Goal: Transaction & Acquisition: Subscribe to service/newsletter

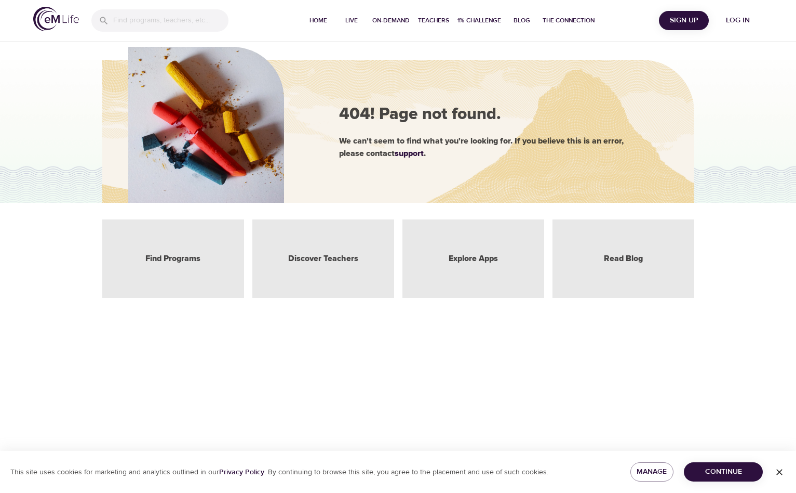
click at [674, 23] on span "Sign Up" at bounding box center [684, 20] width 42 height 13
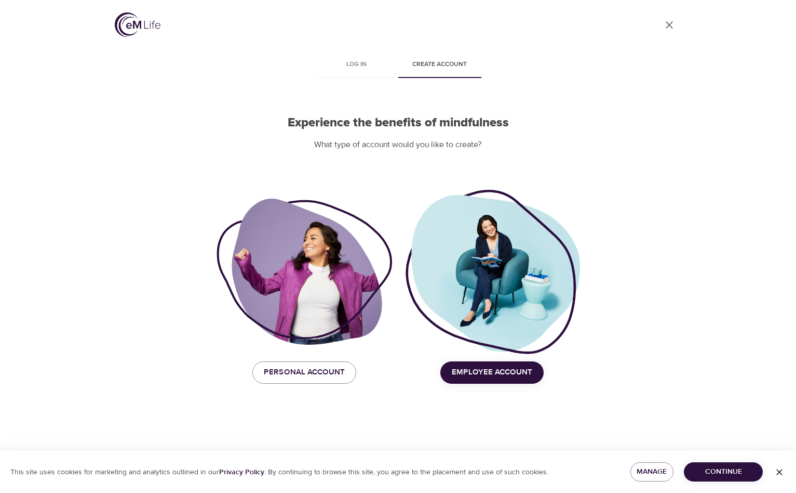
click at [464, 362] on button "Employee Account" at bounding box center [492, 372] width 103 height 22
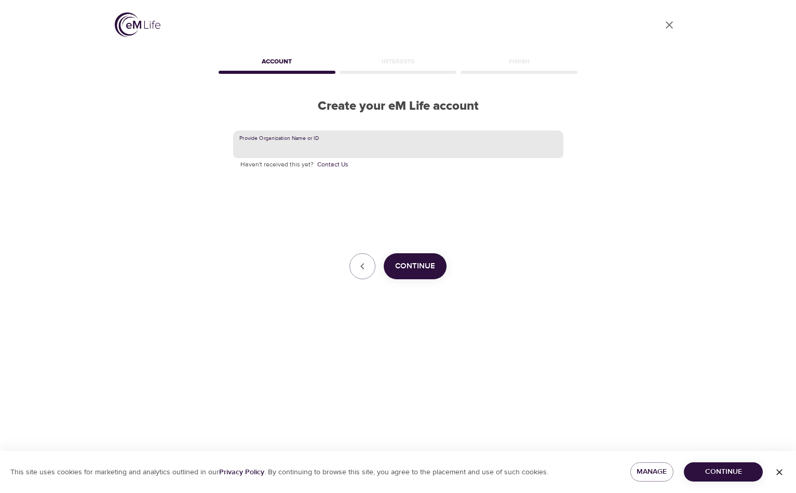
click at [365, 148] on input "text" at bounding box center [398, 144] width 330 height 28
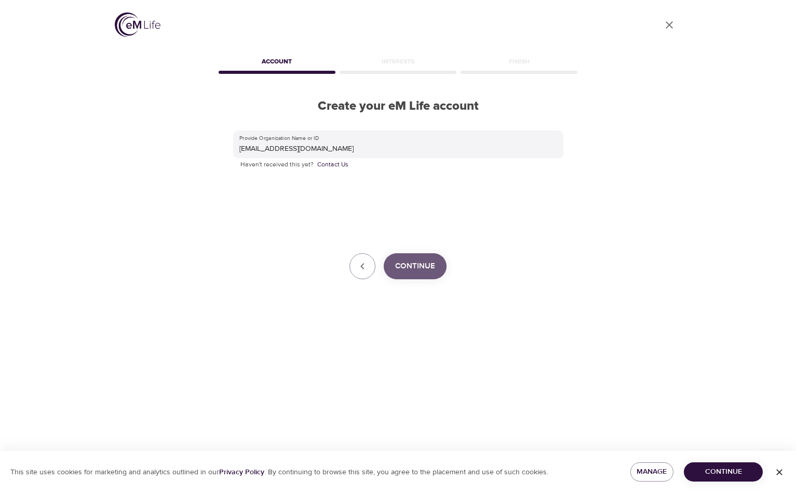
click at [423, 267] on span "Continue" at bounding box center [415, 266] width 40 height 14
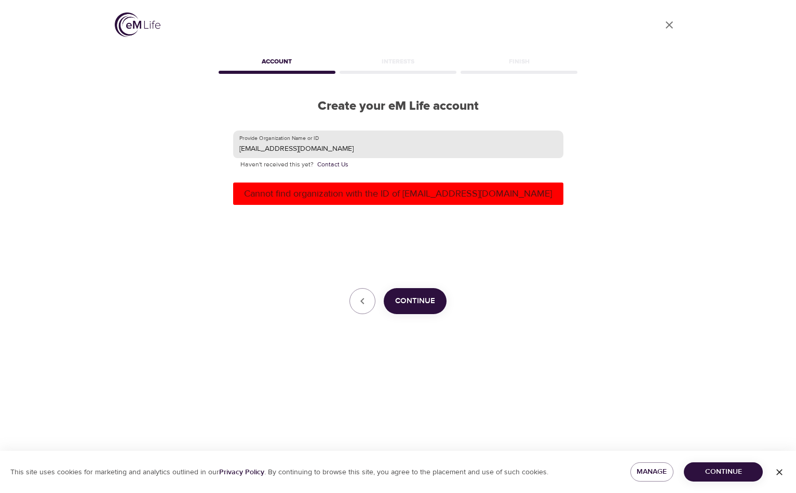
click at [340, 151] on input "cwy4gc@uvahealth.org" at bounding box center [398, 144] width 330 height 28
drag, startPoint x: 340, startPoint y: 151, endPoint x: 265, endPoint y: 148, distance: 74.9
click at [265, 148] on input "cwy4gc@uvahealth.org" at bounding box center [398, 144] width 330 height 28
click at [327, 148] on input "cwy4gc" at bounding box center [398, 144] width 330 height 28
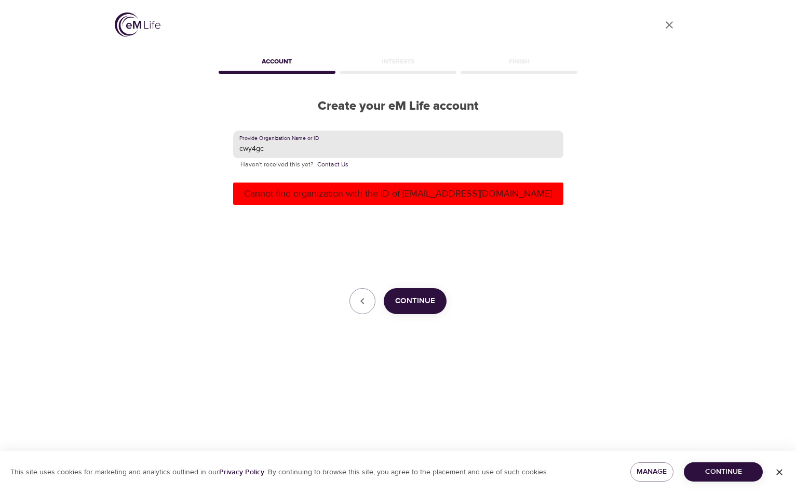
click at [327, 148] on input "cwy4gc" at bounding box center [398, 144] width 330 height 28
type input "University of Virginia"
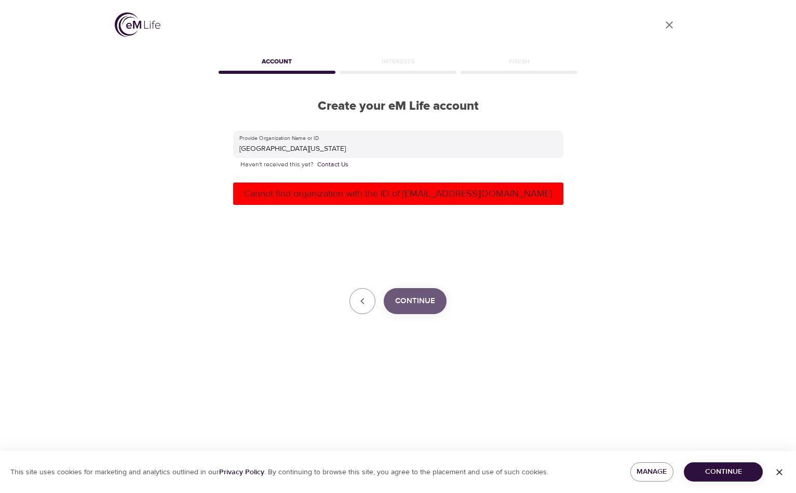
click at [411, 305] on span "Continue" at bounding box center [415, 301] width 40 height 14
click at [370, 299] on button "button" at bounding box center [363, 301] width 26 height 26
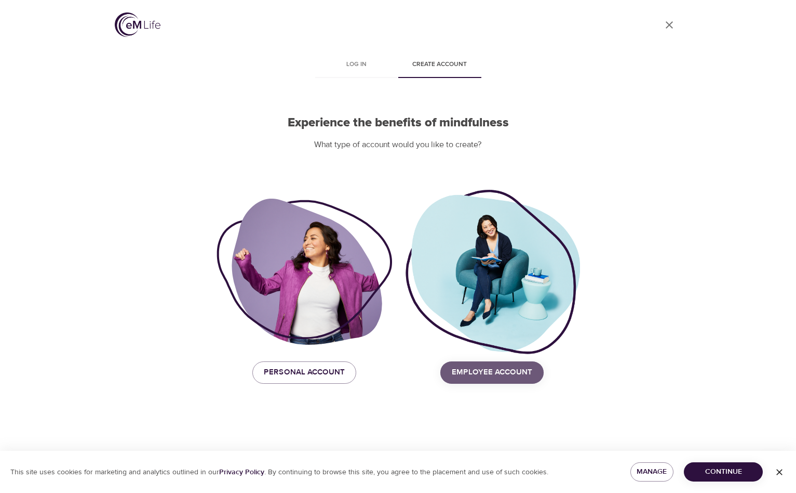
click at [519, 367] on span "Employee Account" at bounding box center [492, 372] width 81 height 14
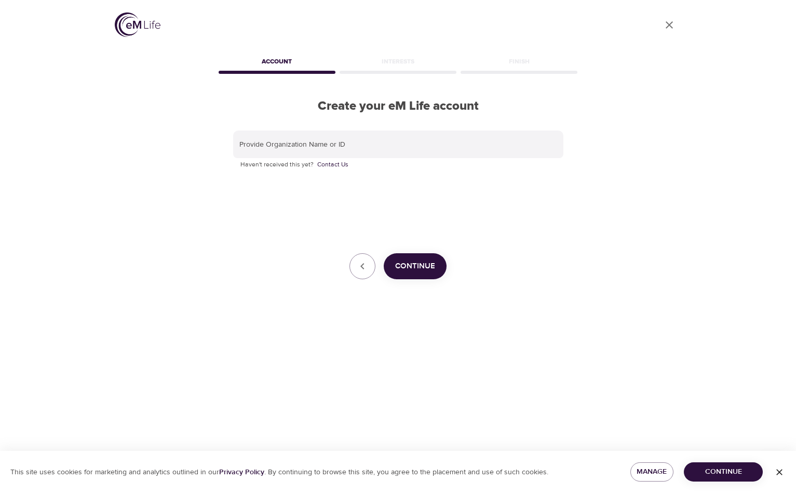
click at [149, 23] on img at bounding box center [138, 24] width 46 height 24
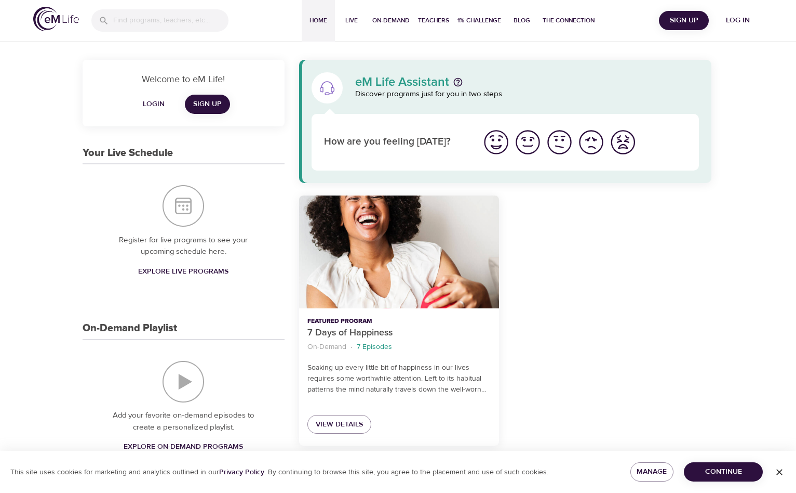
click at [678, 21] on span "Sign Up" at bounding box center [684, 20] width 42 height 13
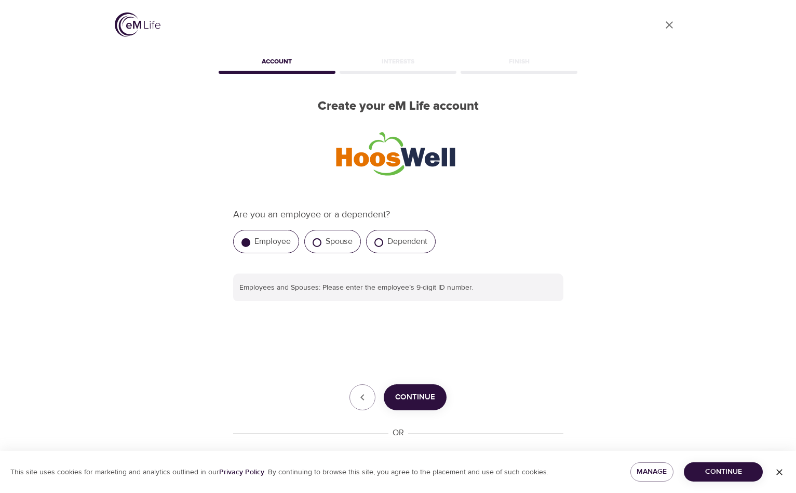
click at [273, 242] on label "Employee" at bounding box center [273, 241] width 36 height 10
click at [250, 242] on input "Employee" at bounding box center [246, 242] width 9 height 9
click at [273, 242] on label "Employee" at bounding box center [273, 241] width 36 height 10
click at [250, 242] on input "Employee" at bounding box center [246, 242] width 9 height 9
click at [412, 391] on span "Continue" at bounding box center [415, 397] width 40 height 14
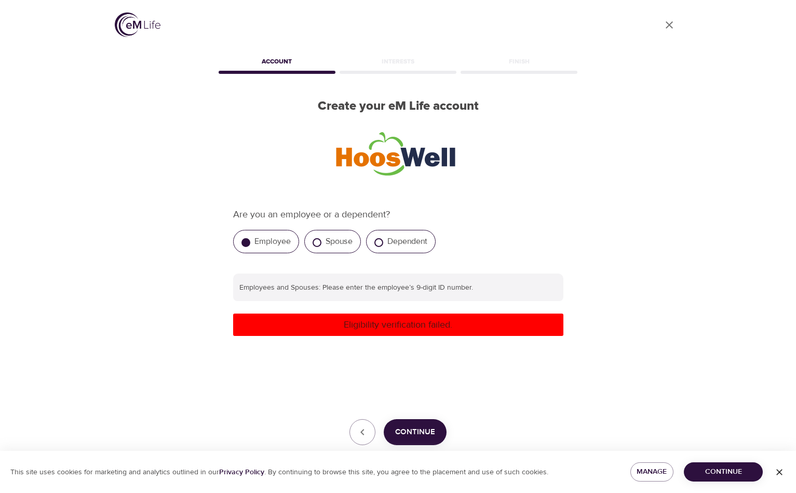
scroll to position [2, 0]
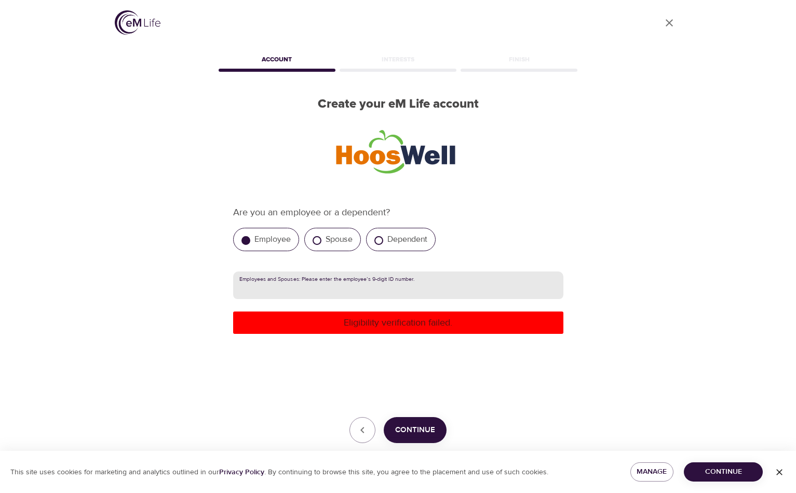
click at [400, 281] on input "text" at bounding box center [398, 285] width 330 height 28
type input "535104233"
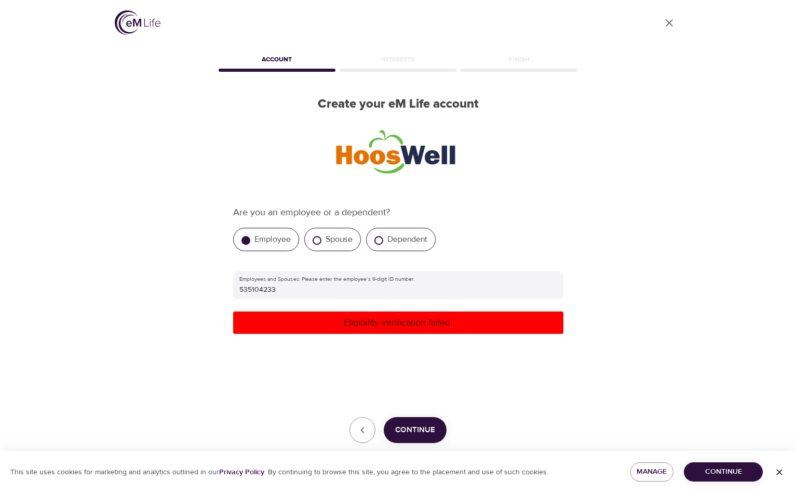
click at [375, 315] on p "Eligibility verification failed." at bounding box center [398, 322] width 322 height 14
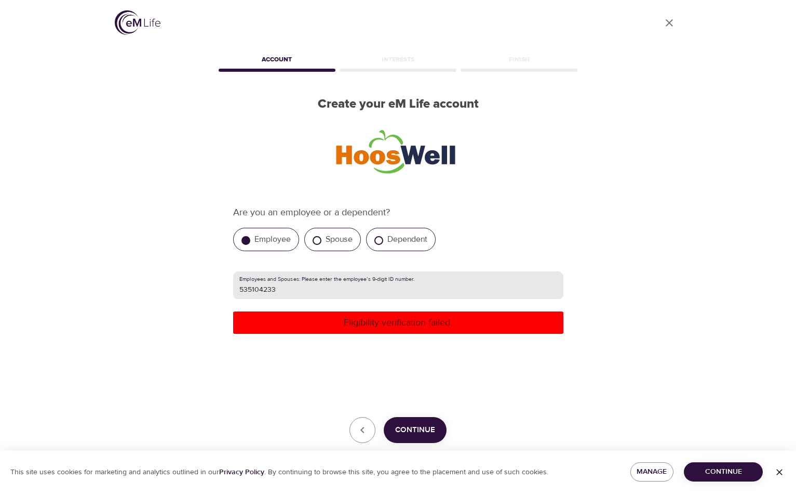
click at [372, 299] on input "535104233" at bounding box center [398, 285] width 330 height 28
click at [411, 417] on button "Continue" at bounding box center [415, 430] width 63 height 26
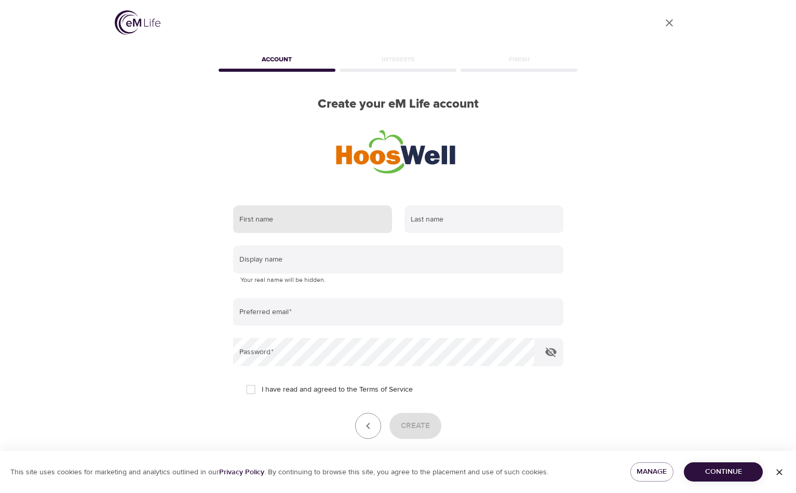
click at [353, 220] on input "text" at bounding box center [312, 219] width 159 height 28
type input "Summer"
type input "Scavone"
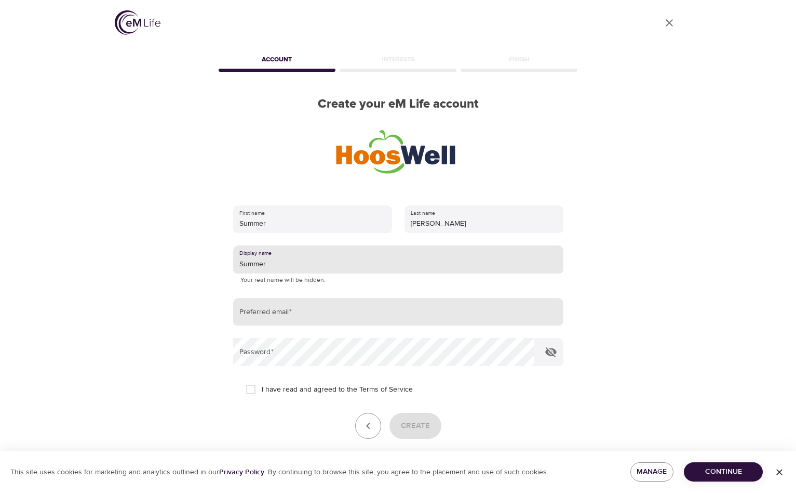
type input "Summer"
click at [299, 307] on input "email" at bounding box center [398, 312] width 330 height 28
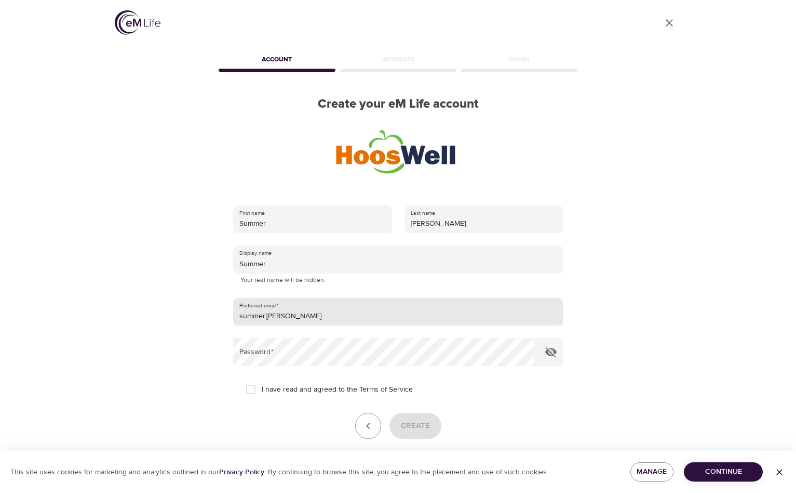
type input "summer.scavone@gmail.com"
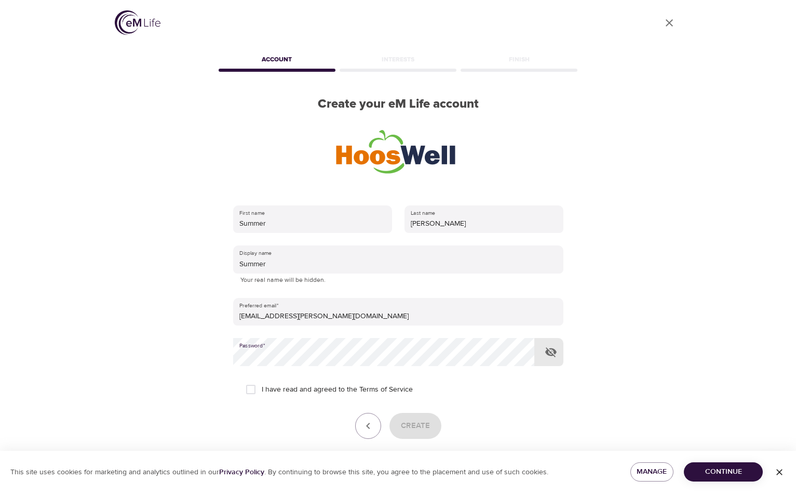
click at [556, 356] on icon "button" at bounding box center [551, 352] width 12 height 12
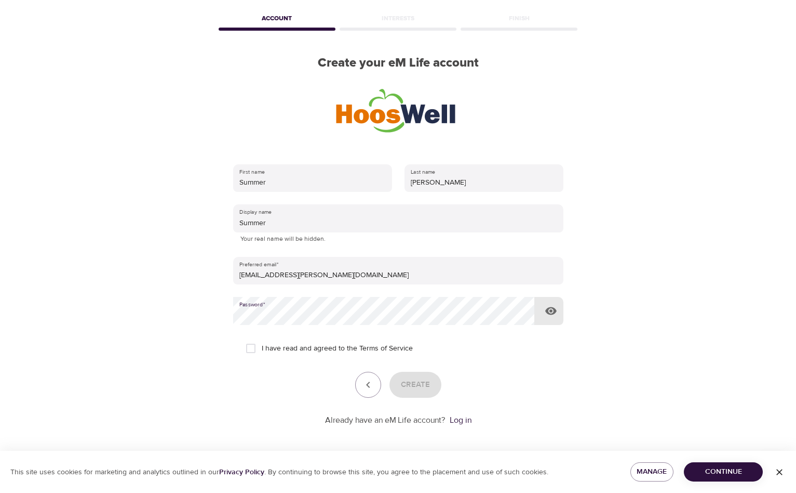
scroll to position [46, 0]
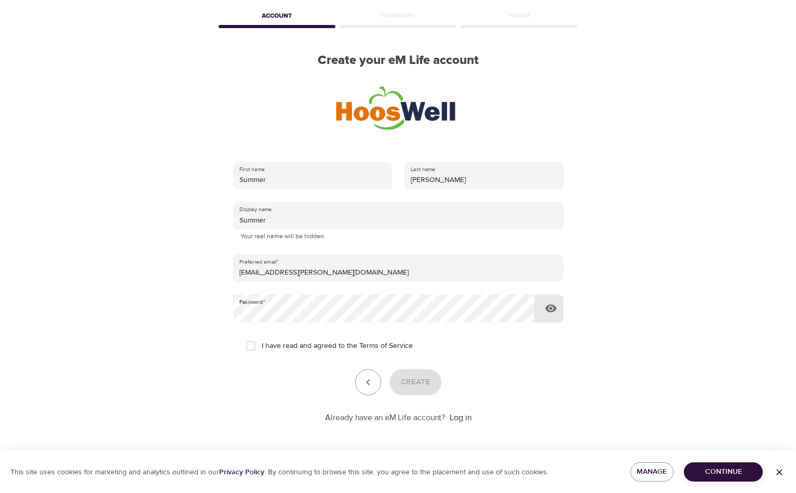
click at [353, 342] on span "I have read and agreed to the Terms of Service" at bounding box center [337, 345] width 151 height 11
click at [262, 342] on input "I have read and agreed to the Terms of Service" at bounding box center [251, 346] width 22 height 22
checkbox input "true"
click at [413, 380] on span "Create" at bounding box center [415, 382] width 29 height 14
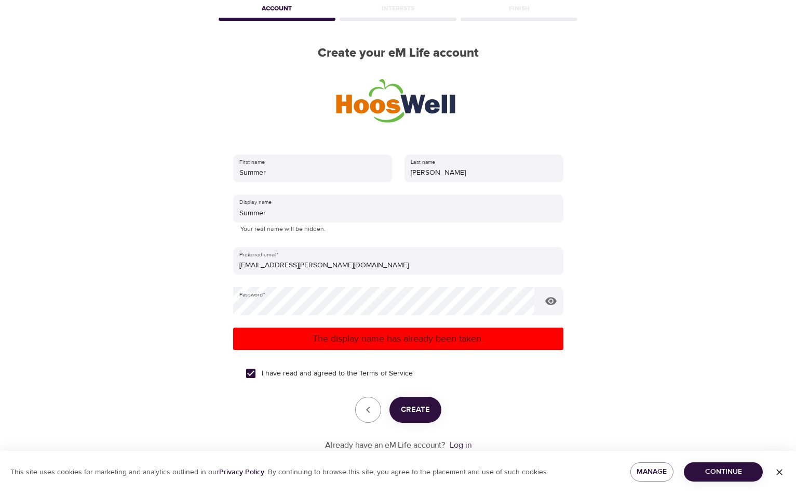
scroll to position [82, 0]
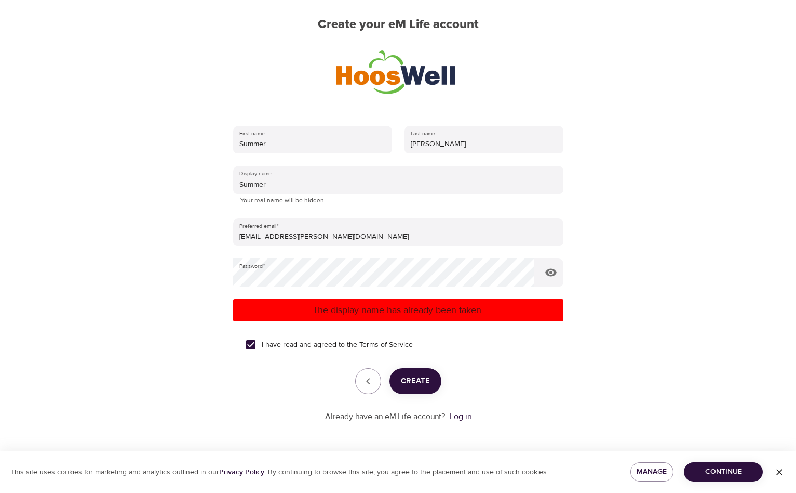
click at [473, 415] on div "Already have an eM Life account? Log in" at bounding box center [398, 416] width 330 height 12
click at [468, 416] on link "Log in" at bounding box center [461, 416] width 22 height 10
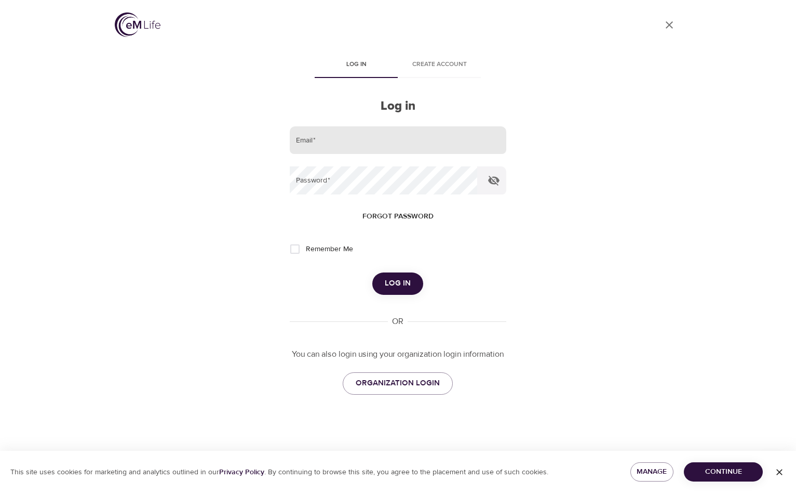
click at [417, 141] on input "email" at bounding box center [398, 140] width 216 height 28
type input "[EMAIL_ADDRESS][DOMAIN_NAME]"
click at [373, 272] on button "Log in" at bounding box center [398, 283] width 51 height 22
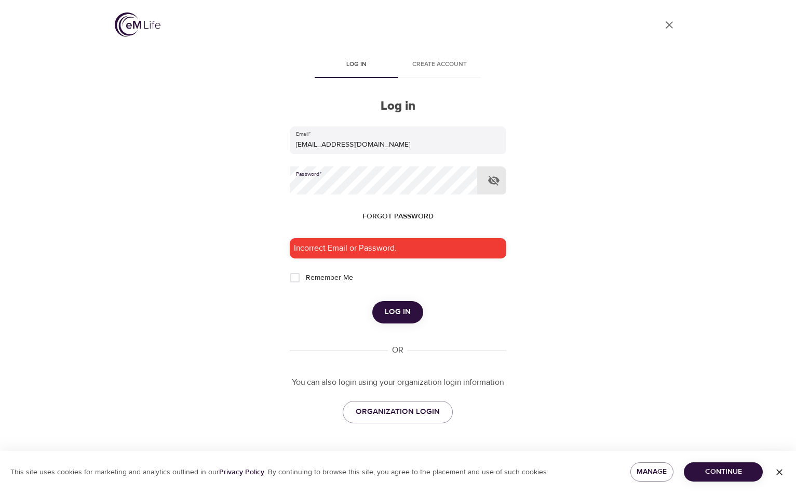
click at [397, 217] on span "Forgot password" at bounding box center [398, 216] width 71 height 13
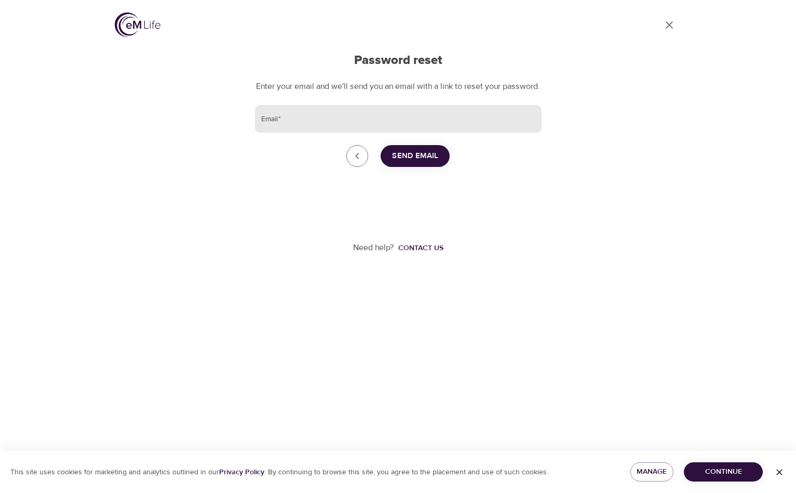
click at [433, 132] on input "Email   *" at bounding box center [398, 119] width 287 height 28
type input "[EMAIL_ADDRESS][DOMAIN_NAME]"
click at [404, 163] on span "Send Email" at bounding box center [415, 156] width 46 height 14
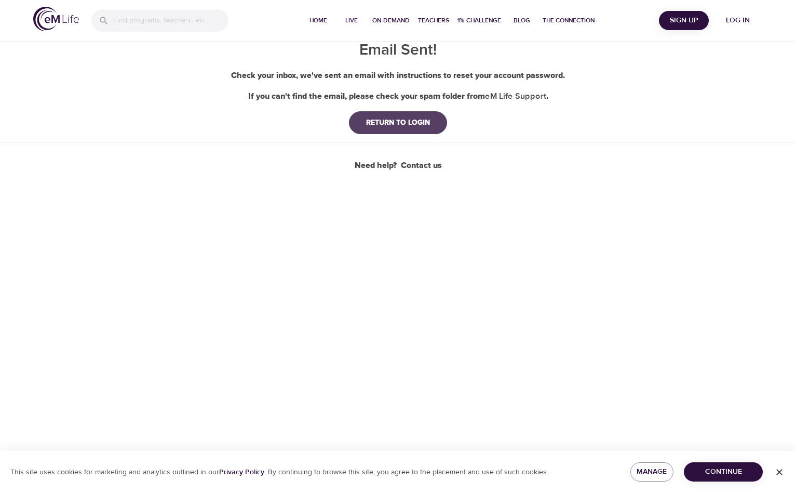
click at [439, 126] on button "RETURN TO LOGIN" at bounding box center [398, 122] width 98 height 23
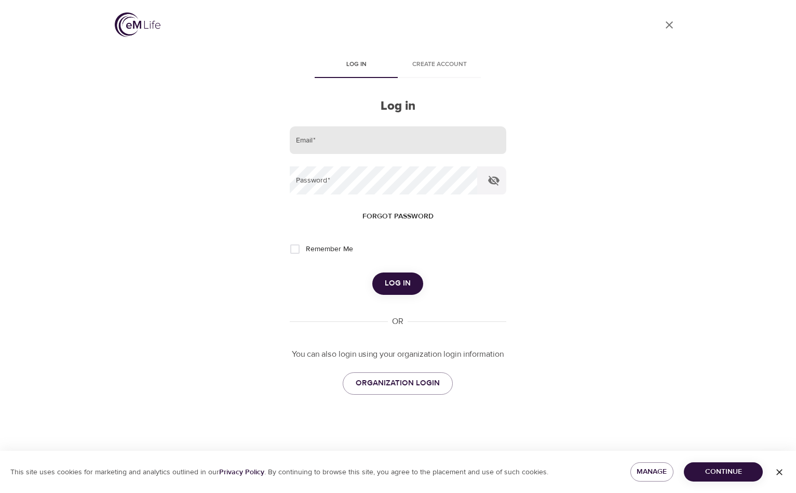
click at [435, 135] on input "email" at bounding box center [398, 140] width 216 height 28
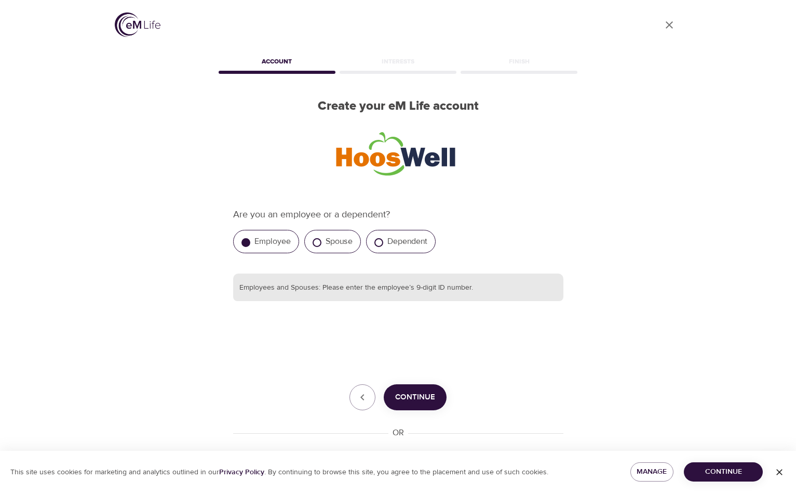
click at [409, 291] on input "text" at bounding box center [398, 287] width 330 height 28
type input "535104233"
click at [430, 401] on span "Continue" at bounding box center [415, 397] width 40 height 14
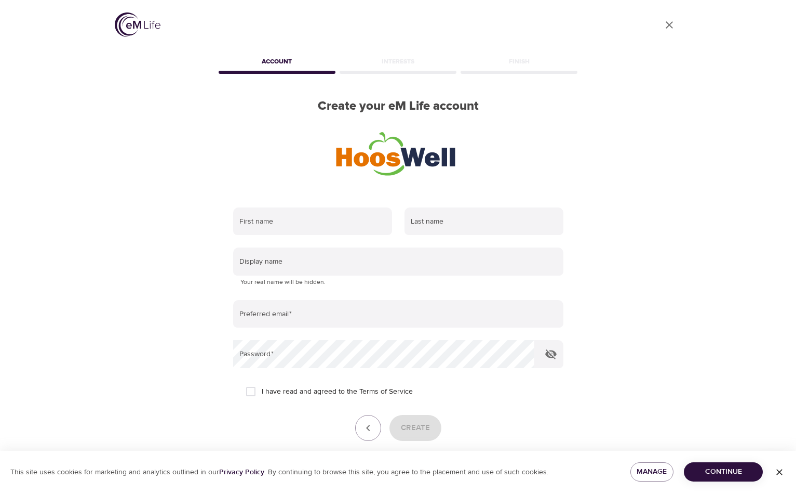
scroll to position [47, 0]
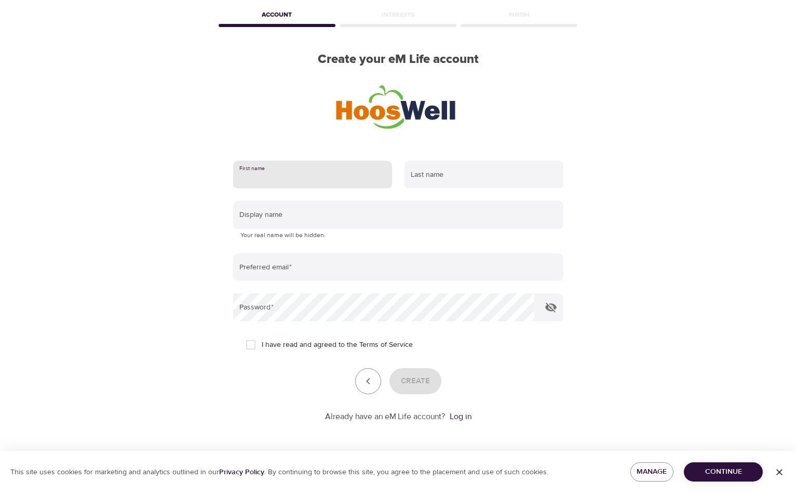
click at [333, 184] on input "text" at bounding box center [312, 175] width 159 height 28
type input "Summer"
type input "Scavone"
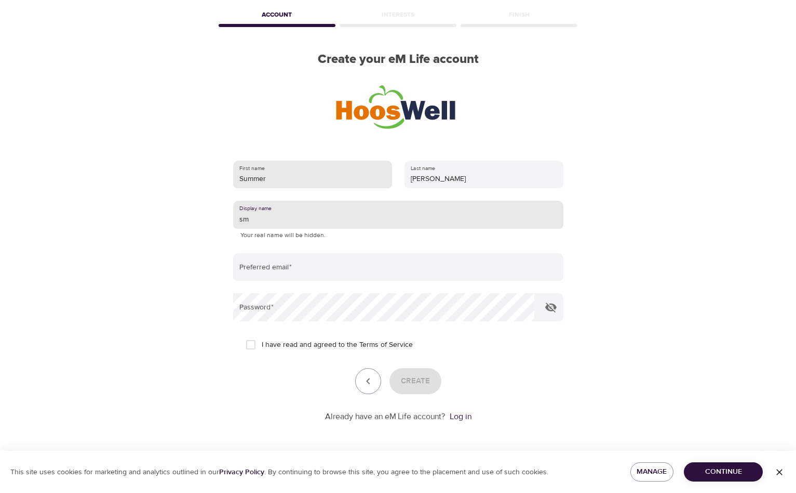
type input "s"
type input "summer"
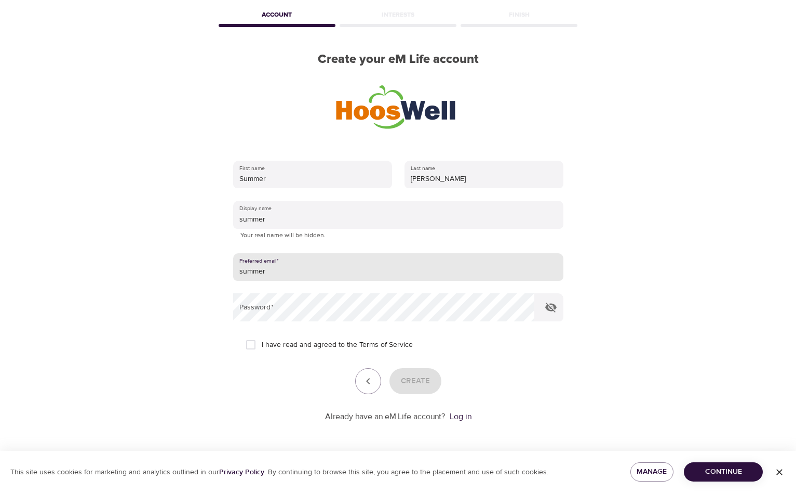
type input "summer.scavone@gmail.com"
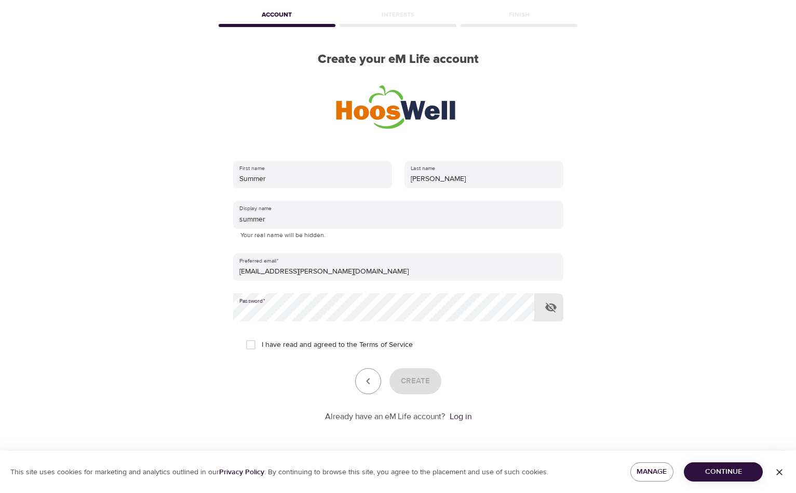
click at [546, 308] on icon "button" at bounding box center [551, 307] width 11 height 10
click at [321, 339] on span "I have read and agreed to the Terms of Service" at bounding box center [337, 344] width 151 height 11
click at [262, 339] on input "I have read and agreed to the Terms of Service" at bounding box center [251, 345] width 22 height 22
checkbox input "true"
click at [421, 374] on span "Create" at bounding box center [415, 381] width 29 height 14
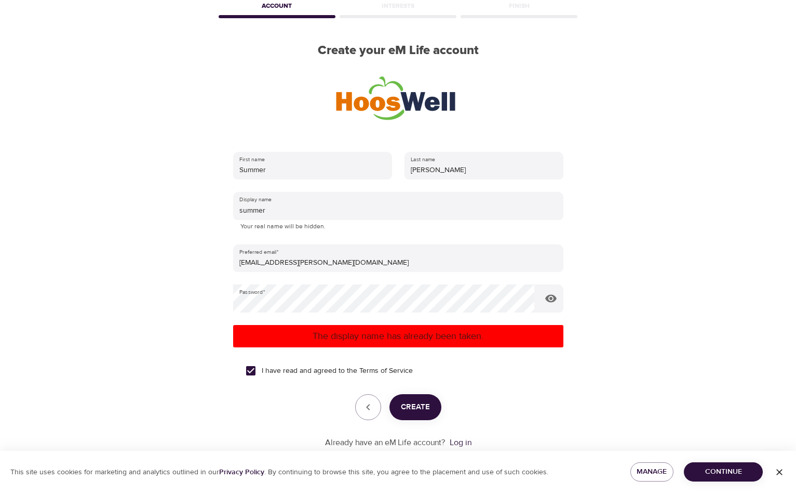
scroll to position [56, 0]
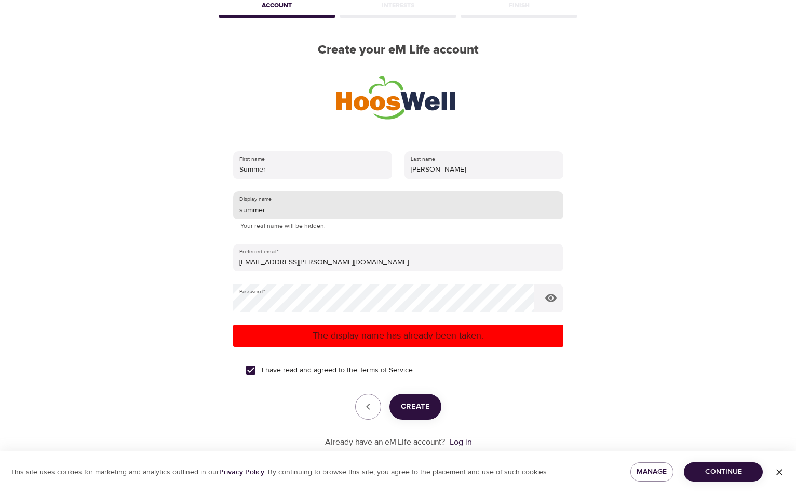
click at [307, 211] on input "summer" at bounding box center [398, 205] width 330 height 28
type input "S"
type input "SummerHikes"
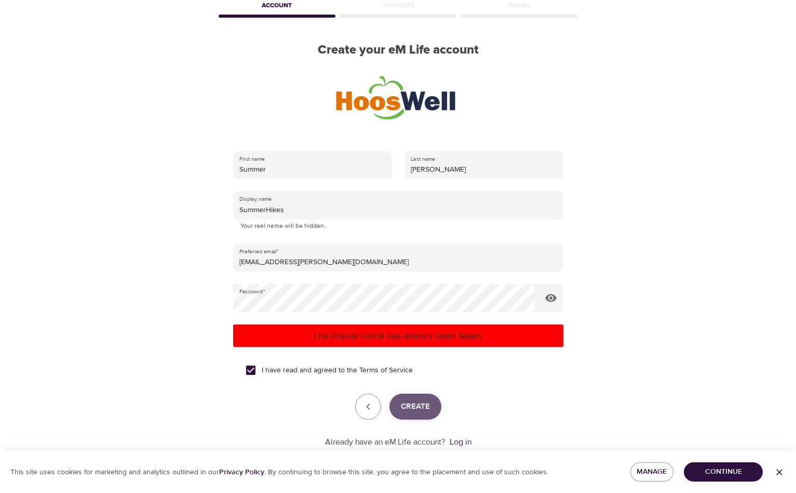
click at [424, 406] on span "Create" at bounding box center [415, 407] width 29 height 14
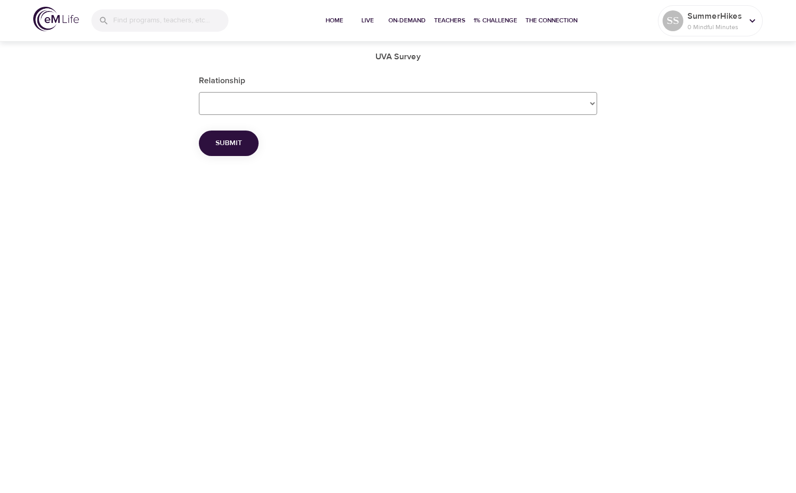
click at [455, 101] on Survey_Relationship "Employee Dependent Spouse" at bounding box center [398, 103] width 399 height 23
select Survey_Relationship "Employee"
click at [236, 148] on span "Submit" at bounding box center [229, 143] width 26 height 13
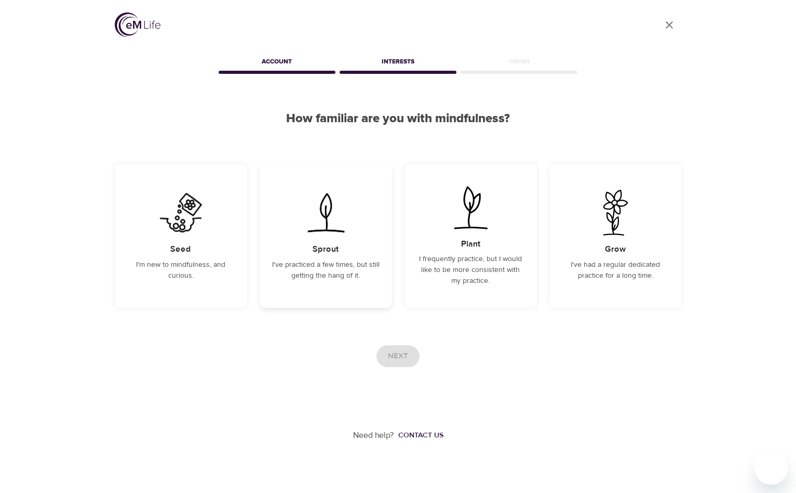
click at [302, 280] on p "I've practiced a few times, but still getting the hang of it." at bounding box center [326, 270] width 108 height 22
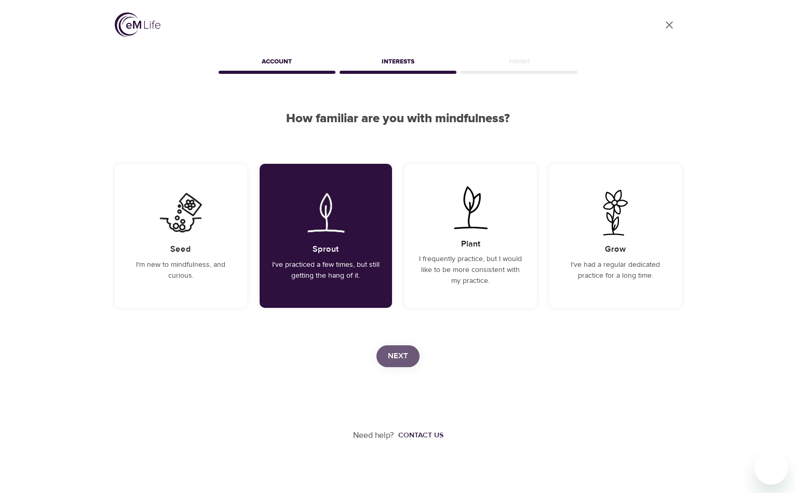
click at [413, 361] on button "Next" at bounding box center [398, 356] width 43 height 22
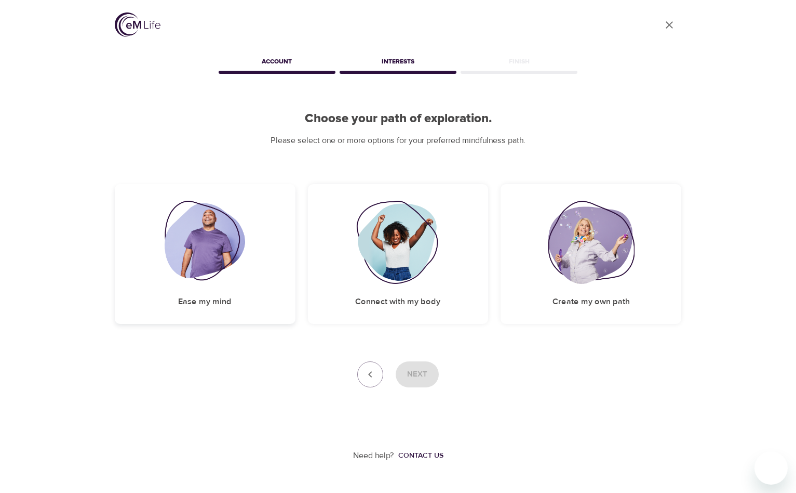
click at [280, 254] on div "Ease my mind" at bounding box center [205, 254] width 181 height 140
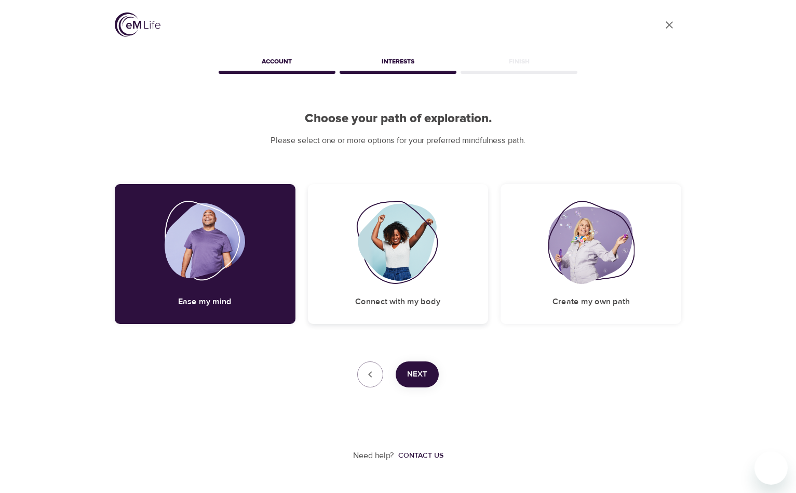
click at [399, 247] on img at bounding box center [398, 242] width 84 height 83
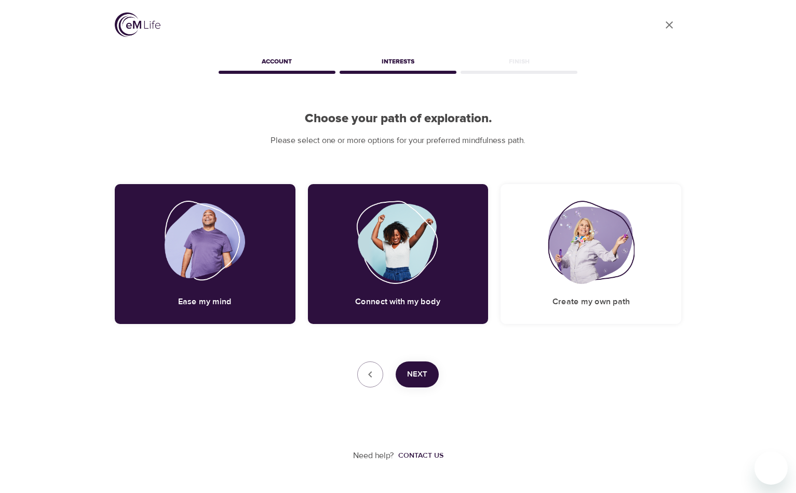
click at [427, 366] on button "Next" at bounding box center [417, 374] width 43 height 26
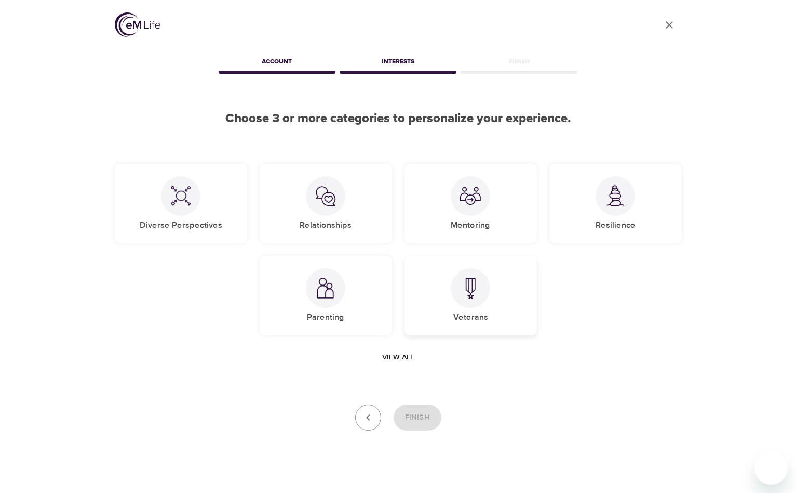
scroll to position [11, 0]
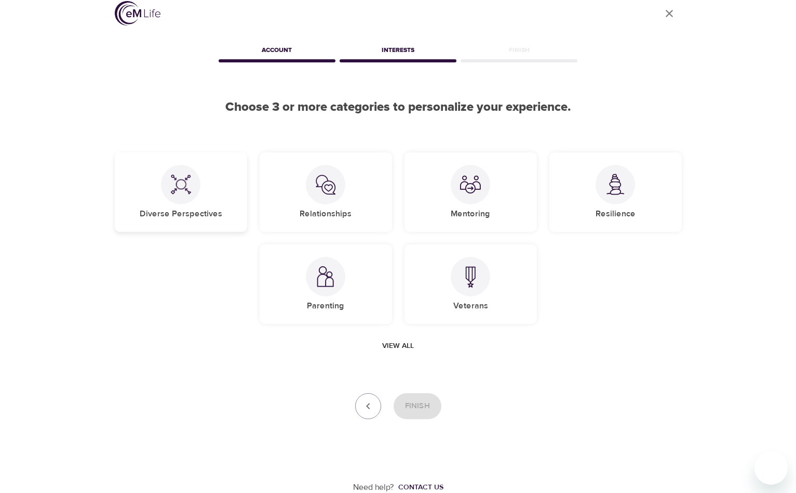
click at [243, 213] on div "Diverse Perspectives" at bounding box center [181, 191] width 132 height 79
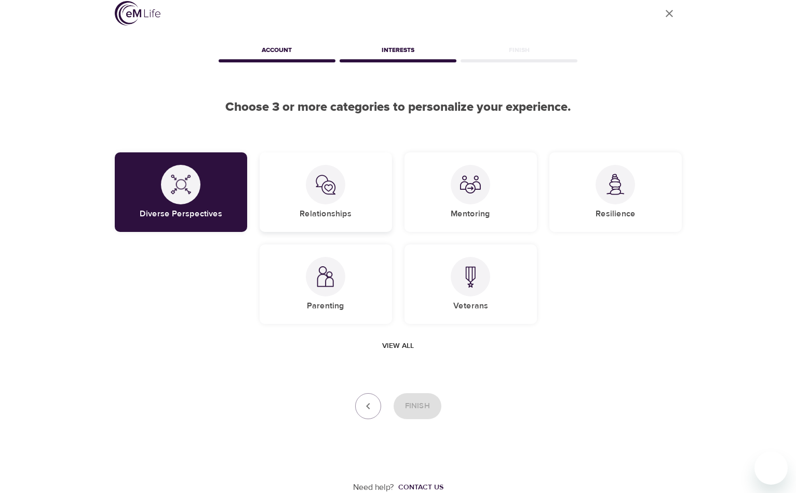
click at [294, 201] on div "Relationships" at bounding box center [326, 191] width 132 height 79
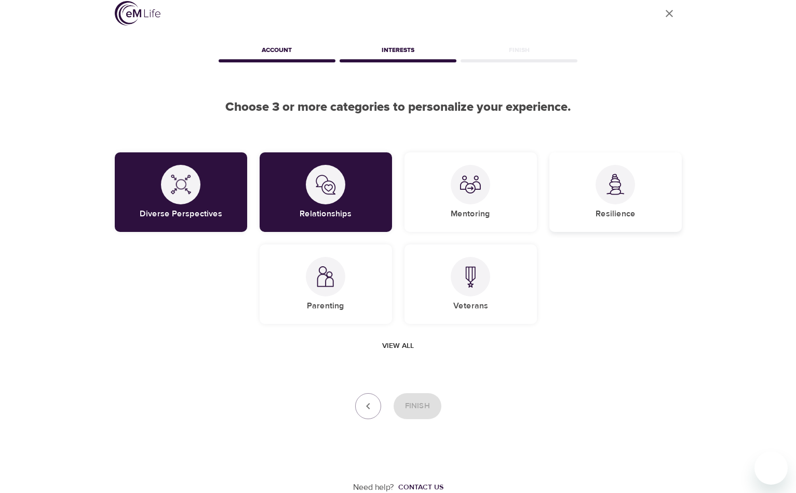
click at [600, 180] on div at bounding box center [615, 184] width 39 height 39
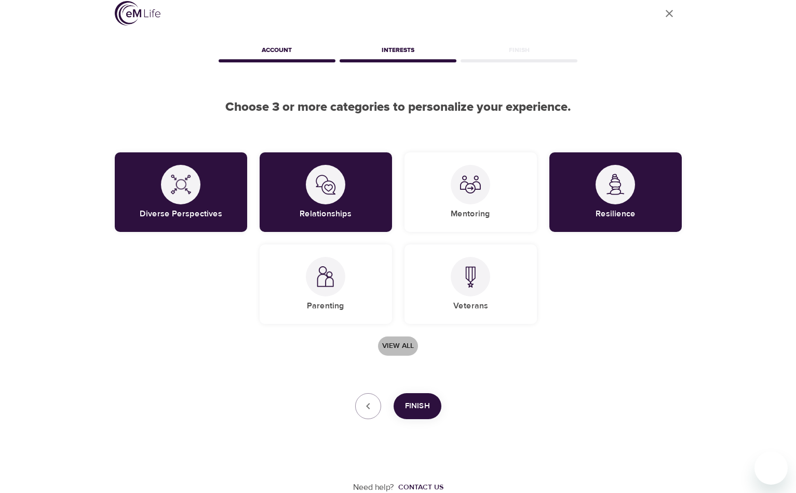
click at [408, 342] on span "View all" at bounding box center [398, 345] width 32 height 13
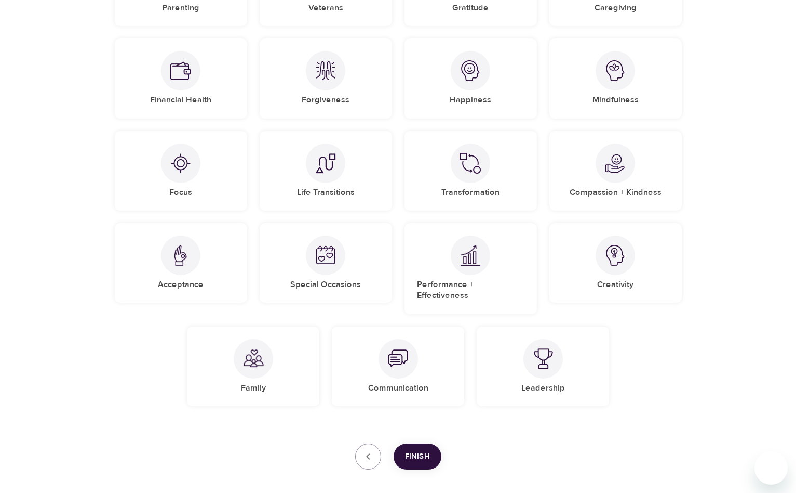
scroll to position [310, 0]
click at [619, 77] on img at bounding box center [615, 70] width 21 height 21
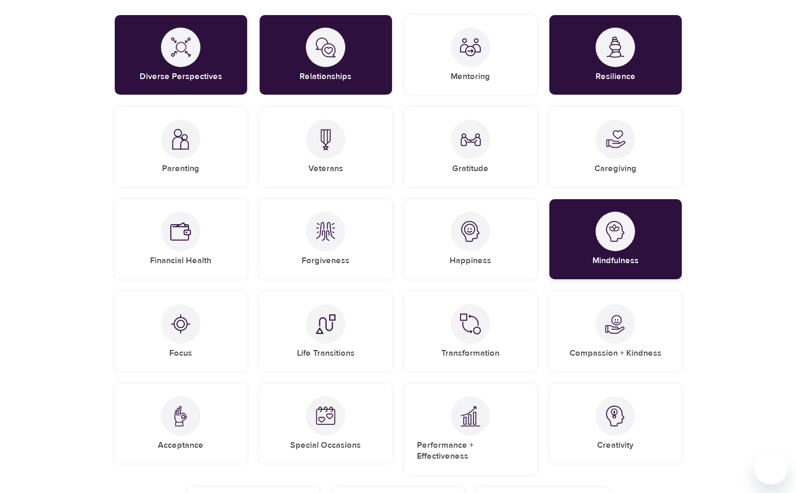
scroll to position [155, 0]
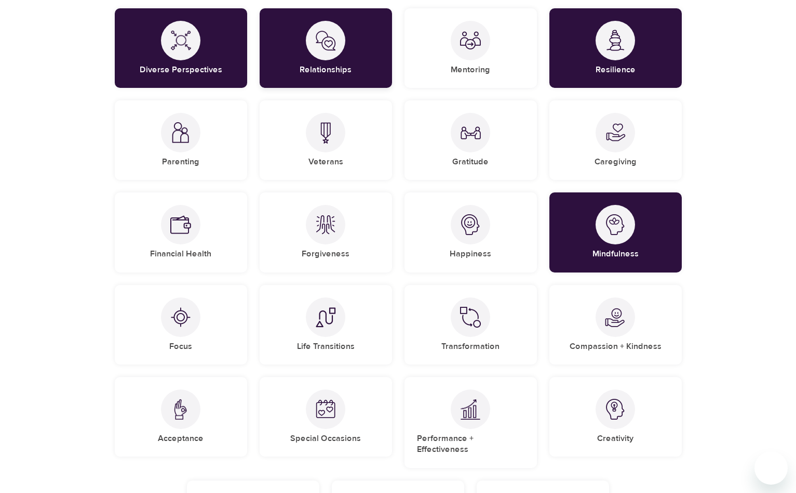
click at [286, 48] on div "Relationships" at bounding box center [326, 47] width 132 height 79
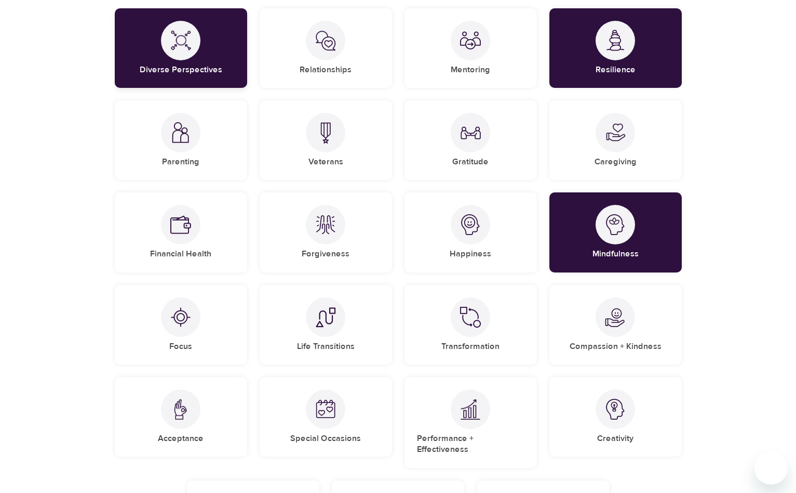
click at [204, 55] on div "Diverse Perspectives" at bounding box center [181, 47] width 132 height 79
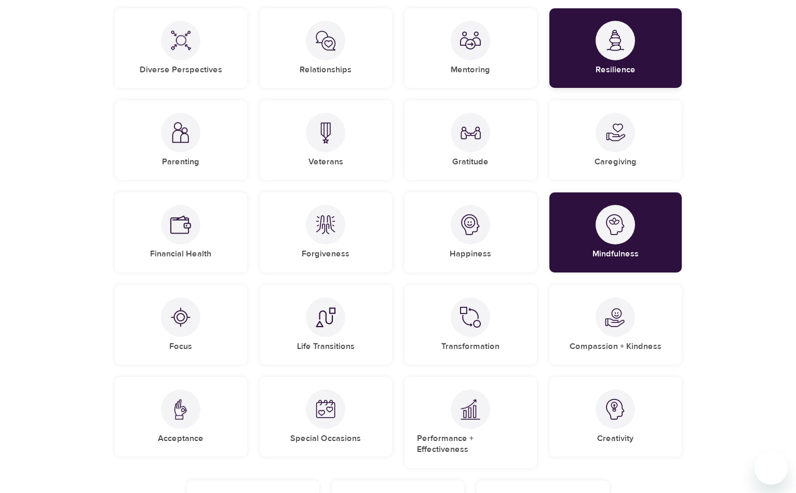
click at [615, 31] on img at bounding box center [615, 40] width 21 height 21
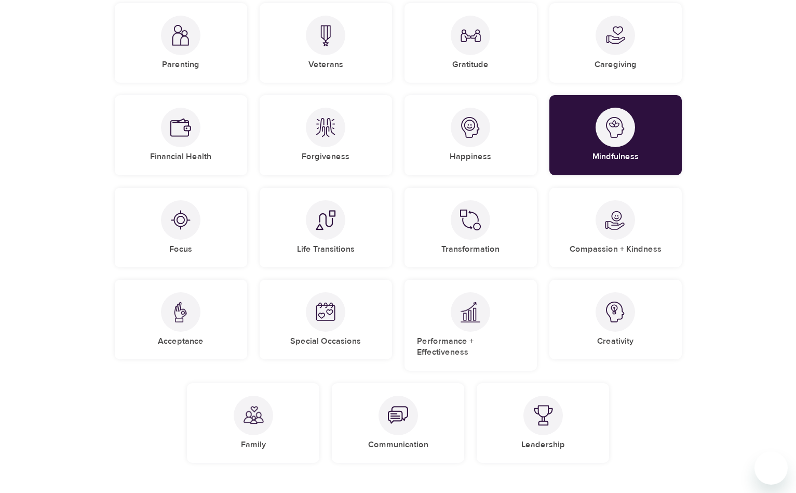
scroll to position [259, 0]
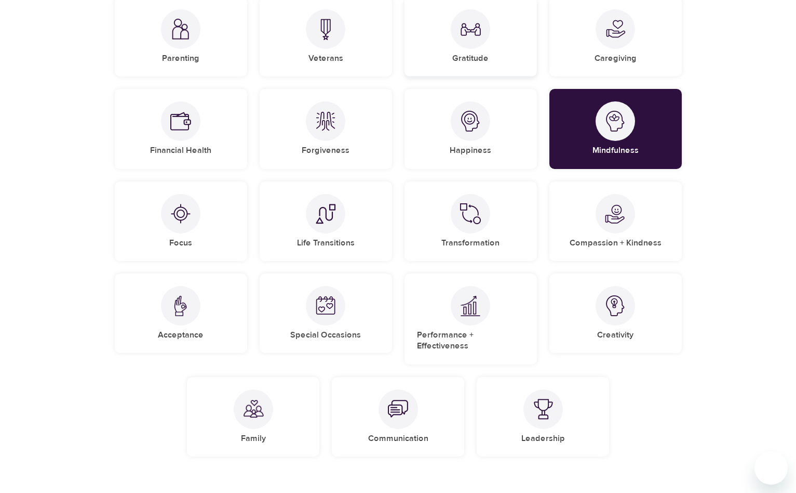
click at [512, 43] on div "Gratitude" at bounding box center [471, 36] width 132 height 79
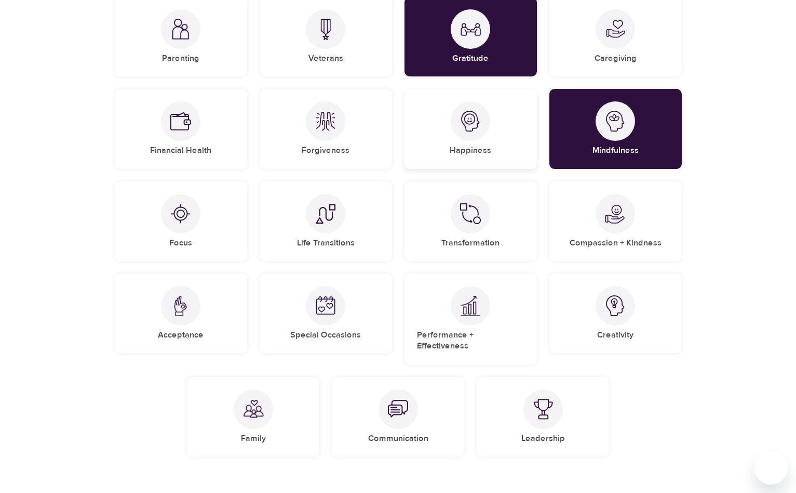
click at [535, 132] on div "Happiness" at bounding box center [471, 128] width 132 height 79
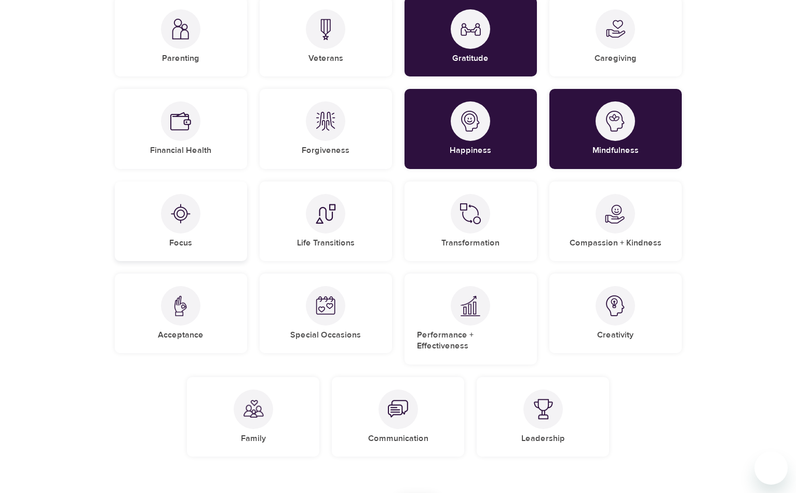
click at [200, 243] on div "Focus" at bounding box center [181, 220] width 132 height 79
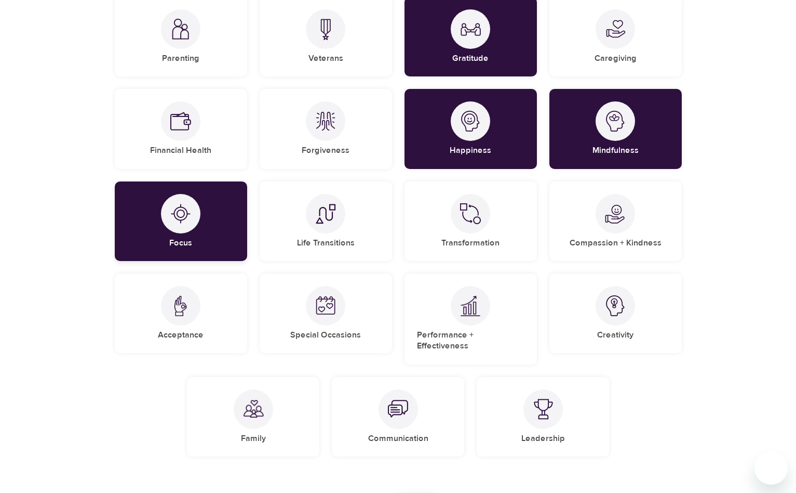
click at [202, 207] on div "Focus" at bounding box center [181, 220] width 132 height 79
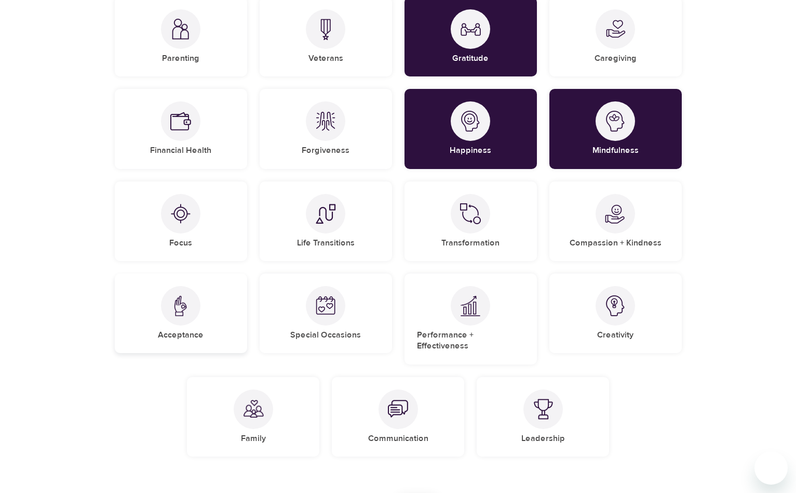
click at [192, 305] on div at bounding box center [180, 305] width 39 height 39
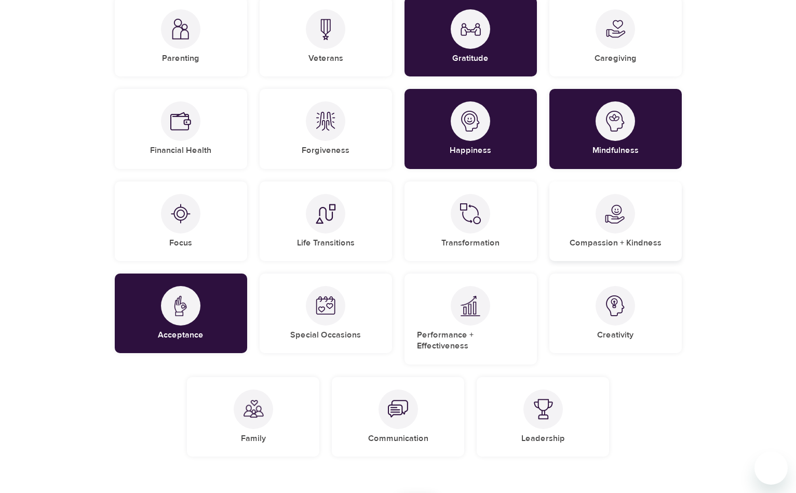
click at [604, 233] on div "Compassion + Kindness" at bounding box center [616, 220] width 132 height 79
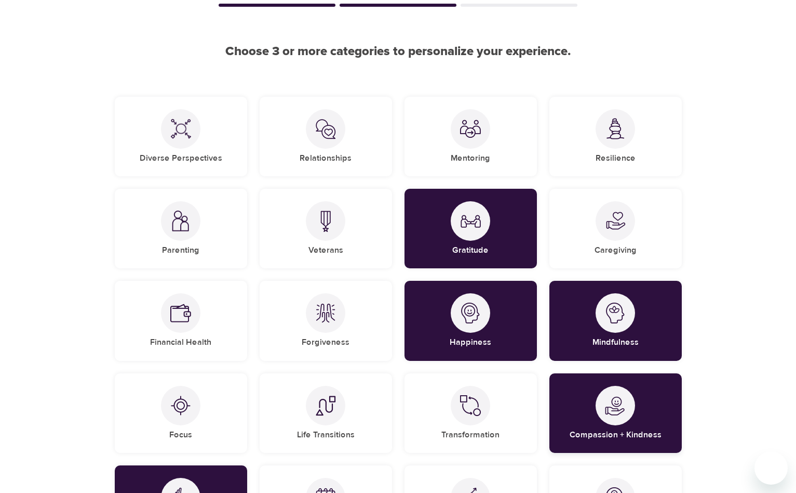
scroll to position [72, 0]
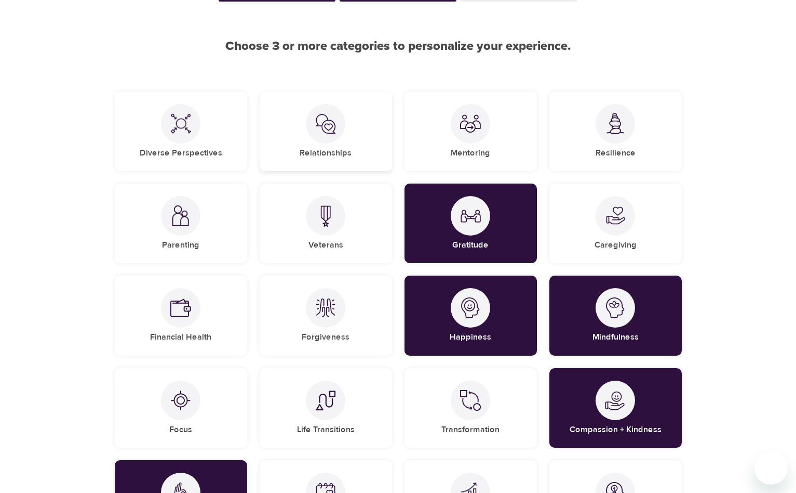
click at [378, 147] on div "Relationships" at bounding box center [326, 130] width 132 height 79
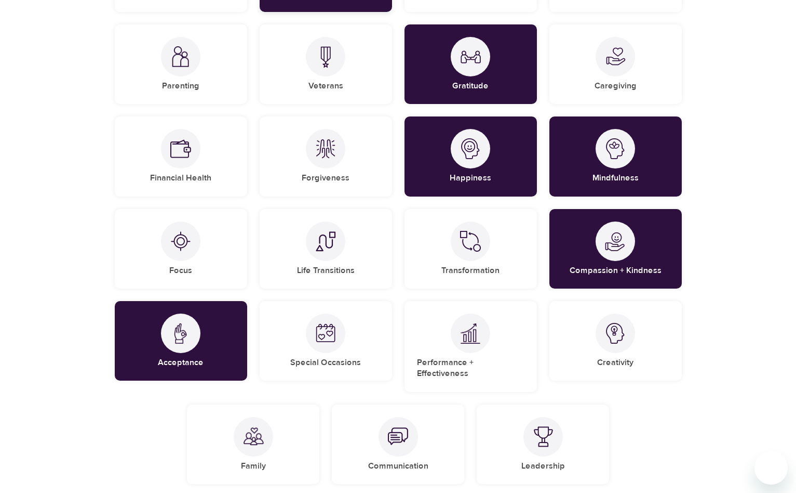
scroll to position [232, 0]
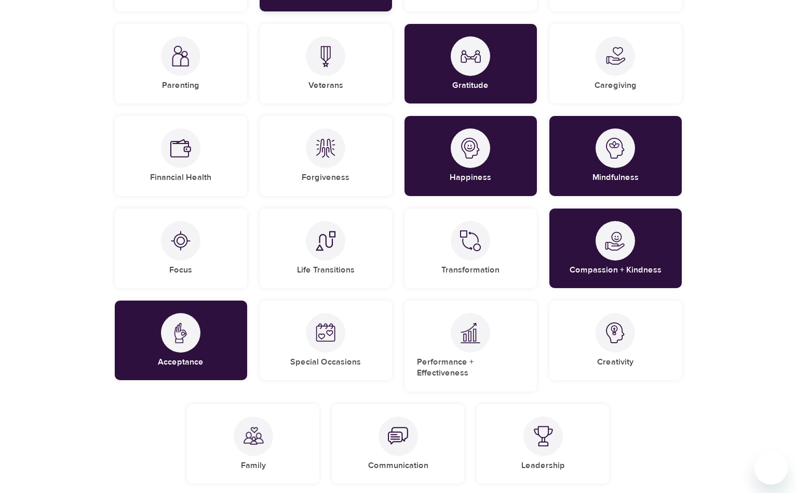
click at [378, 147] on div "Forgiveness" at bounding box center [326, 155] width 132 height 79
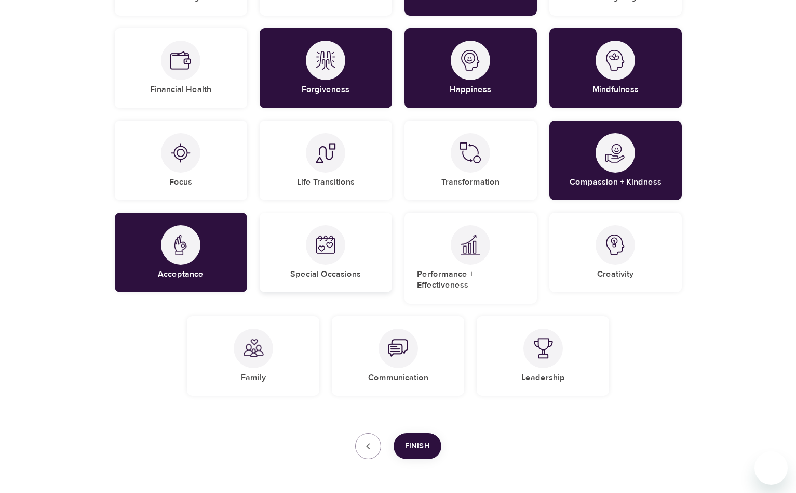
scroll to position [327, 0]
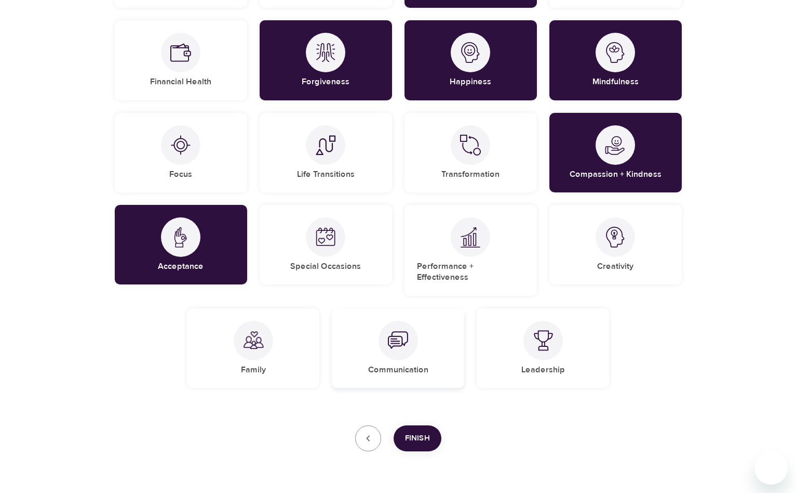
click at [354, 340] on div "Communication" at bounding box center [398, 347] width 132 height 79
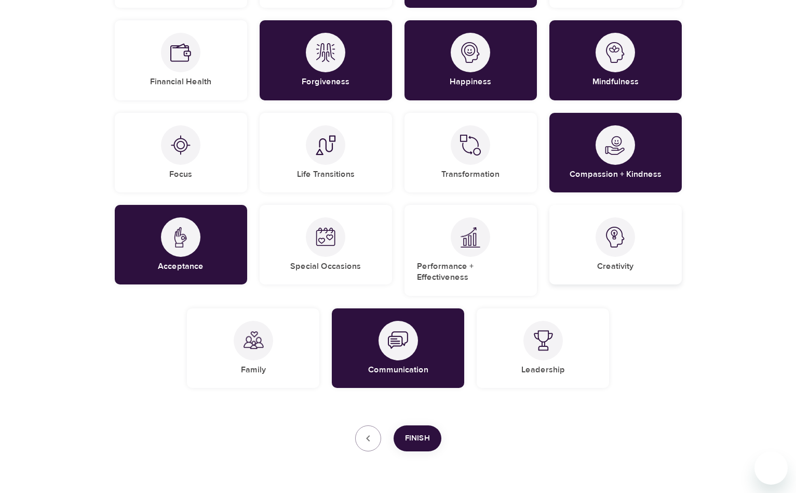
click at [644, 264] on div "Creativity" at bounding box center [616, 244] width 132 height 79
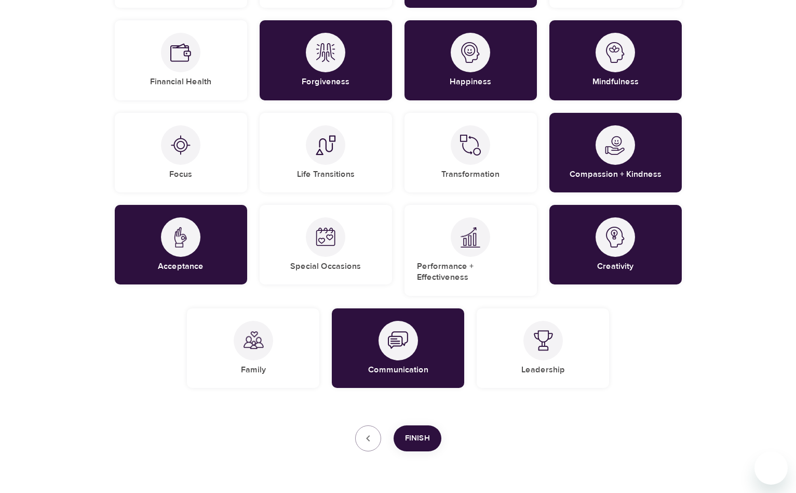
click at [426, 431] on span "Finish" at bounding box center [417, 438] width 25 height 14
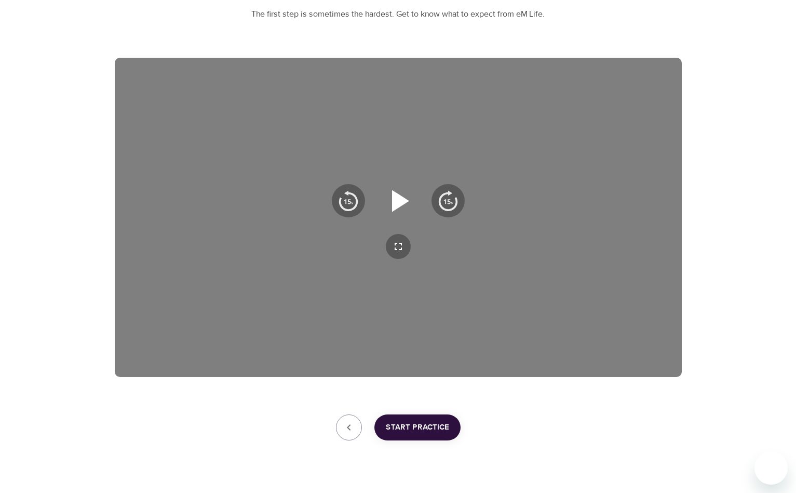
click at [411, 194] on icon "button" at bounding box center [398, 200] width 37 height 37
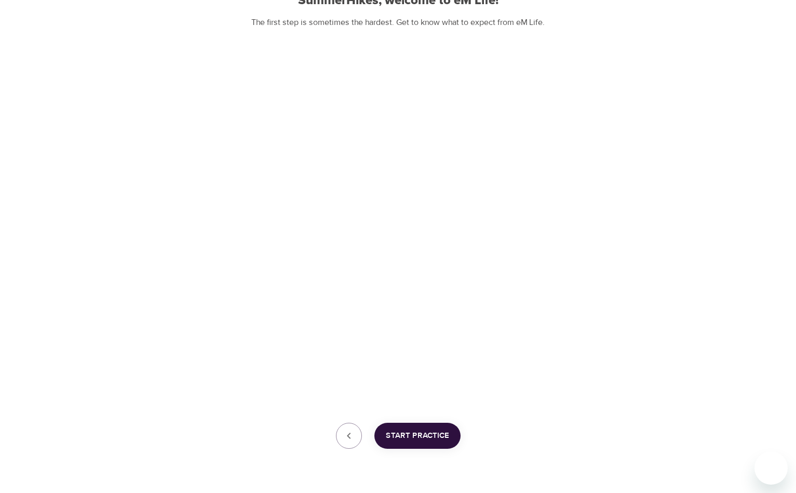
scroll to position [148, 0]
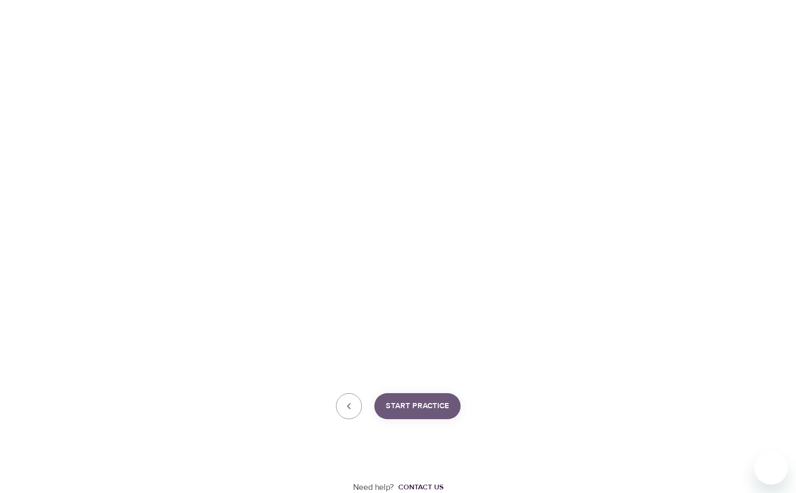
click at [398, 401] on span "Start Practice" at bounding box center [417, 406] width 63 height 14
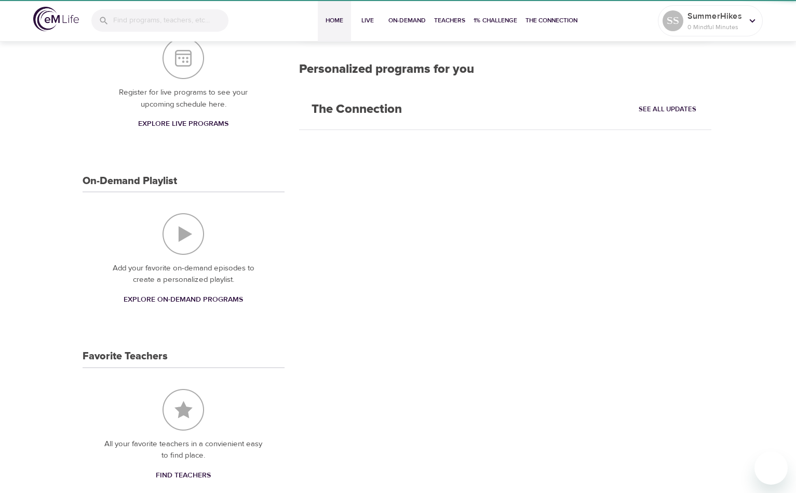
scroll to position [133, 0]
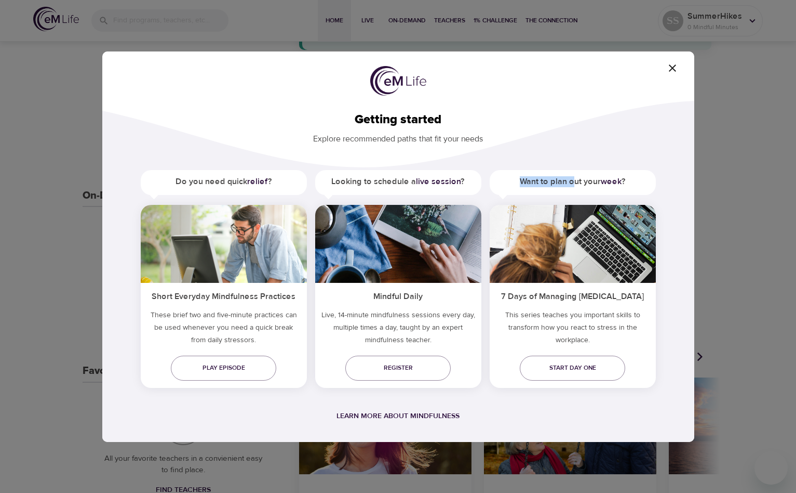
drag, startPoint x: 575, startPoint y: 184, endPoint x: 591, endPoint y: 149, distance: 38.8
click at [591, 149] on div "Getting started Explore recommended paths that fit your needs Do you need quick…" at bounding box center [398, 291] width 592 height 390
click at [617, 361] on link "Start day one" at bounding box center [572, 367] width 105 height 25
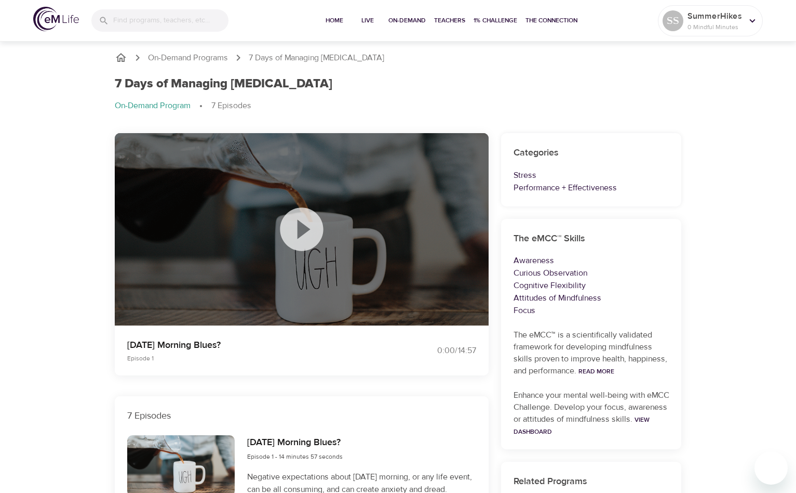
click at [124, 56] on icon "breadcrumb" at bounding box center [121, 57] width 10 height 9
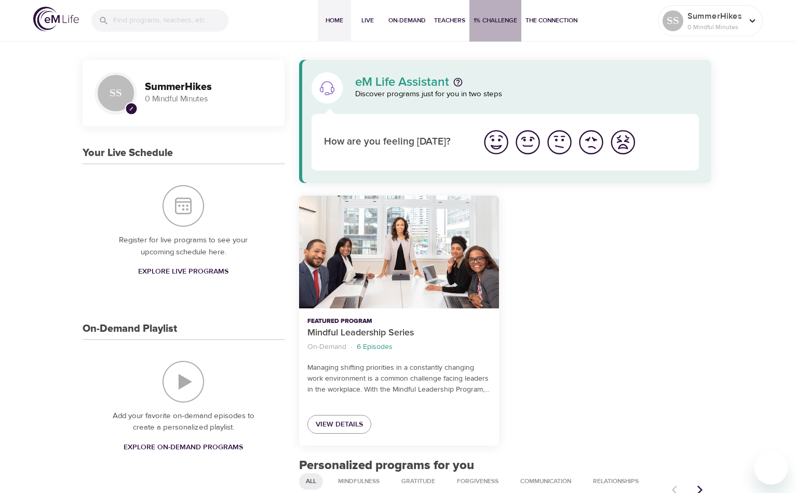
click at [501, 24] on span "1% Challenge" at bounding box center [496, 20] width 44 height 11
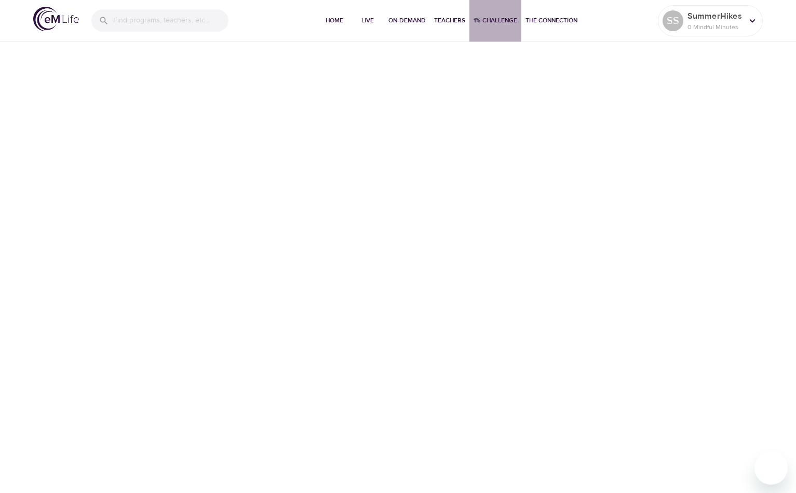
click at [492, 19] on span "1% Challenge" at bounding box center [496, 20] width 44 height 11
click at [530, 20] on span "The Connection" at bounding box center [552, 20] width 52 height 11
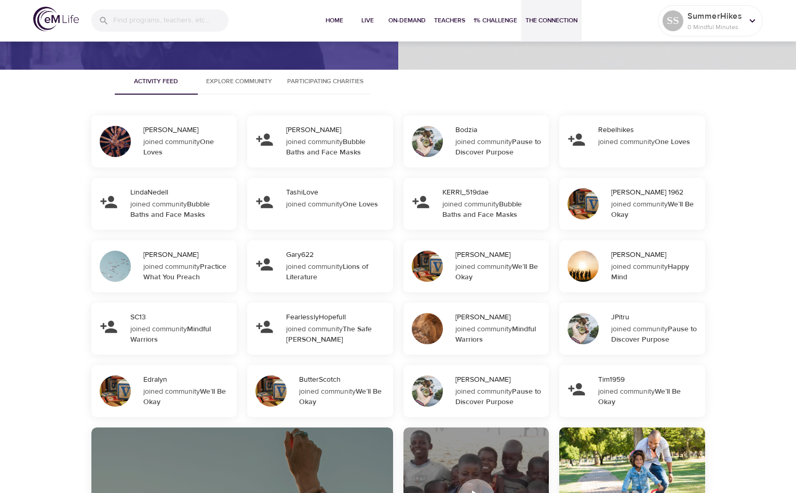
scroll to position [950, 0]
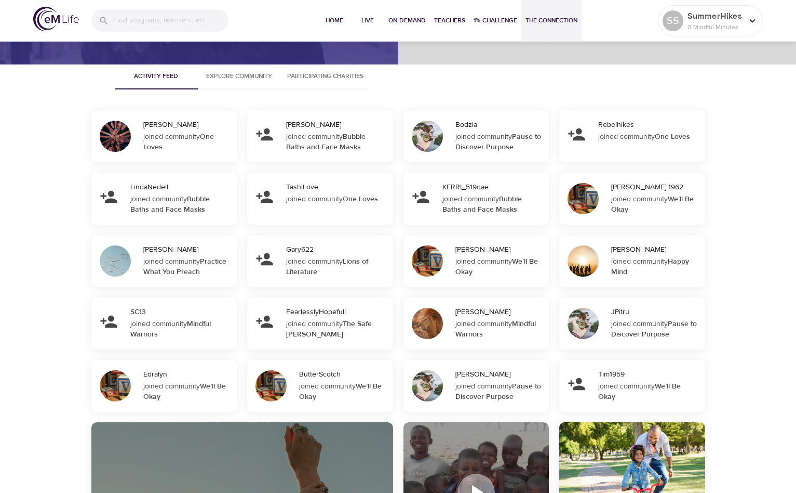
click at [351, 79] on span "Participating Charities" at bounding box center [325, 76] width 76 height 11
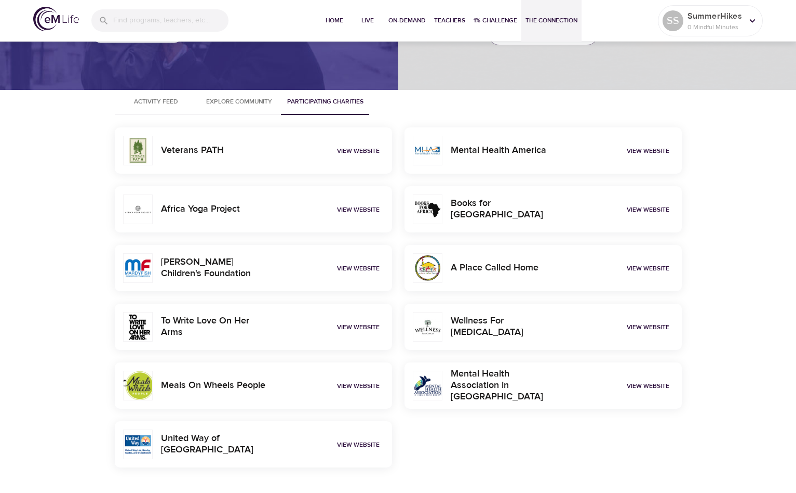
scroll to position [923, 0]
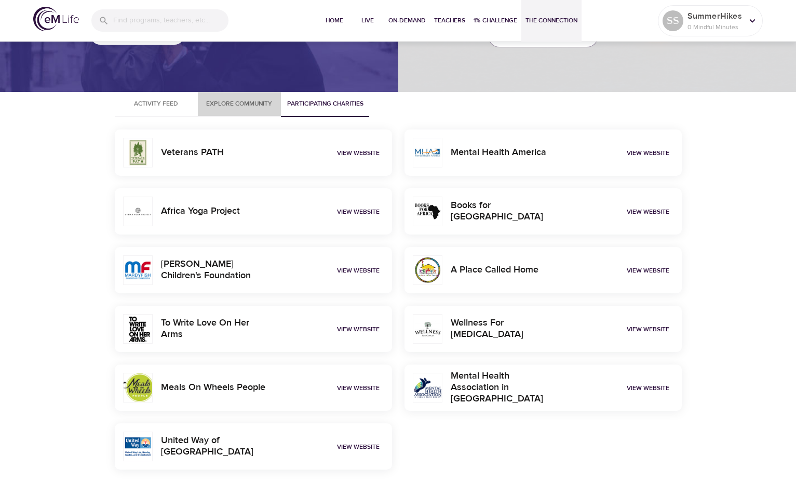
click at [240, 99] on span "Explore Community" at bounding box center [239, 103] width 71 height 11
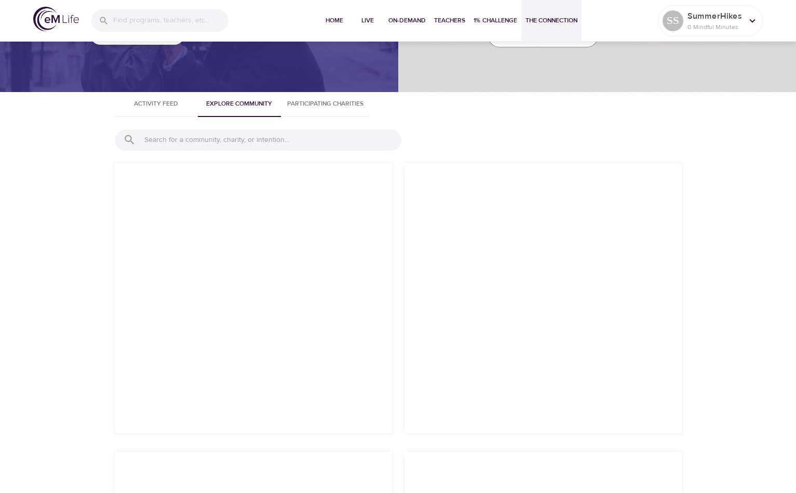
click at [177, 104] on span "Activity Feed" at bounding box center [156, 103] width 71 height 11
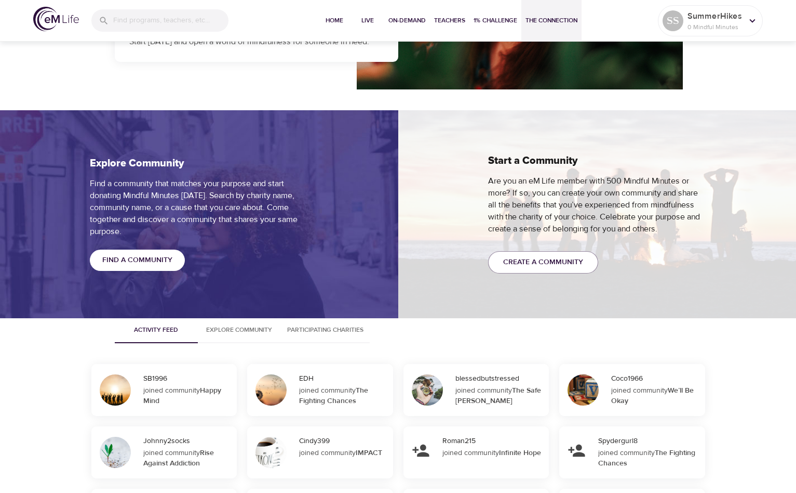
click at [150, 260] on span "Find a Community" at bounding box center [137, 260] width 70 height 13
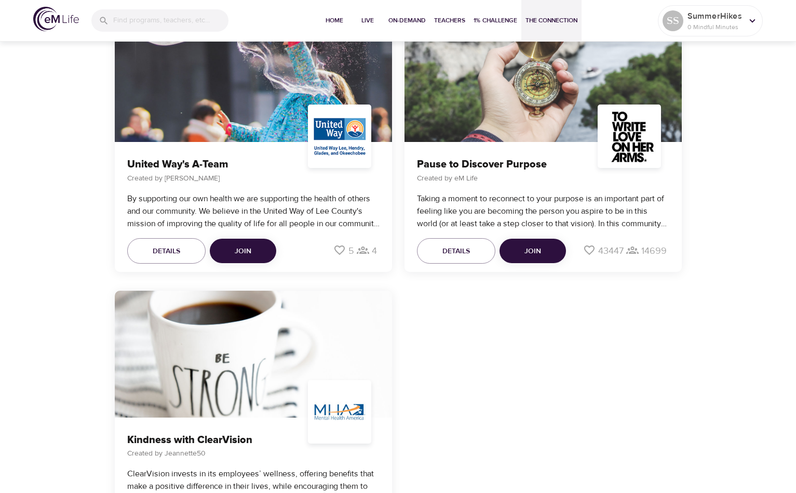
scroll to position [4368, 0]
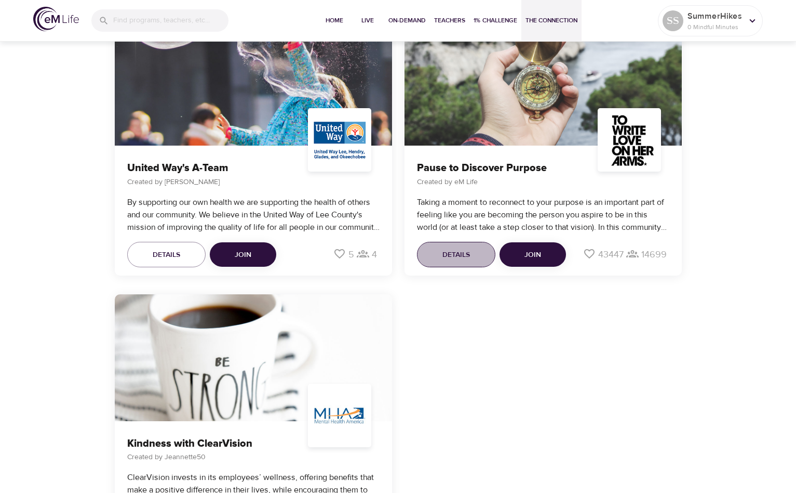
click at [441, 262] on button "Details" at bounding box center [456, 255] width 78 height 26
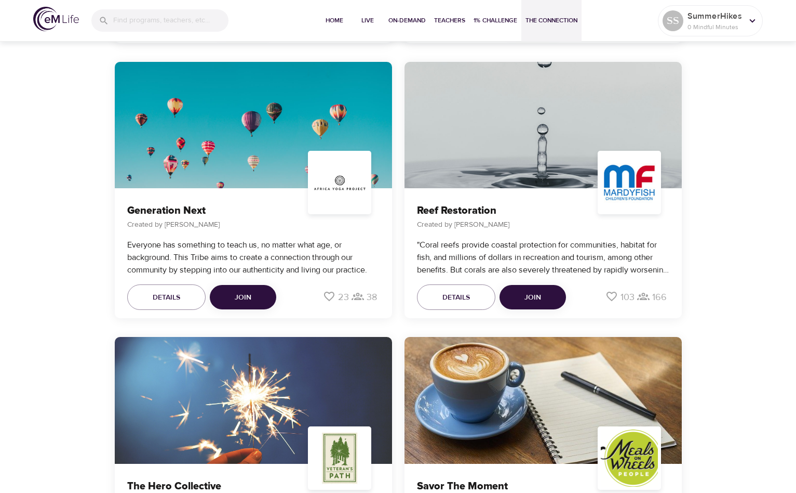
scroll to position [3199, 0]
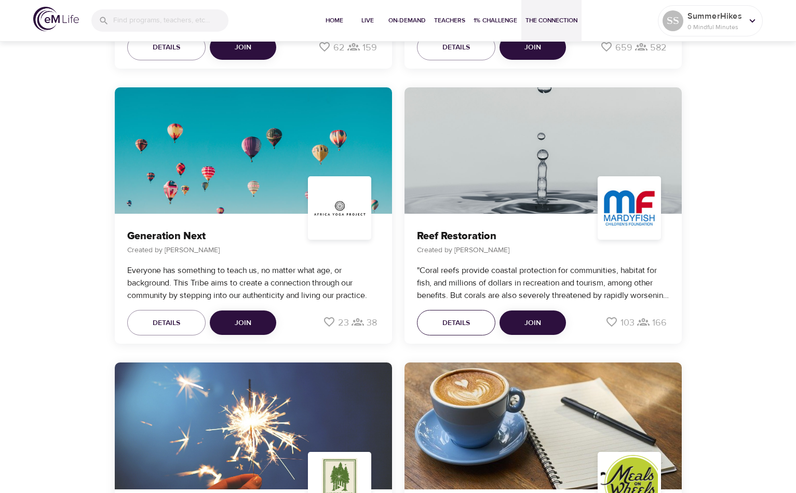
click at [453, 322] on span "Details" at bounding box center [457, 322] width 28 height 13
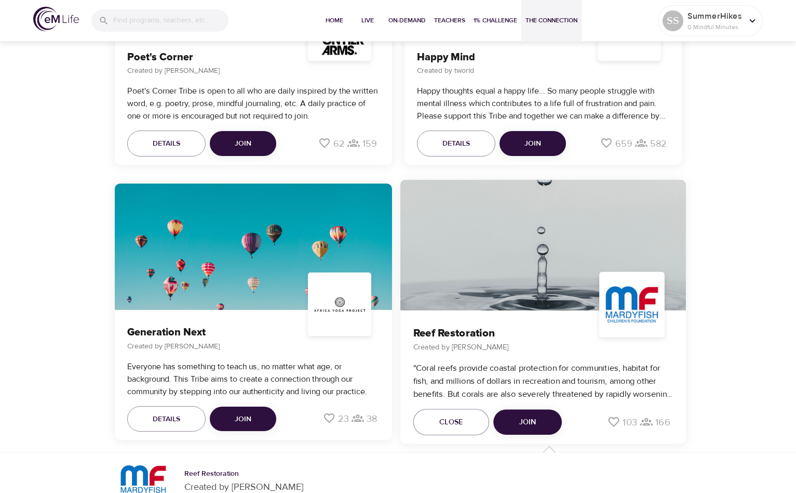
scroll to position [3101, 0]
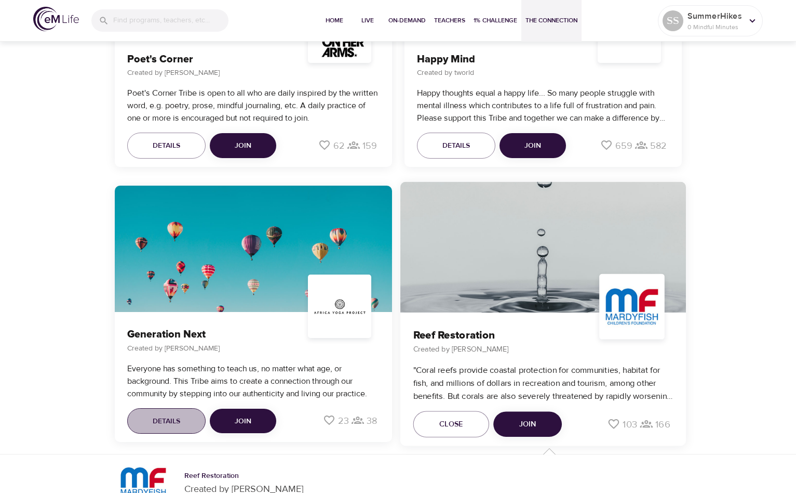
click at [139, 427] on button "Details" at bounding box center [166, 421] width 78 height 26
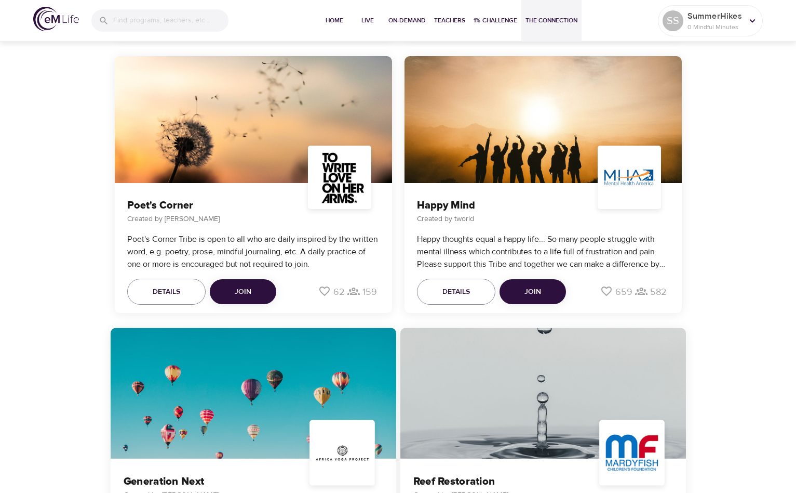
scroll to position [2876, 0]
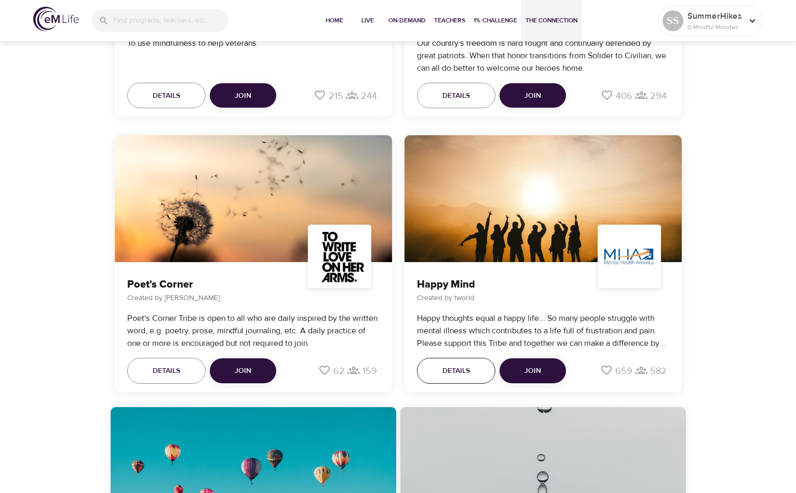
click at [460, 363] on button "Details" at bounding box center [456, 370] width 78 height 26
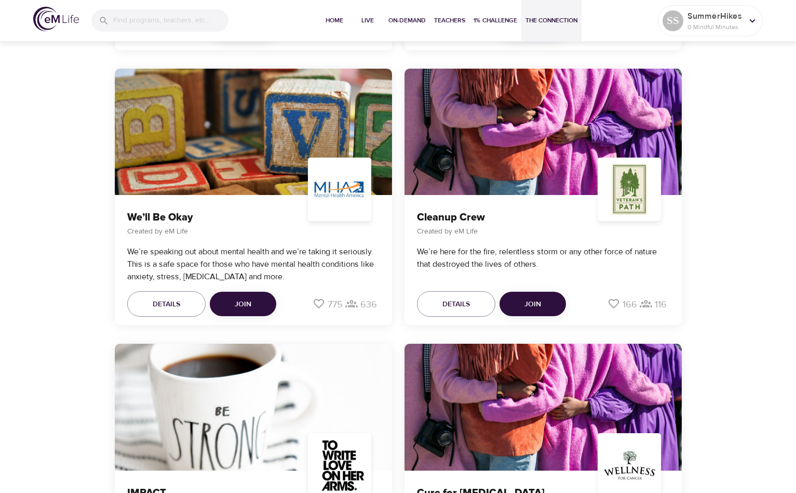
scroll to position [2116, 0]
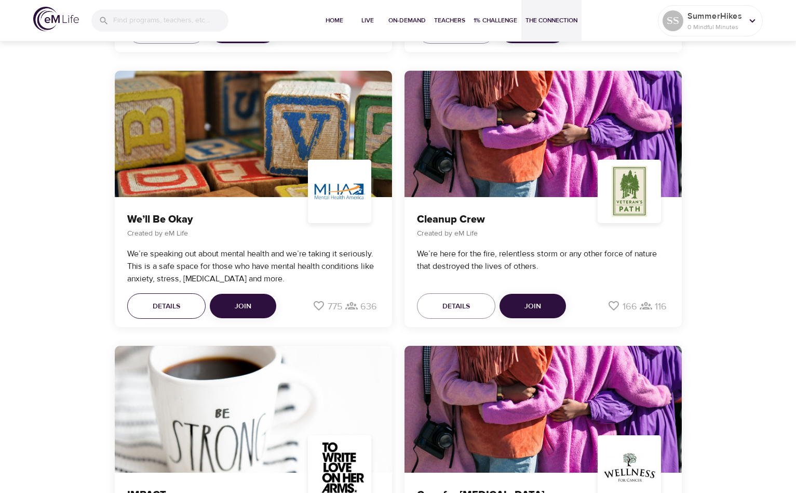
click at [158, 309] on span "Details" at bounding box center [167, 306] width 28 height 13
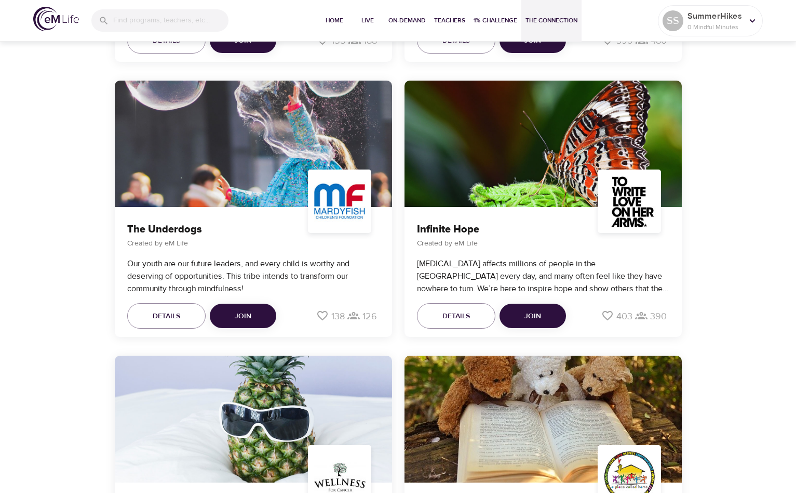
scroll to position [1554, 0]
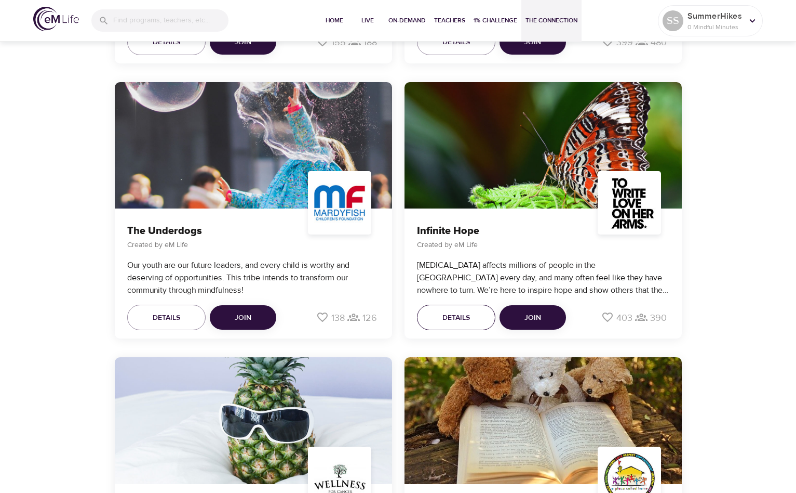
click at [452, 329] on button "Details" at bounding box center [456, 317] width 78 height 26
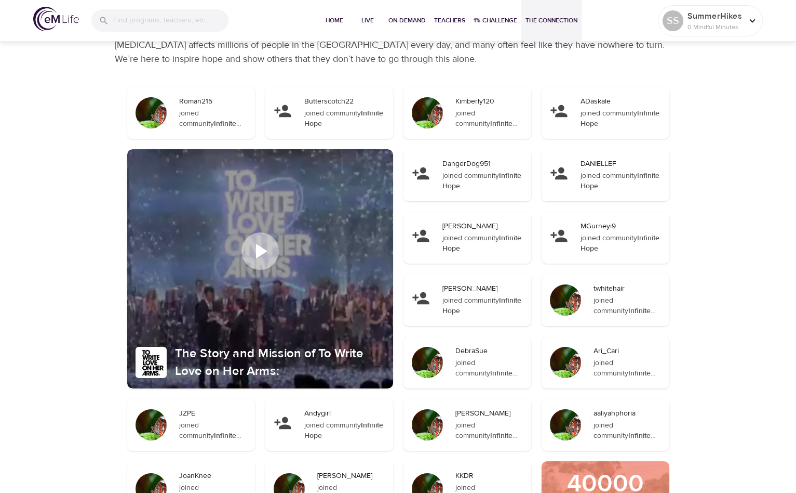
scroll to position [1970, 0]
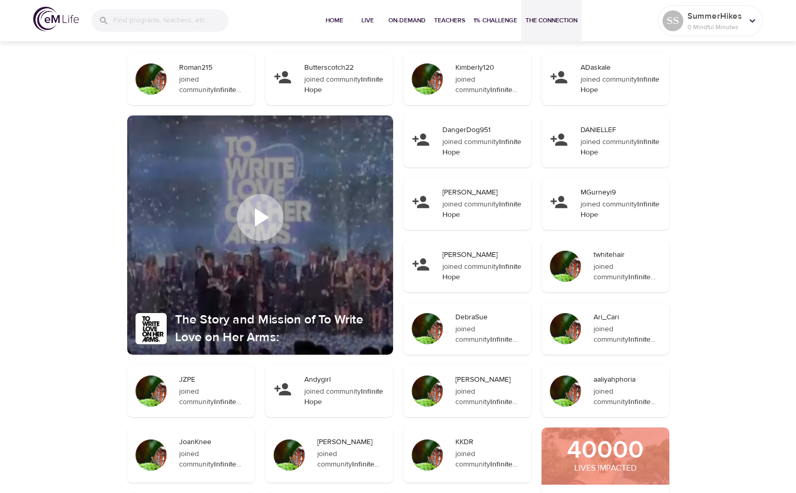
click at [263, 225] on icon at bounding box center [260, 217] width 31 height 31
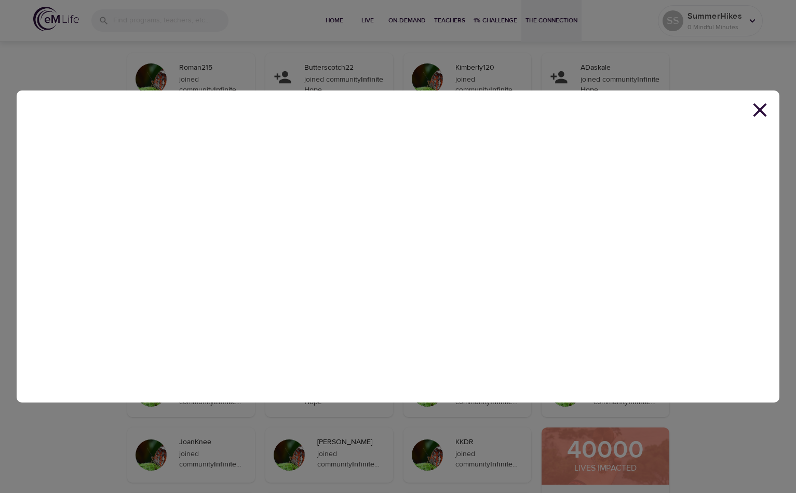
click at [749, 111] on icon at bounding box center [760, 109] width 23 height 23
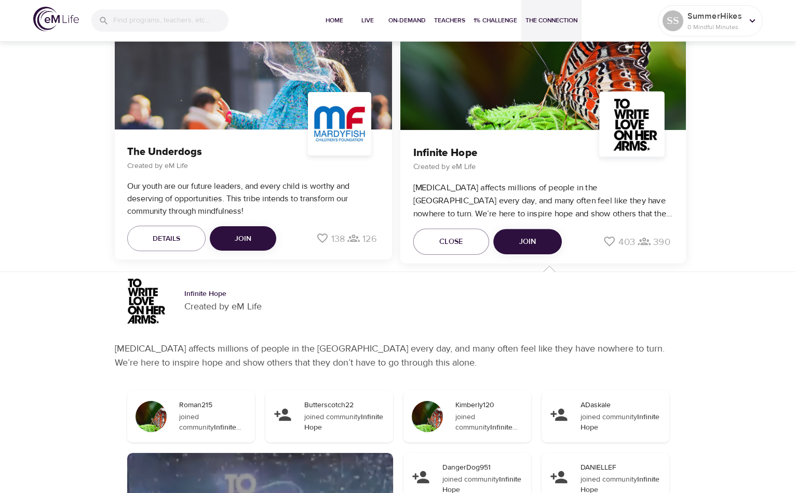
scroll to position [1576, 0]
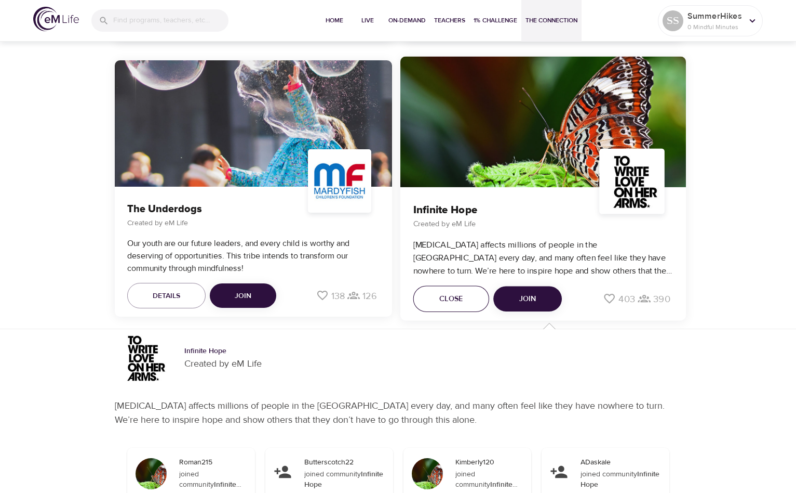
click at [451, 295] on span "Close" at bounding box center [451, 299] width 23 height 13
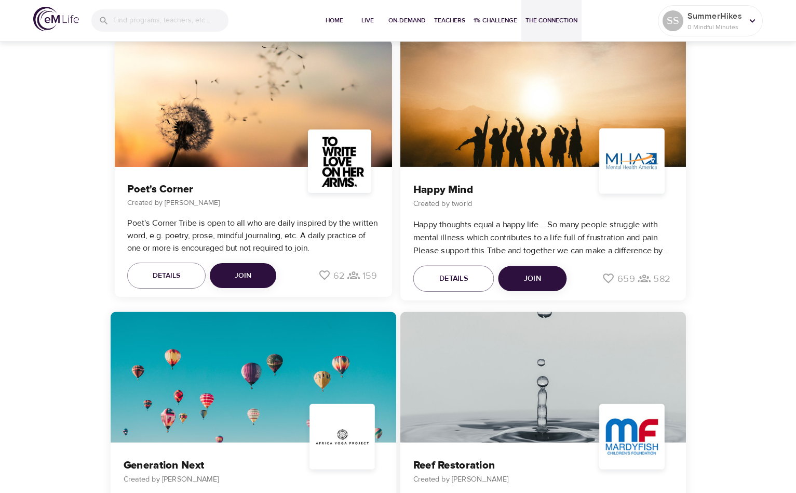
scroll to position [2974, 0]
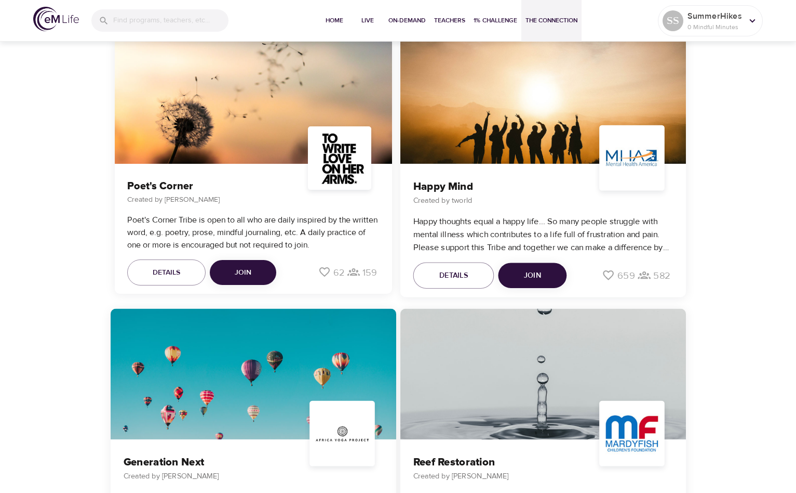
click at [668, 221] on p "Happy thoughts equal a happy life... So many people struggle with mental illnes…" at bounding box center [543, 234] width 260 height 38
click at [448, 262] on button "Details" at bounding box center [453, 275] width 81 height 26
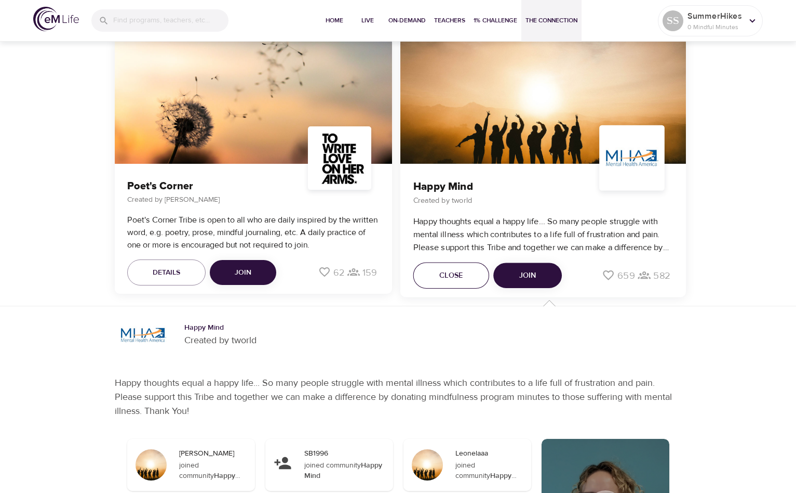
click at [448, 262] on button "Close" at bounding box center [451, 275] width 76 height 26
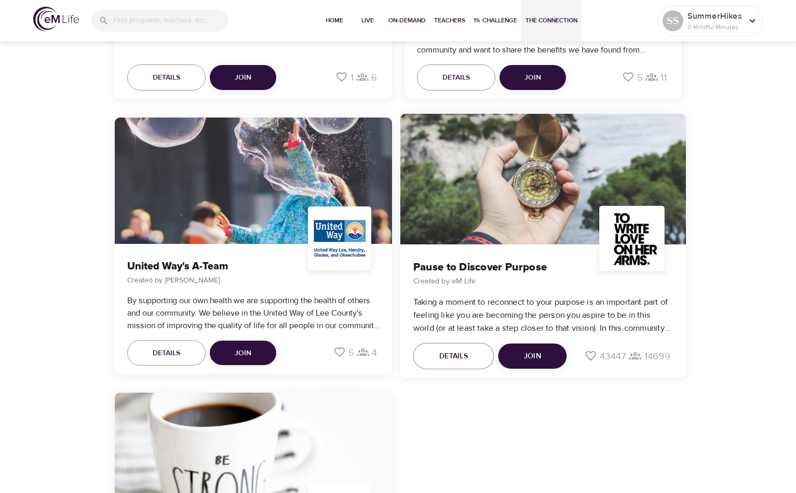
scroll to position [4271, 0]
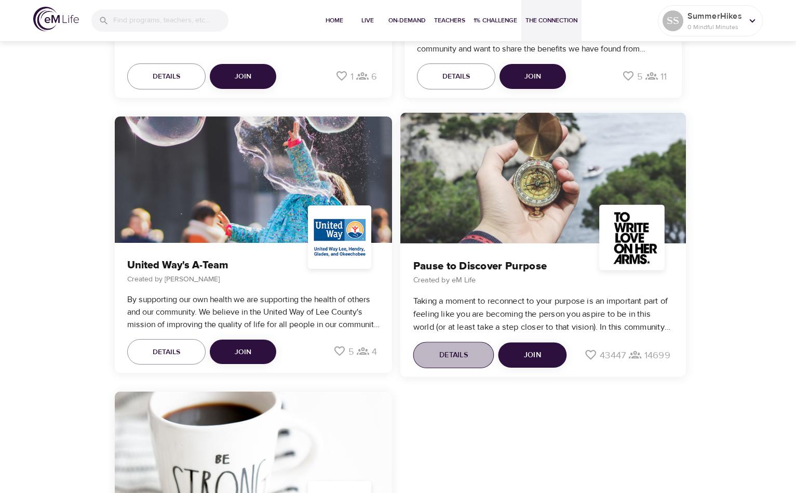
click at [445, 357] on span "Details" at bounding box center [454, 354] width 29 height 13
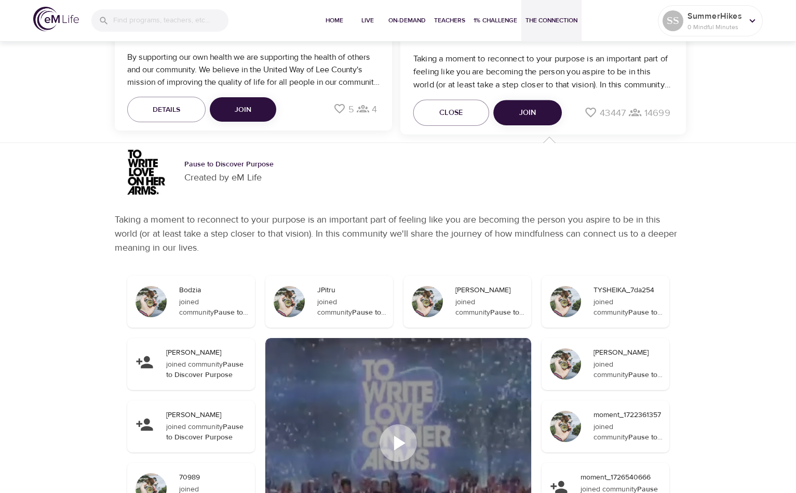
scroll to position [4391, 0]
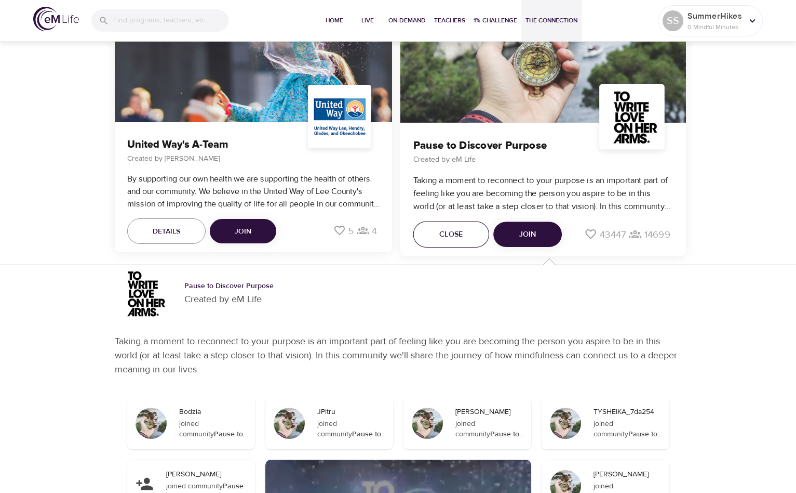
click at [421, 237] on button "Close" at bounding box center [451, 234] width 76 height 26
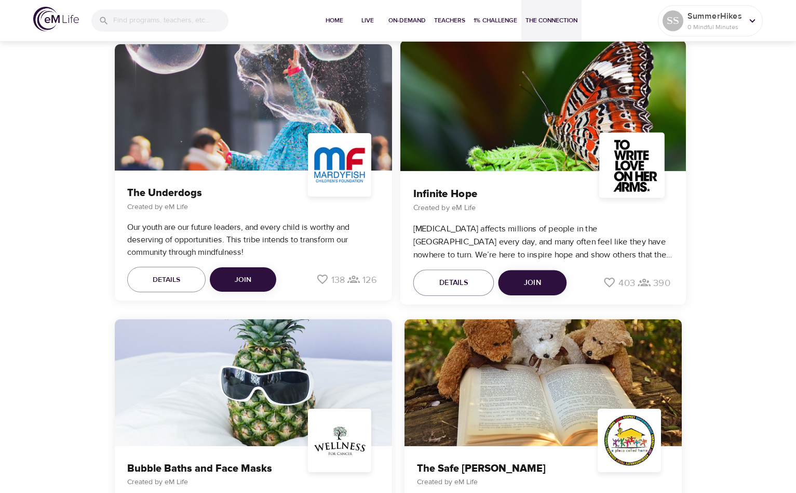
scroll to position [1503, 0]
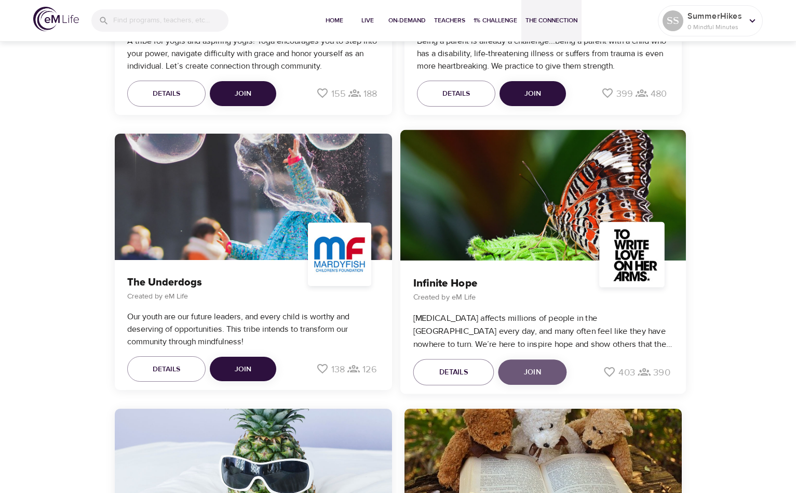
click at [521, 374] on button "Join" at bounding box center [532, 371] width 69 height 25
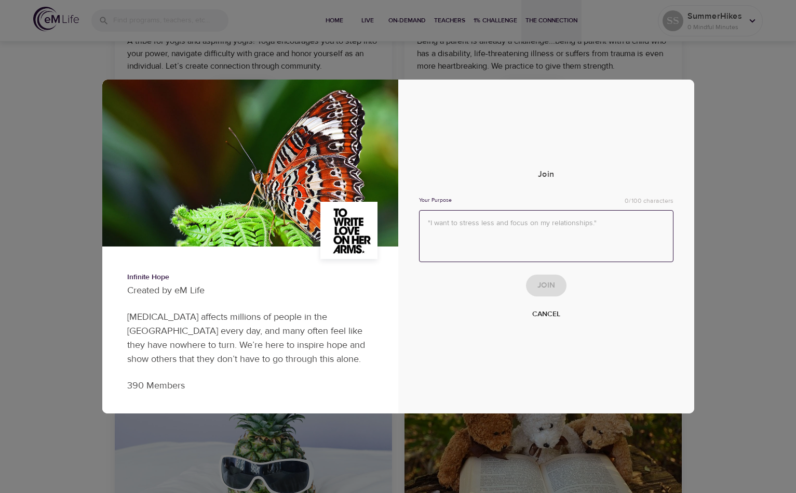
click at [540, 233] on textarea at bounding box center [546, 236] width 255 height 52
type textarea "I wan to be a more positive influence in the world around me."
click at [554, 280] on span "Join" at bounding box center [547, 285] width 18 height 14
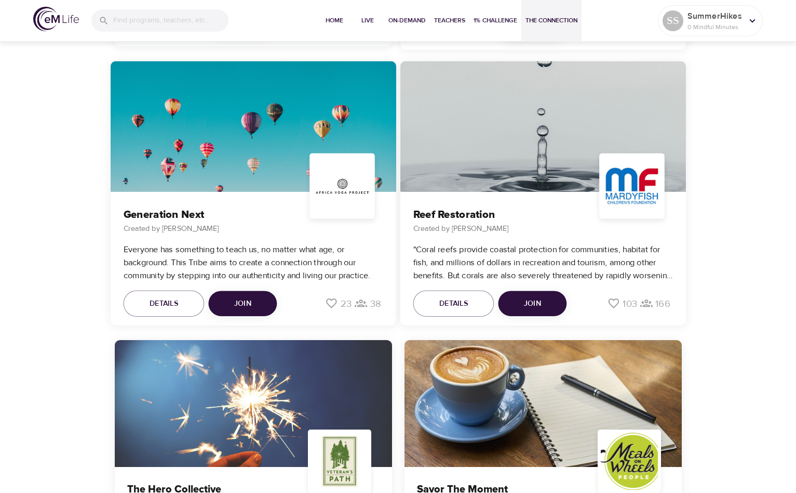
scroll to position [2396, 0]
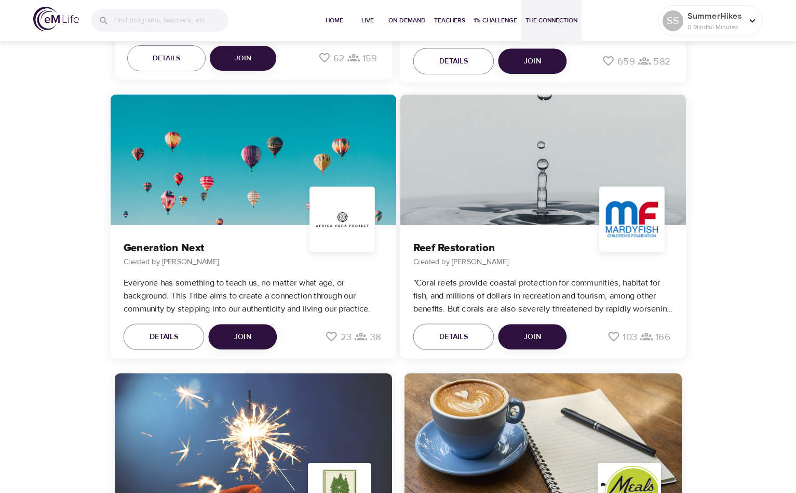
click at [518, 328] on button "Join" at bounding box center [532, 336] width 69 height 25
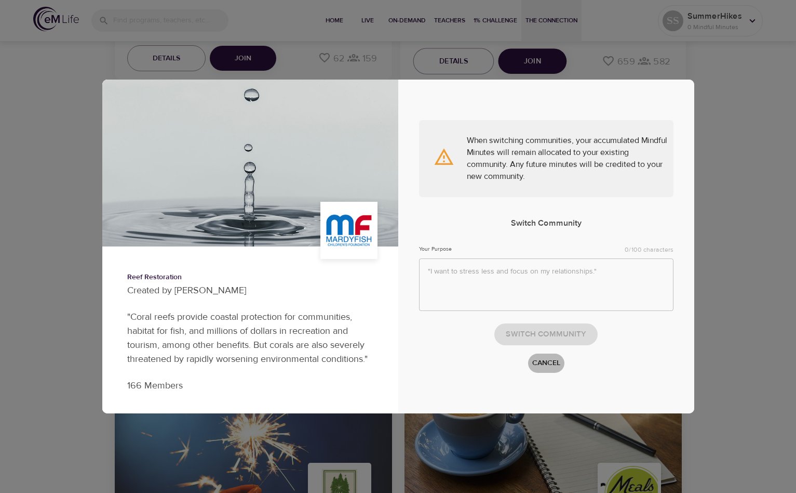
click at [543, 360] on span "Cancel" at bounding box center [547, 362] width 28 height 13
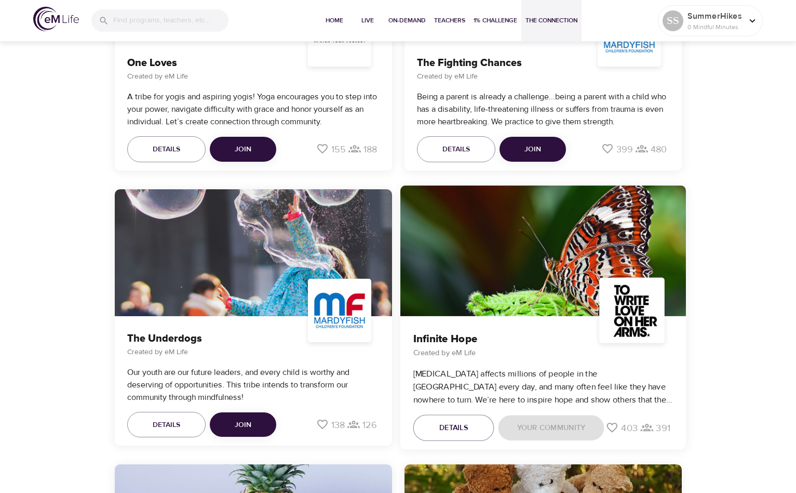
scroll to position [495, 0]
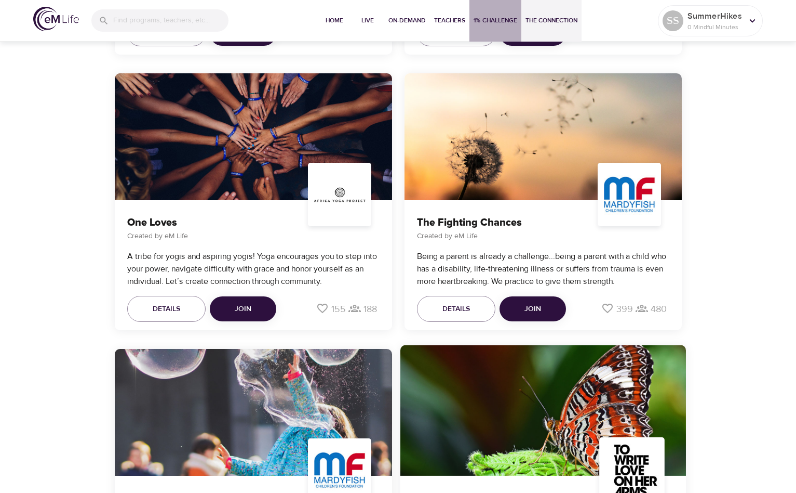
click at [497, 33] on button "1% Challenge" at bounding box center [496, 21] width 52 height 42
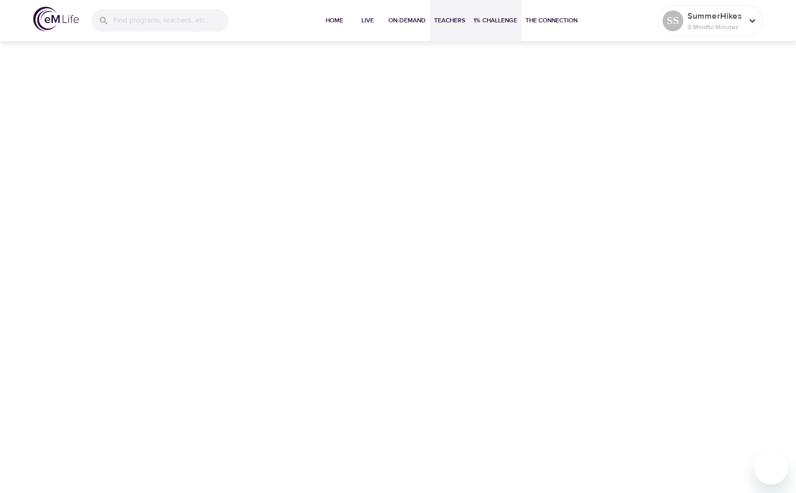
click at [463, 26] on button "Teachers" at bounding box center [449, 21] width 39 height 42
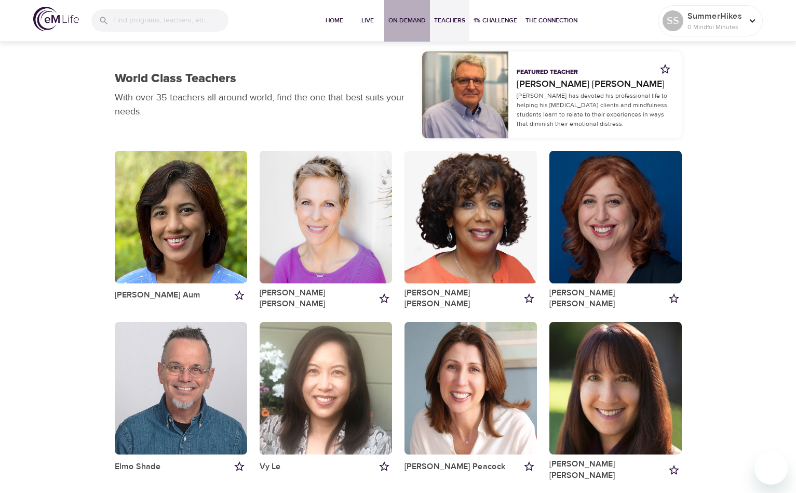
click at [416, 22] on span "On-Demand" at bounding box center [407, 20] width 37 height 11
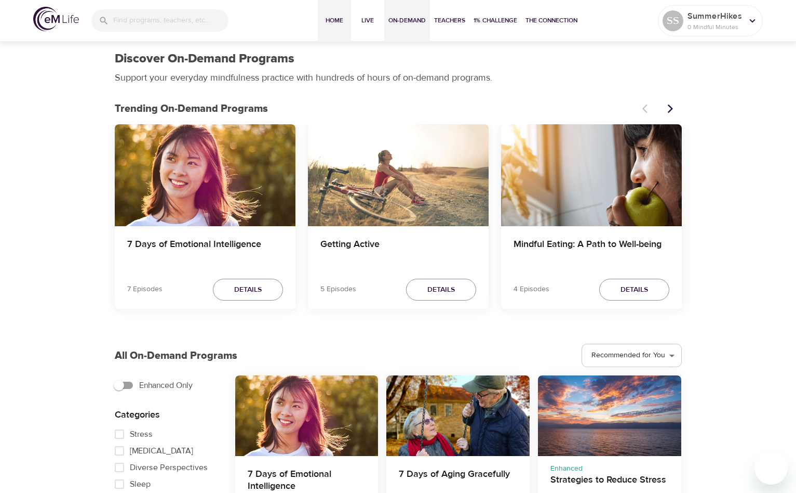
scroll to position [2, 0]
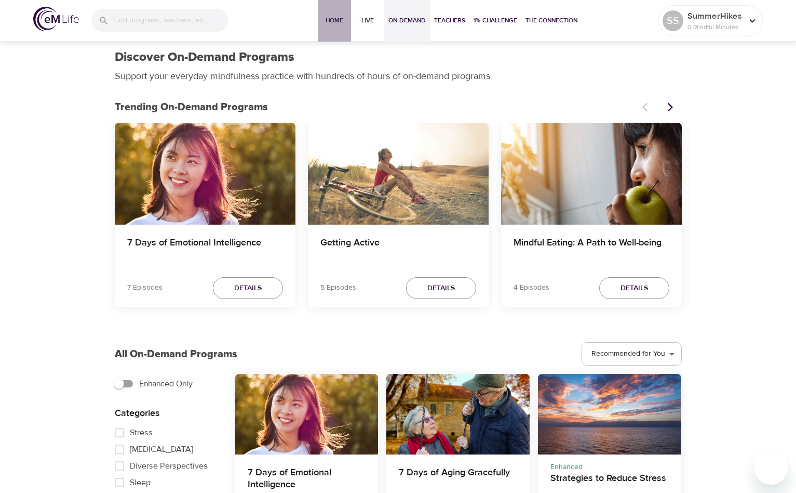
click at [330, 18] on span "Home" at bounding box center [334, 20] width 25 height 11
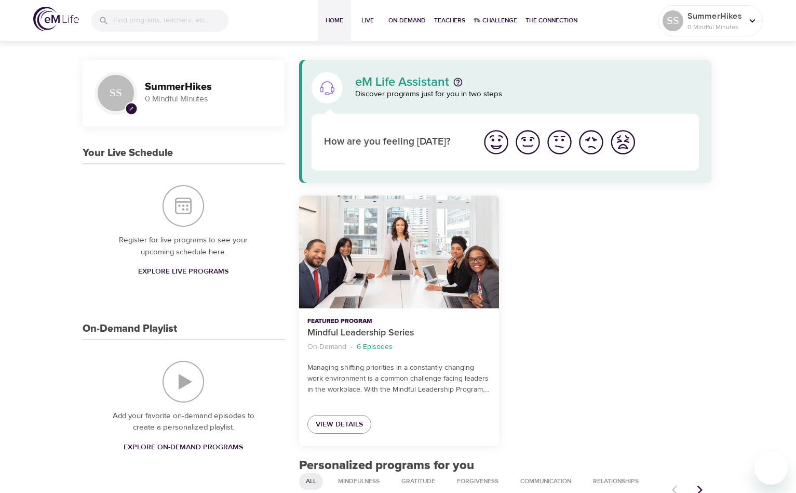
click at [533, 141] on img "I'm feeling good" at bounding box center [528, 142] width 29 height 29
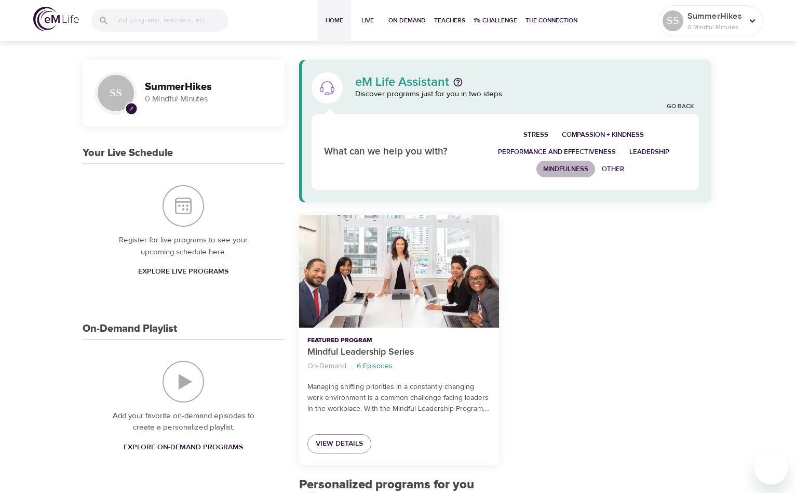
click at [582, 166] on span "Mindfulness" at bounding box center [565, 169] width 45 height 12
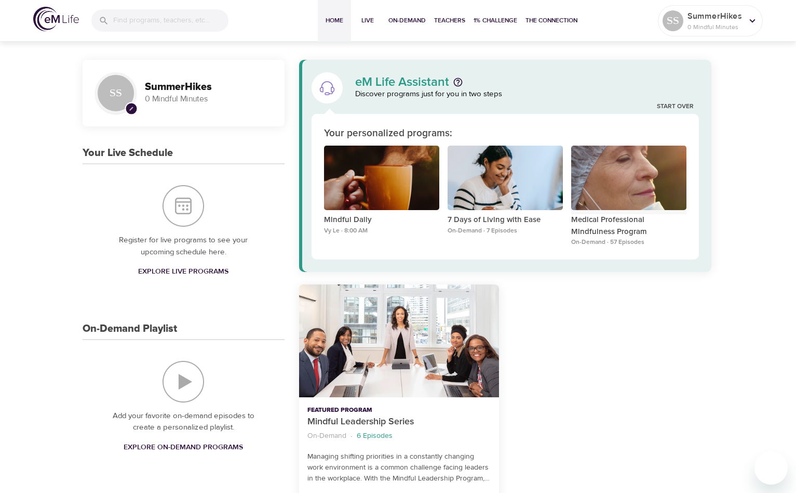
click at [612, 185] on div "Medical Professional Mindfulness Program" at bounding box center [629, 177] width 115 height 65
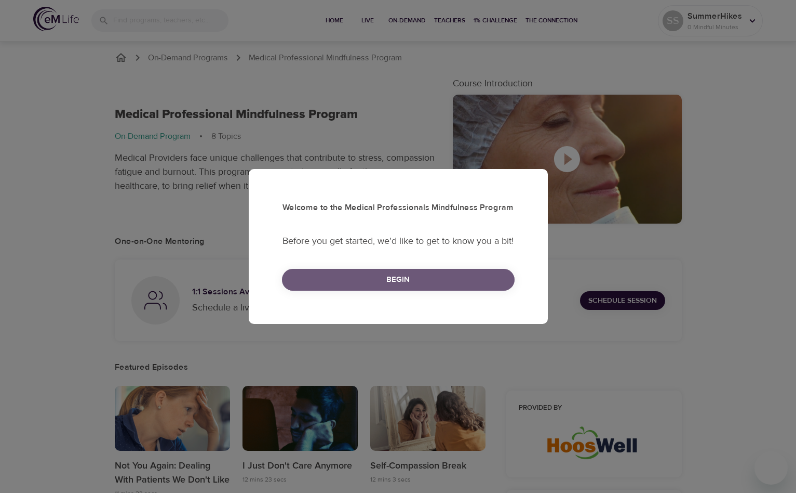
click at [495, 282] on span "Begin" at bounding box center [399, 280] width 210 height 14
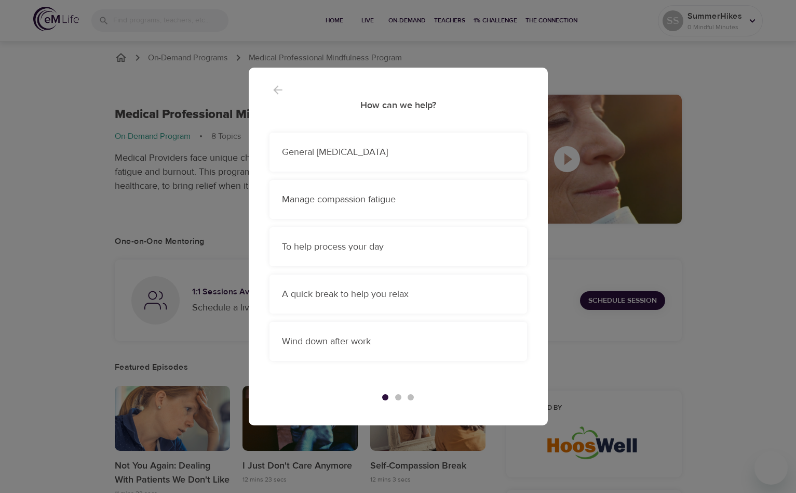
click at [434, 154] on p "General stress management" at bounding box center [398, 152] width 233 height 14
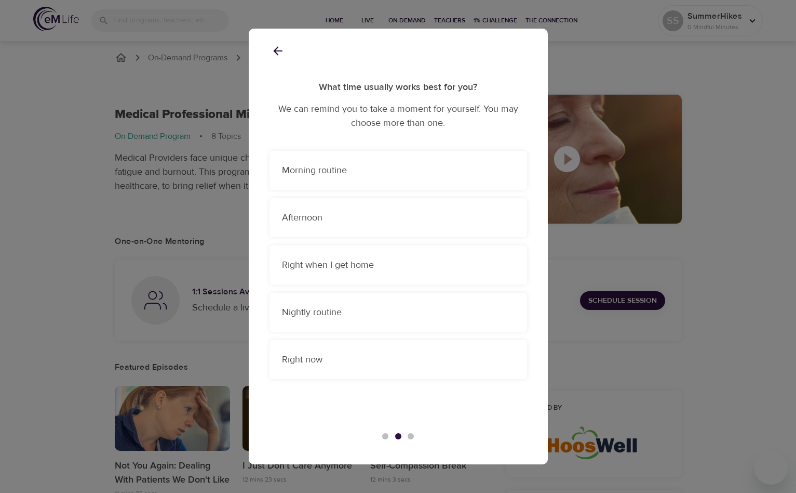
click at [280, 47] on icon "button" at bounding box center [278, 51] width 14 height 14
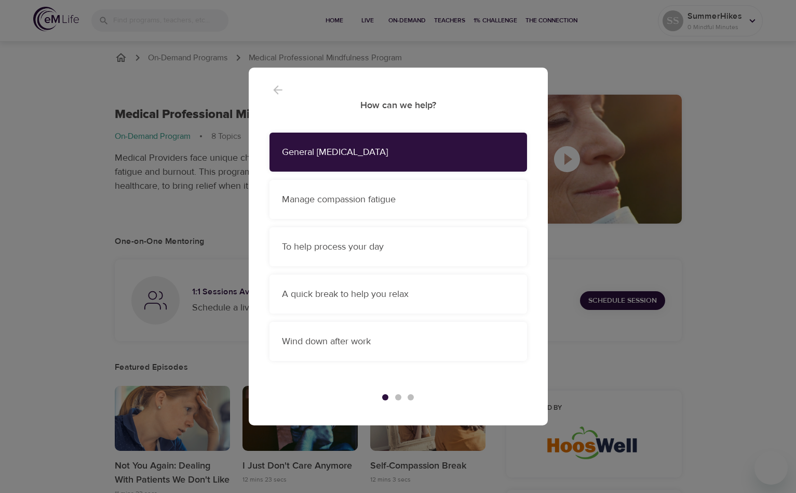
click at [393, 215] on div "Manage compassion fatigue" at bounding box center [399, 199] width 258 height 39
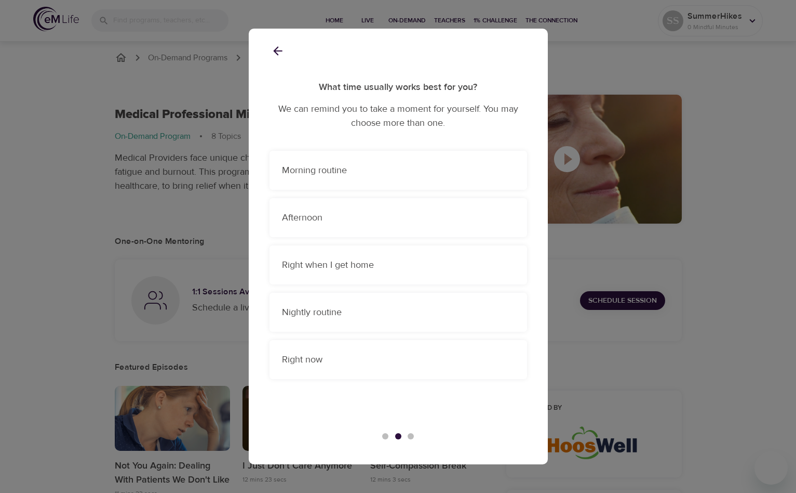
click at [282, 51] on icon "button" at bounding box center [277, 51] width 9 height 9
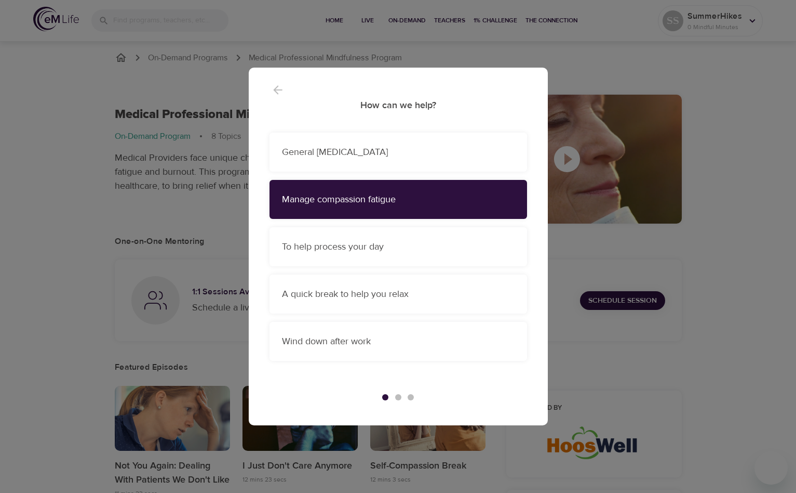
click at [359, 156] on p "General stress management" at bounding box center [398, 152] width 233 height 14
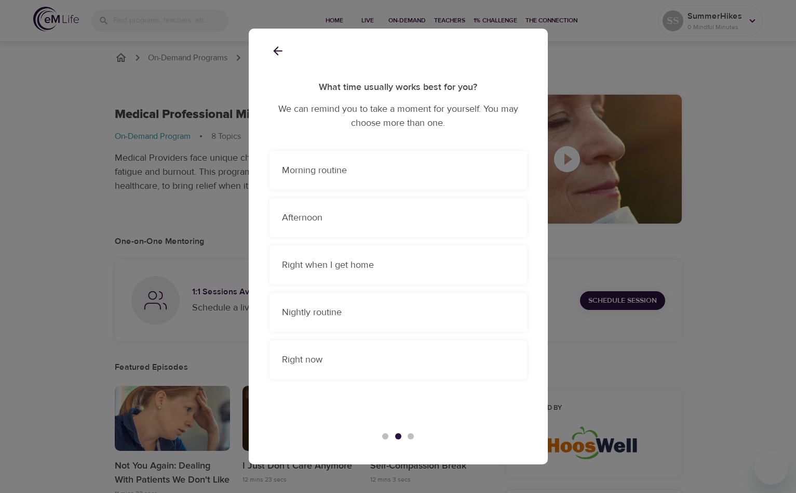
click at [428, 316] on p "Nightly routine" at bounding box center [398, 312] width 233 height 14
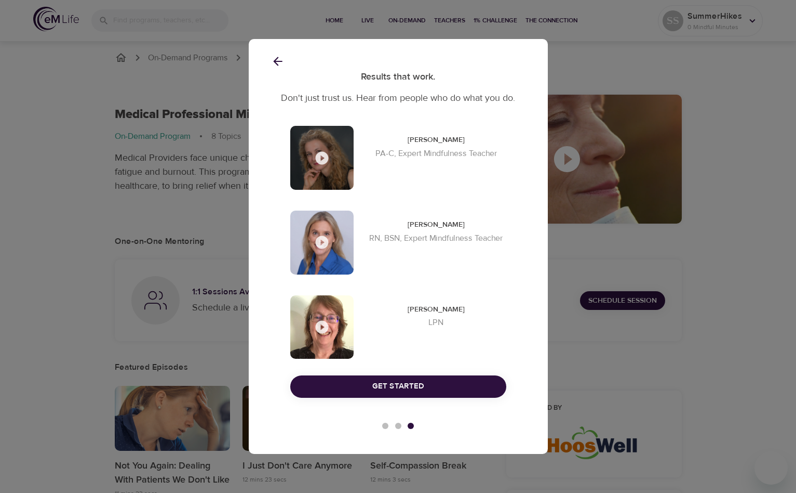
click at [328, 165] on icon "button" at bounding box center [322, 158] width 16 height 16
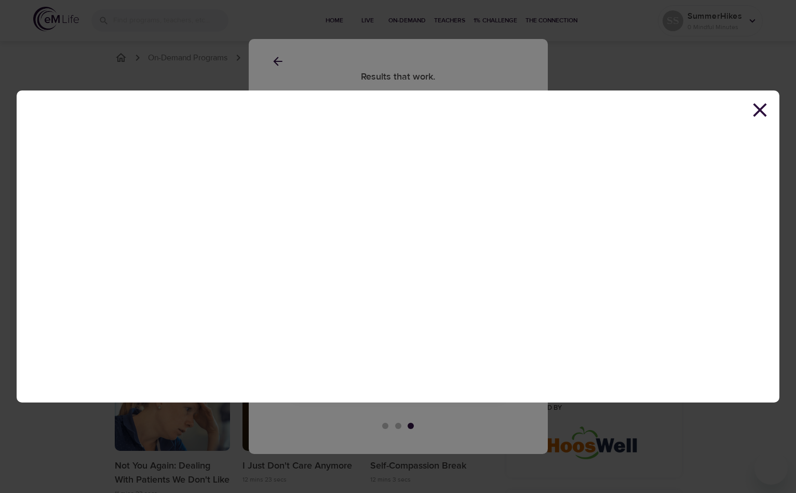
click at [766, 105] on icon at bounding box center [760, 110] width 14 height 14
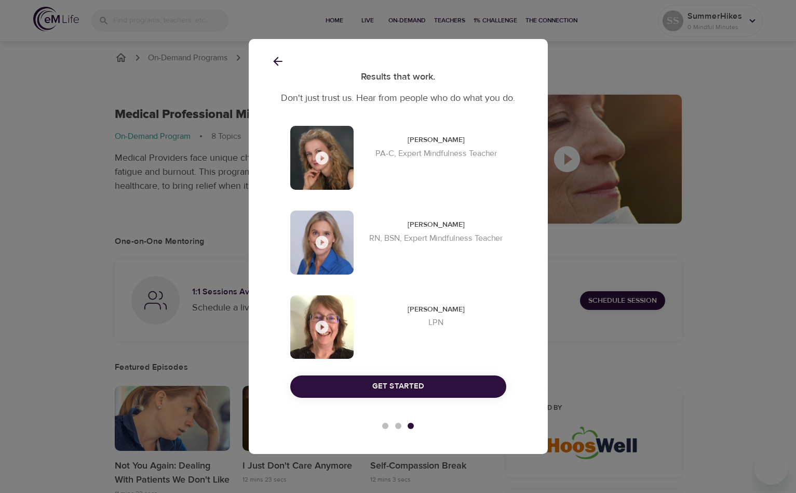
click at [351, 382] on span "Get Started" at bounding box center [398, 386] width 193 height 14
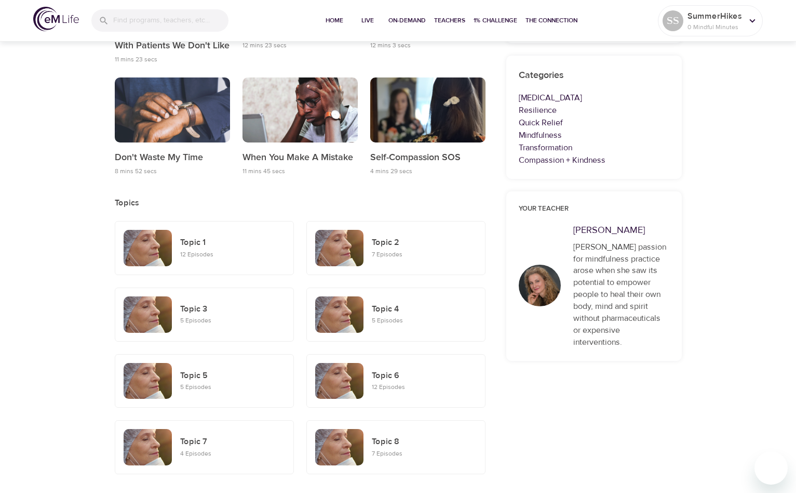
scroll to position [436, 0]
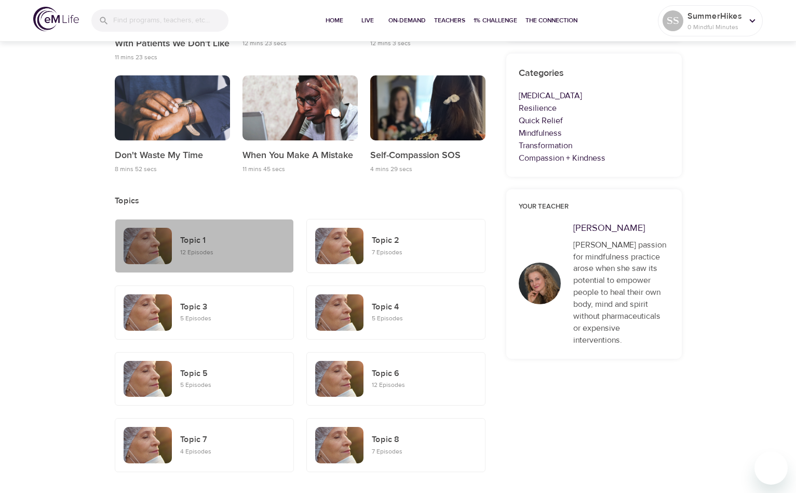
click at [179, 254] on div "Topic 1 12 Episodes" at bounding box center [232, 246] width 113 height 32
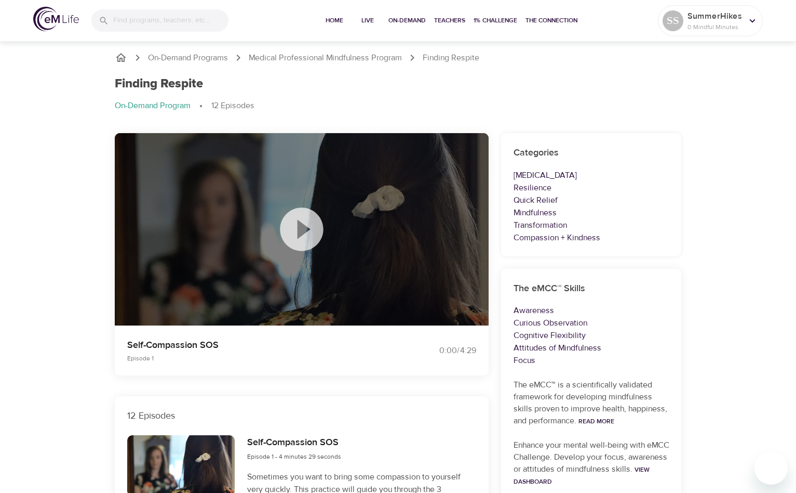
click at [122, 59] on icon "breadcrumb" at bounding box center [121, 57] width 10 height 9
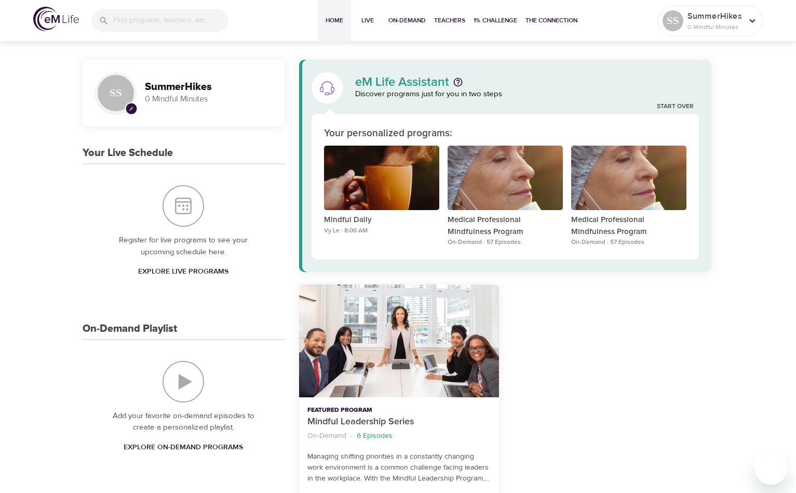
click at [459, 82] on icon at bounding box center [458, 81] width 9 height 9
click at [422, 69] on div "eM Life Assistant Discover programs just for you in two steps" at bounding box center [506, 88] width 401 height 44
click at [372, 12] on button "Live" at bounding box center [367, 21] width 33 height 42
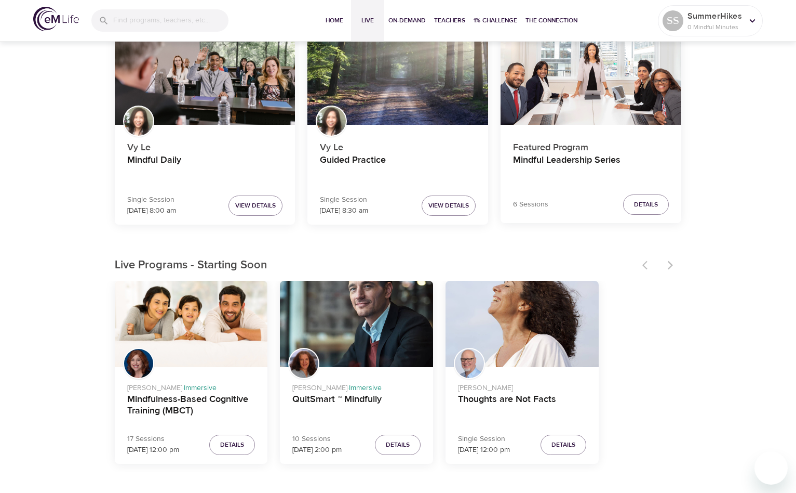
scroll to position [118, 0]
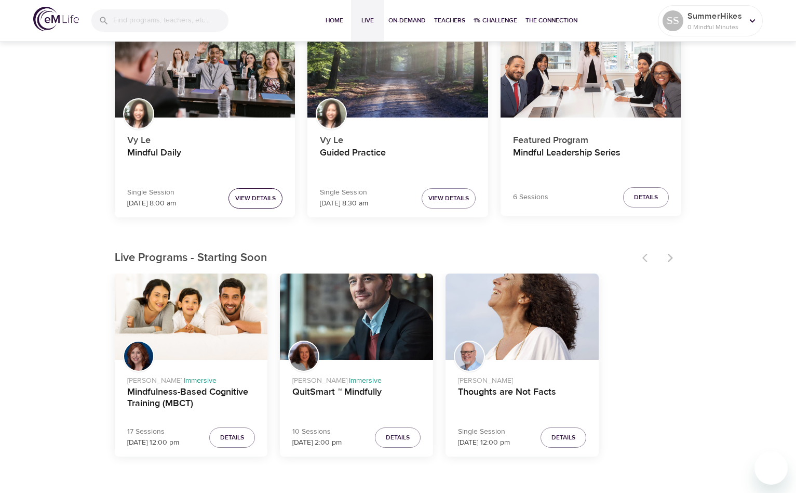
click at [252, 199] on span "View Details" at bounding box center [255, 198] width 41 height 11
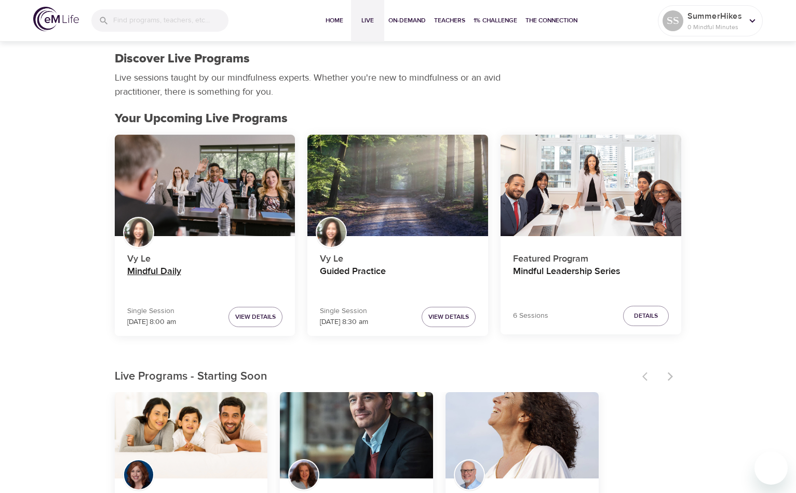
click at [157, 273] on h4 "Mindful Daily" at bounding box center [205, 277] width 156 height 25
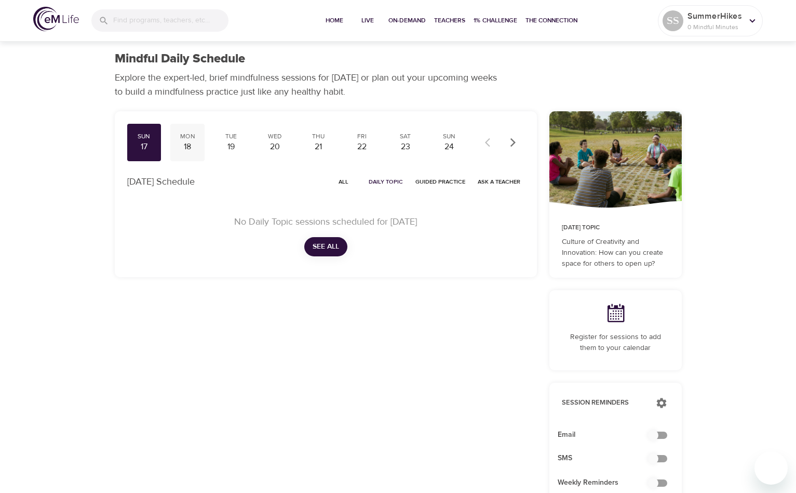
click at [197, 143] on div "18" at bounding box center [188, 147] width 26 height 12
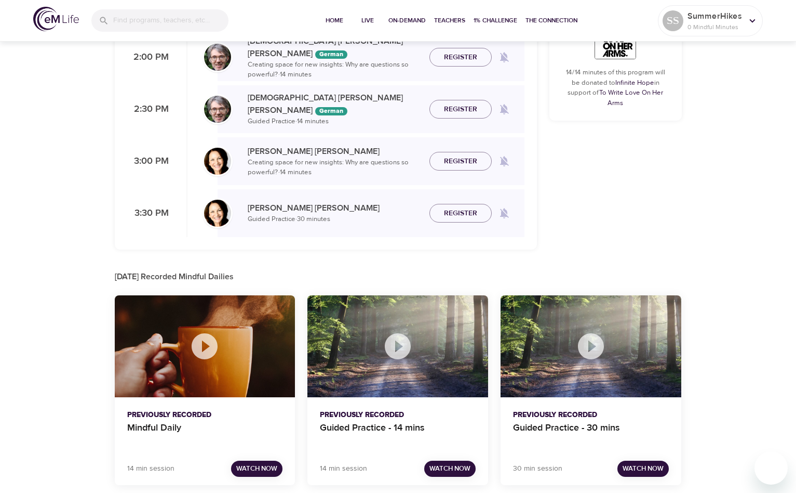
scroll to position [539, 0]
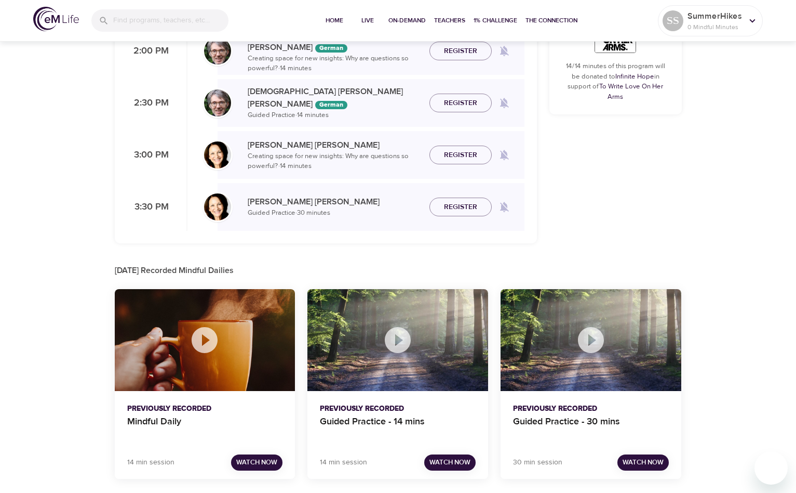
click at [178, 420] on p "Mindful Daily" at bounding box center [205, 426] width 156 height 25
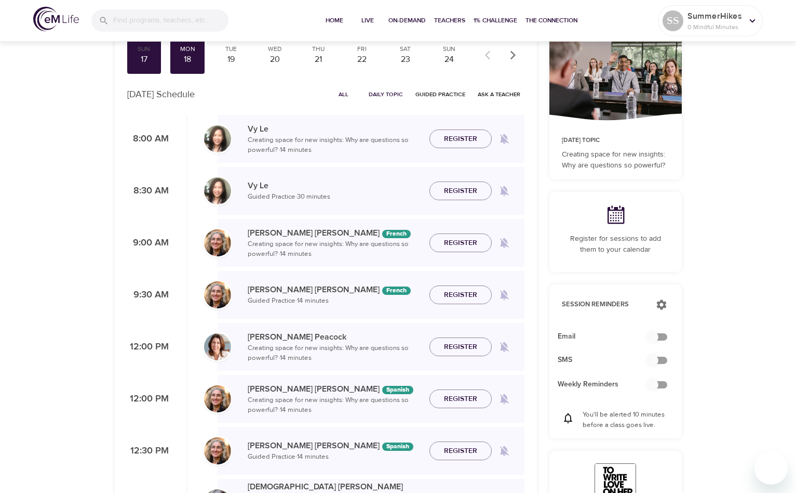
scroll to position [0, 0]
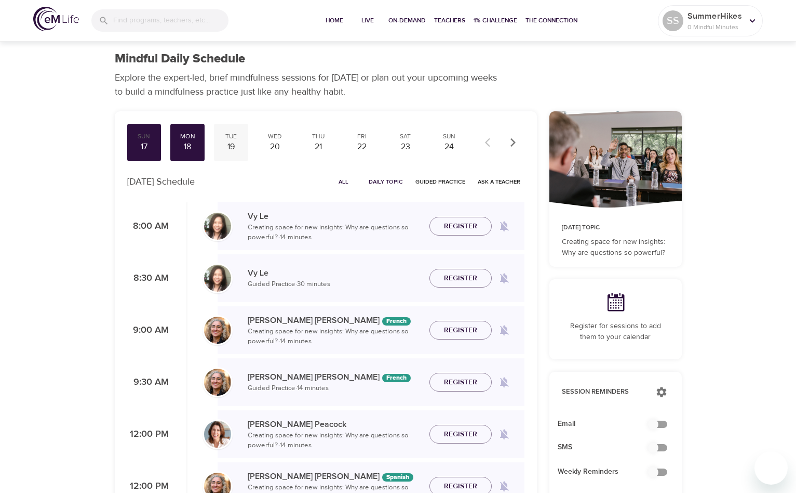
click at [236, 149] on div "19" at bounding box center [231, 147] width 26 height 12
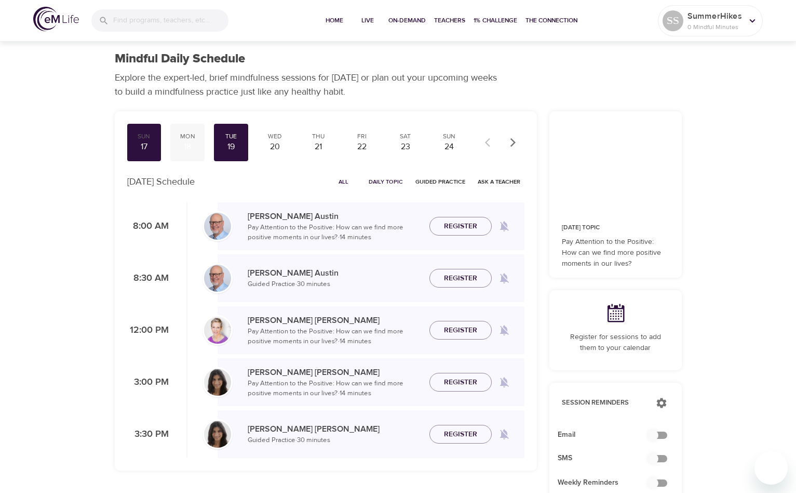
click at [196, 148] on div "18" at bounding box center [188, 147] width 26 height 12
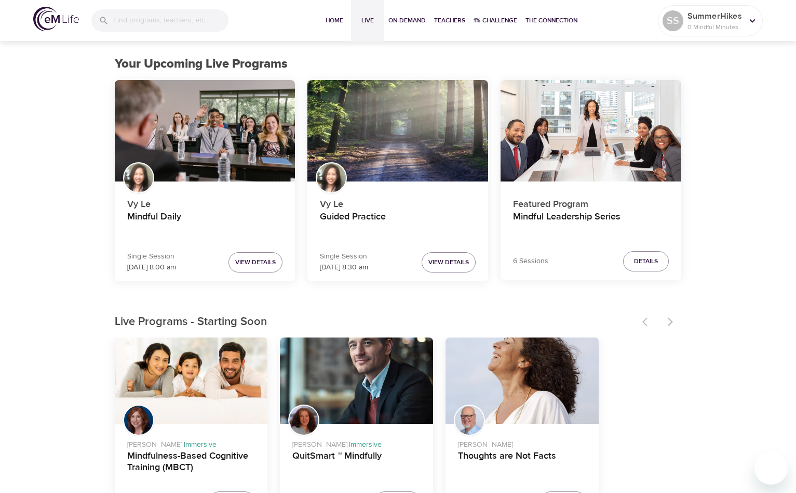
scroll to position [61, 0]
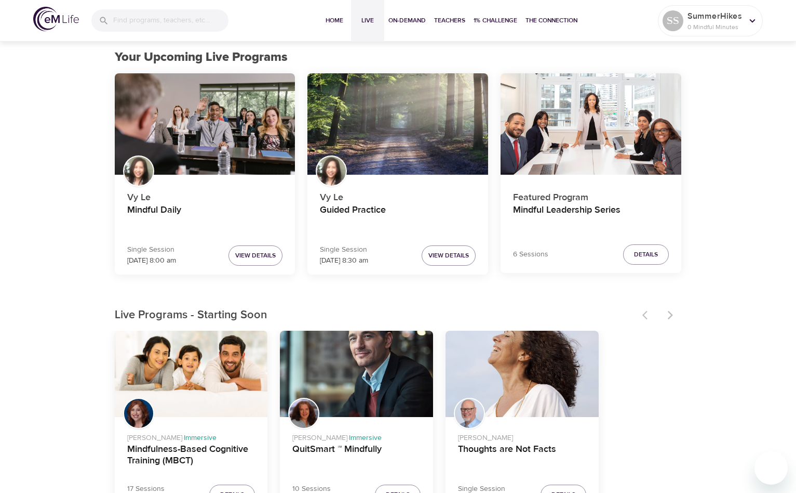
click at [672, 315] on div at bounding box center [659, 314] width 46 height 23
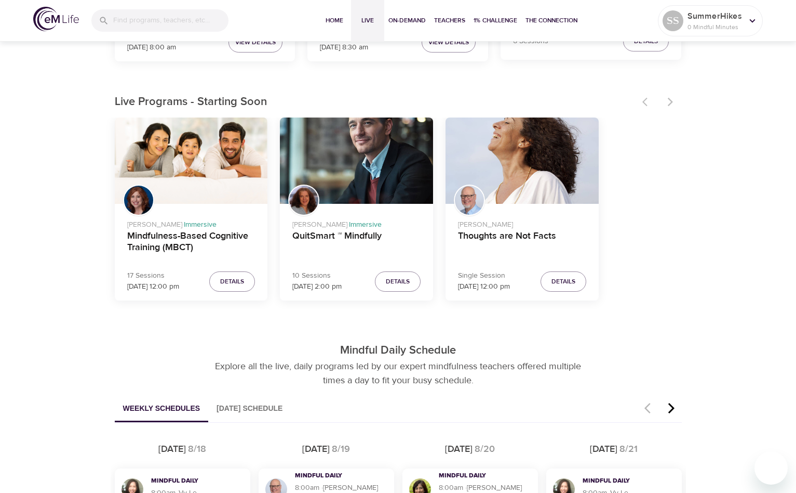
scroll to position [276, 0]
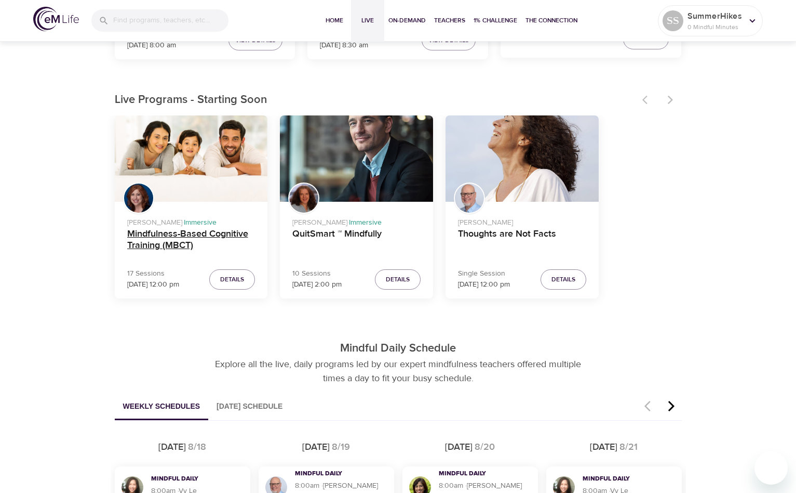
click at [162, 241] on h4 "Mindfulness-Based Cognitive Training (MBCT)" at bounding box center [191, 240] width 128 height 25
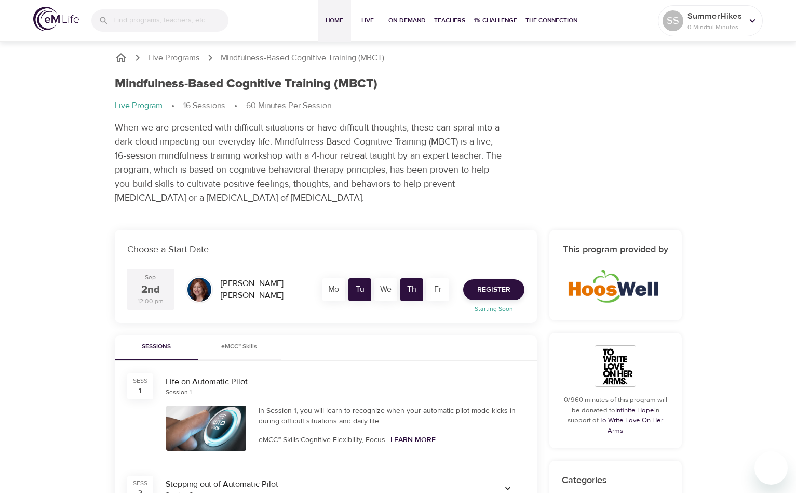
click at [336, 18] on span "Home" at bounding box center [334, 20] width 25 height 11
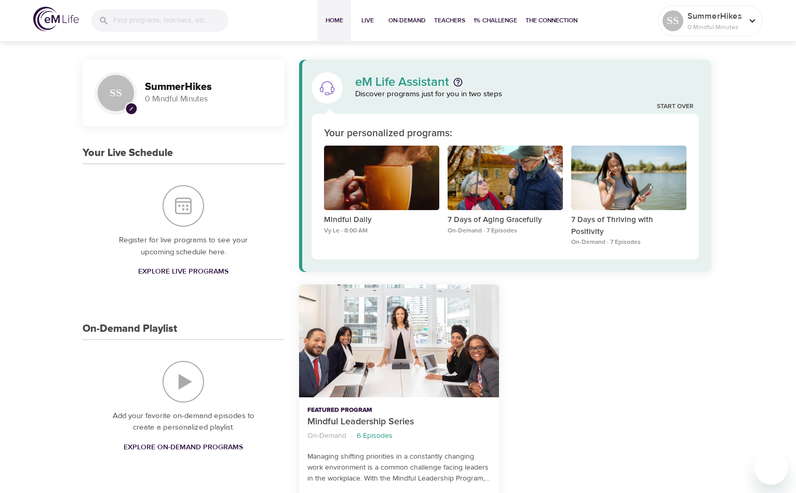
click at [217, 270] on span "Explore Live Programs" at bounding box center [183, 271] width 90 height 13
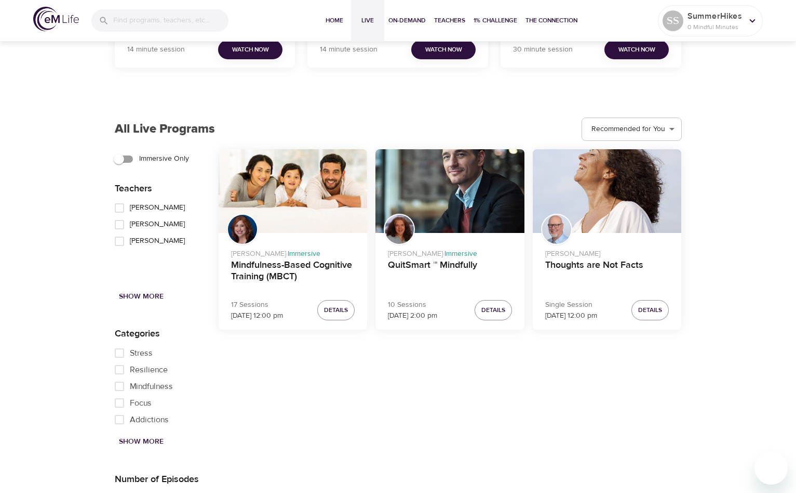
scroll to position [1200, 0]
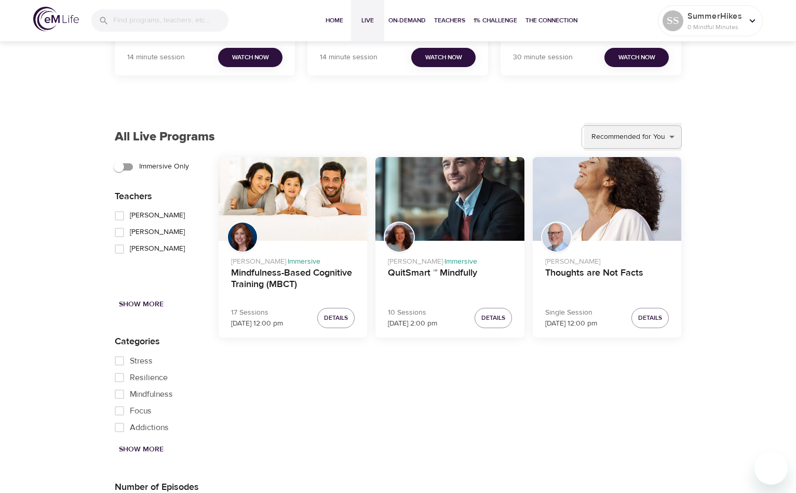
click at [644, 131] on select "Recommended for You Trending Now Recently Added Starting Soon" at bounding box center [634, 137] width 98 height 28
select select "upcoming"
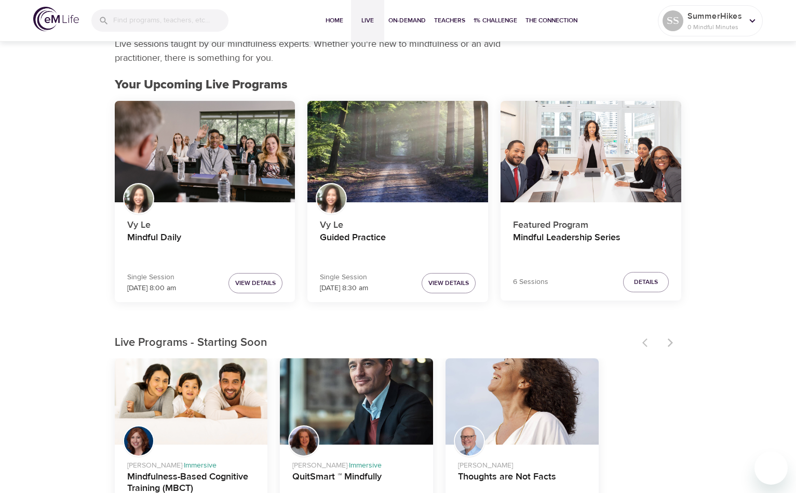
scroll to position [0, 0]
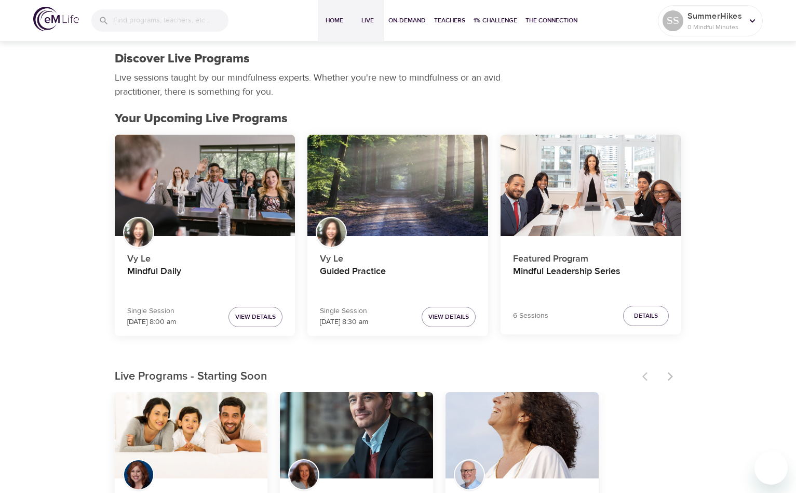
click at [334, 22] on span "Home" at bounding box center [334, 20] width 25 height 11
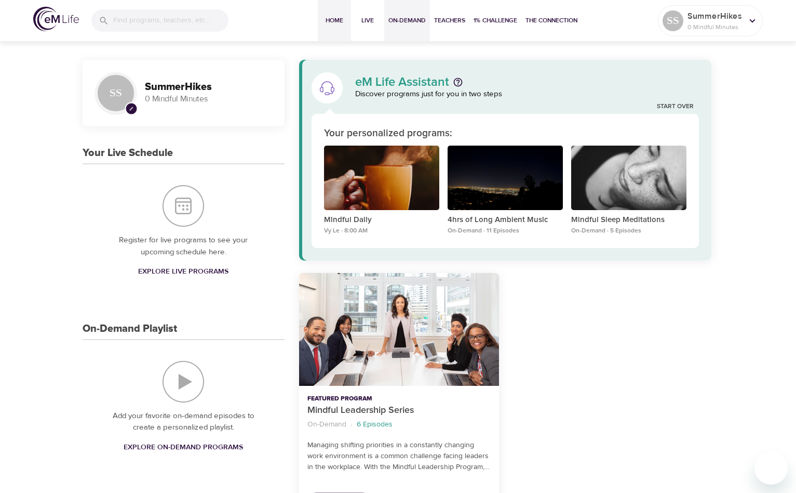
click at [405, 19] on span "On-Demand" at bounding box center [407, 20] width 37 height 11
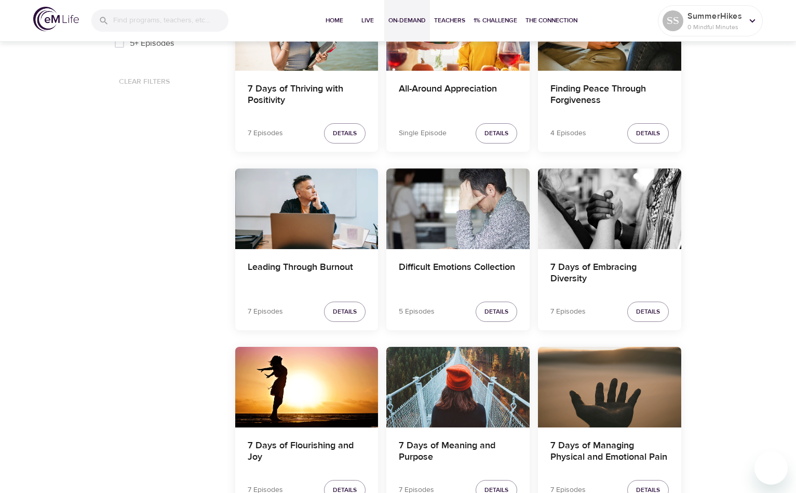
scroll to position [577, 0]
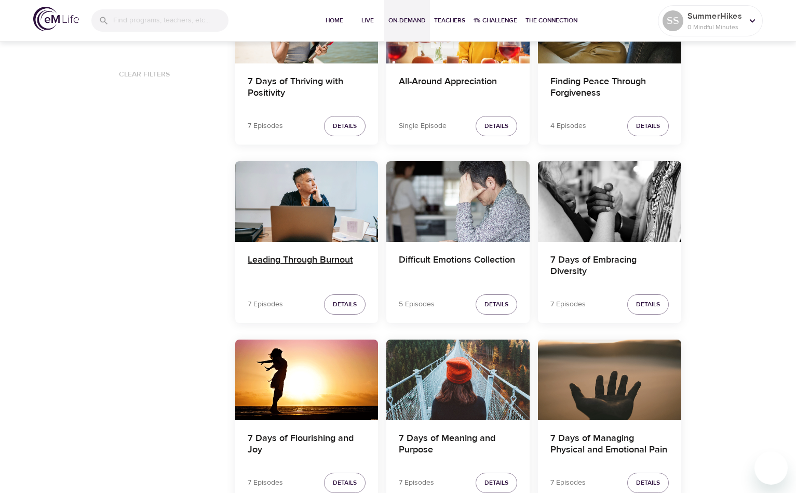
click at [336, 259] on h4 "Leading Through Burnout" at bounding box center [307, 266] width 118 height 25
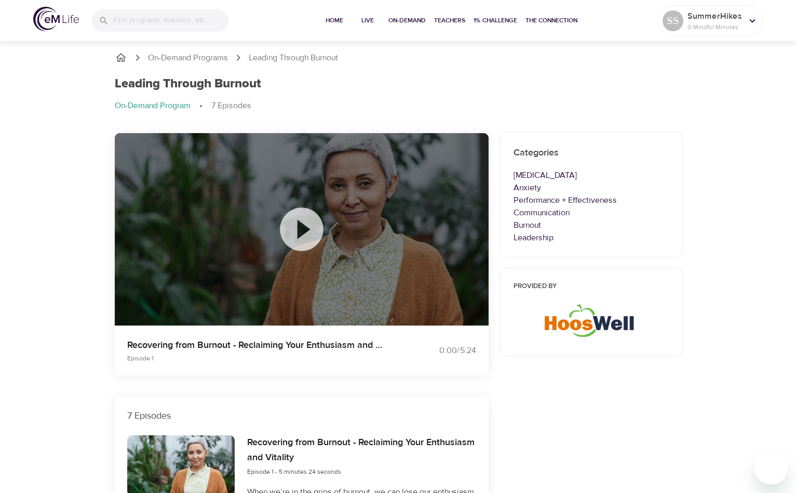
click at [178, 109] on p "On-Demand Program" at bounding box center [153, 106] width 76 height 12
click at [187, 52] on p "On-Demand Programs" at bounding box center [188, 58] width 80 height 12
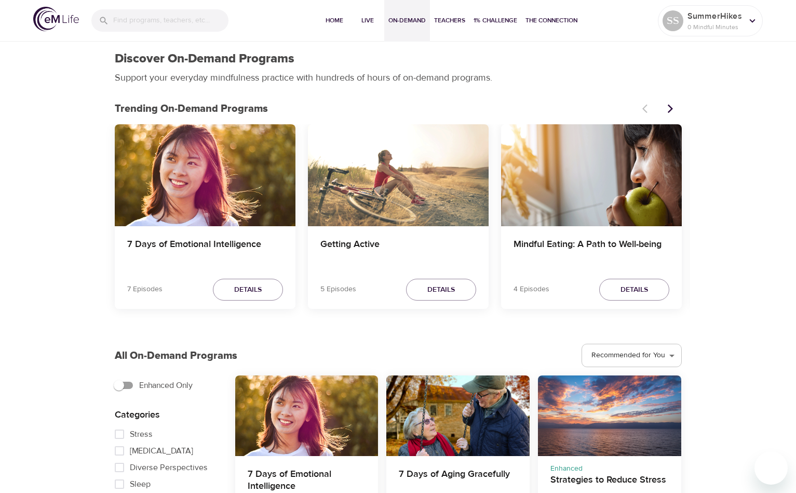
click at [672, 113] on icon "Next items" at bounding box center [671, 108] width 10 height 10
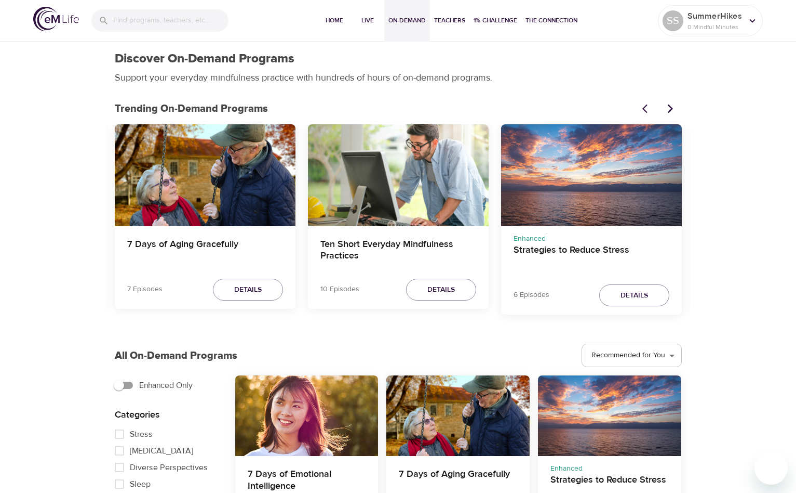
click at [672, 113] on icon "Next items" at bounding box center [671, 108] width 10 height 10
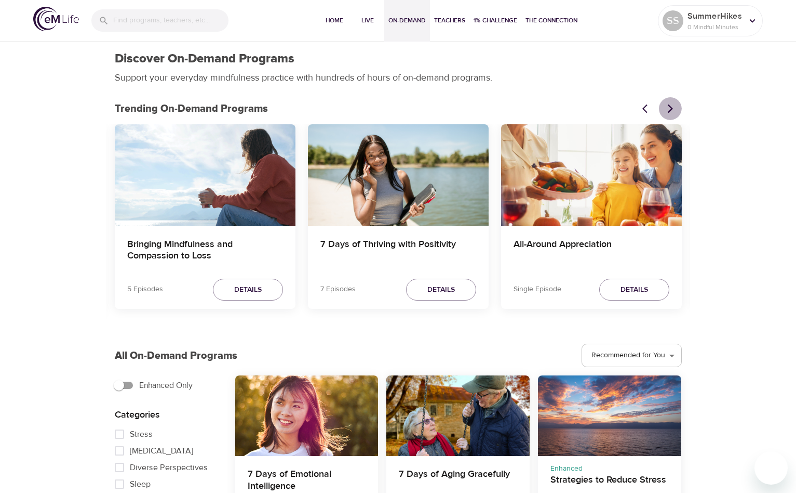
click at [672, 113] on icon "Next items" at bounding box center [671, 108] width 10 height 10
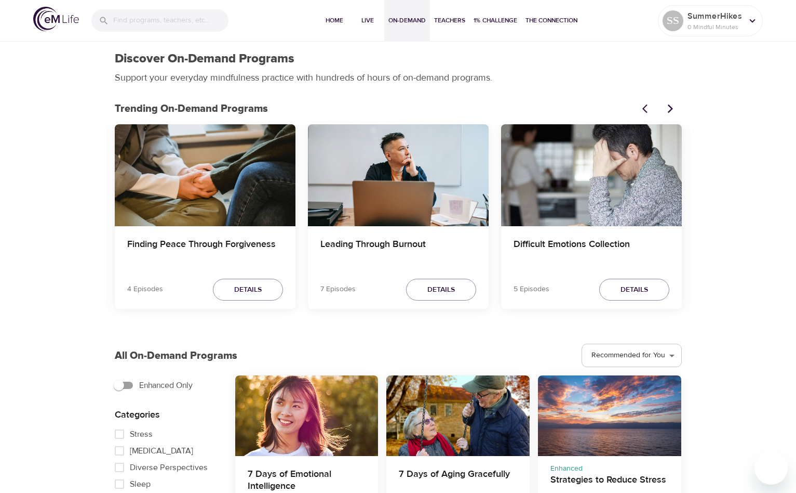
click at [672, 113] on icon "Next items" at bounding box center [671, 108] width 10 height 10
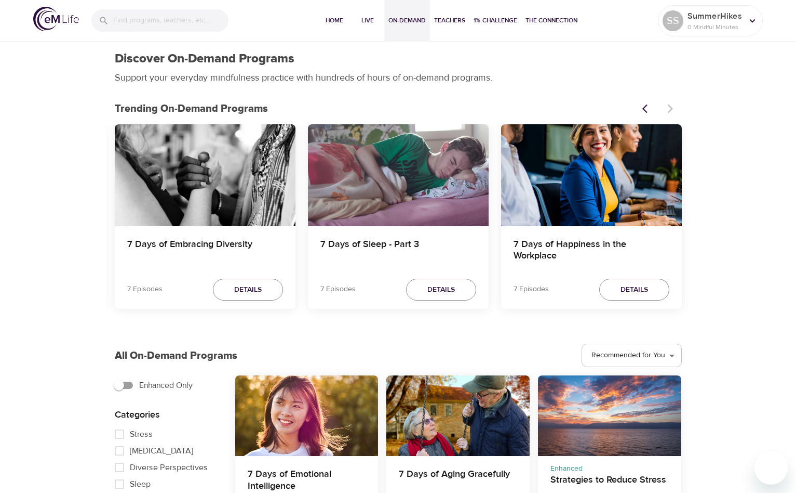
click at [672, 113] on div at bounding box center [659, 108] width 46 height 23
click at [184, 31] on input "search" at bounding box center [171, 21] width 114 height 22
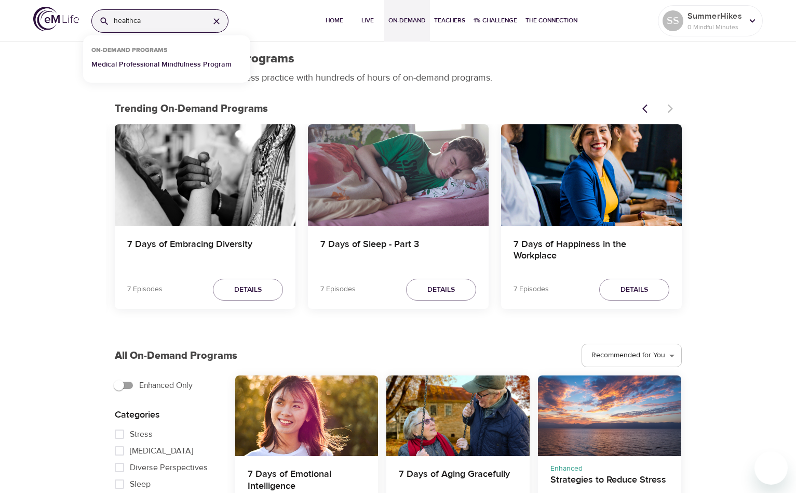
type input "healthca"
click at [129, 64] on p "Medical Professional Mindfulness Program" at bounding box center [161, 66] width 140 height 15
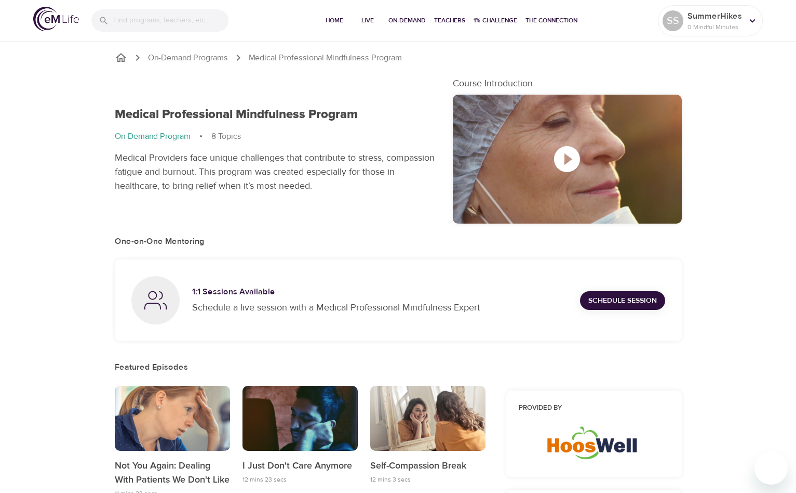
click at [566, 151] on icon "button" at bounding box center [567, 159] width 26 height 26
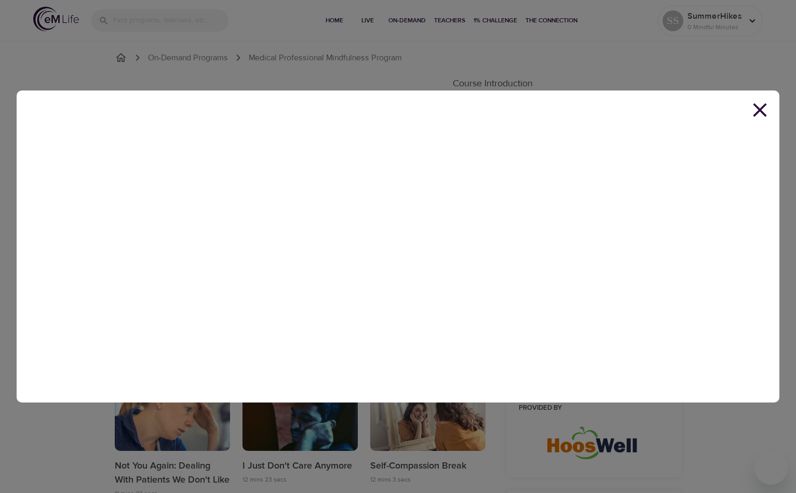
click at [759, 111] on icon at bounding box center [760, 110] width 14 height 14
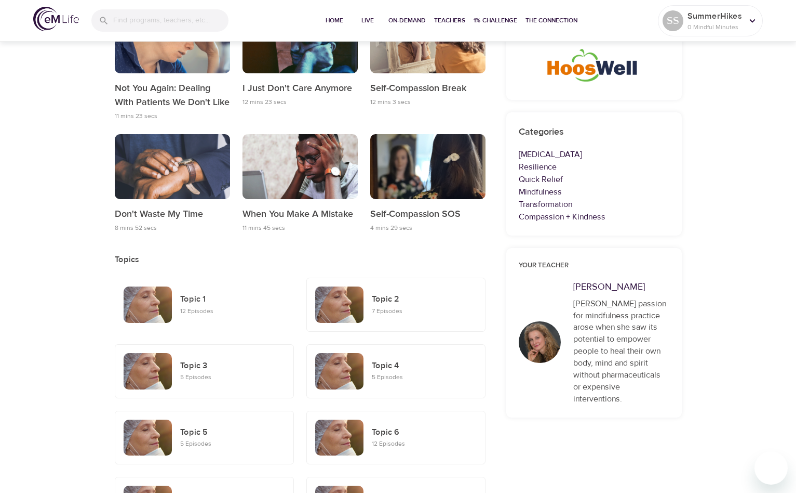
scroll to position [376, 0]
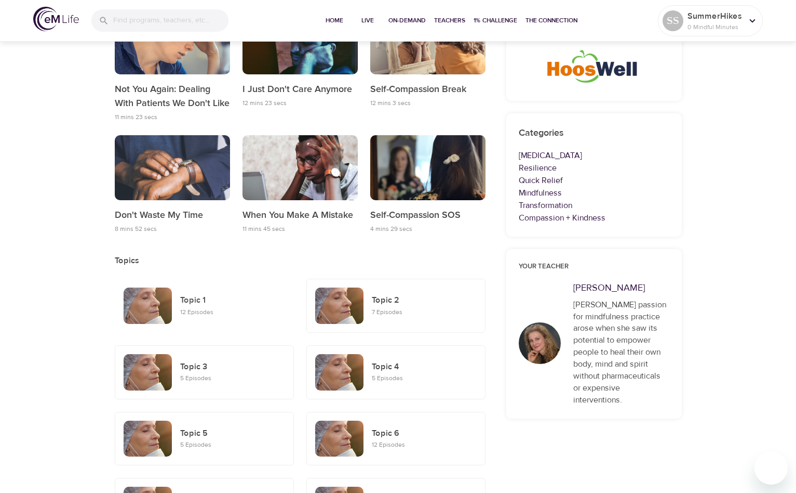
click at [182, 308] on div "Topic 1 12 Episodes" at bounding box center [232, 305] width 113 height 32
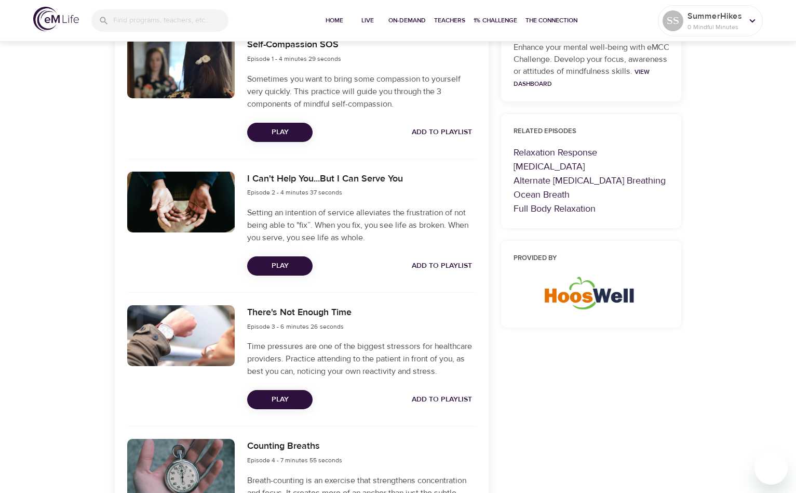
scroll to position [399, 0]
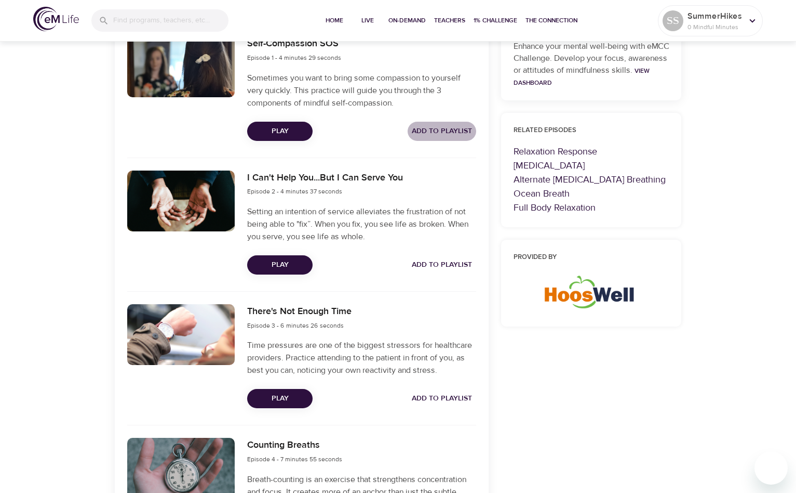
click at [438, 134] on span "Add to Playlist" at bounding box center [442, 131] width 60 height 13
click at [436, 257] on button "Add to Playlist" at bounding box center [442, 264] width 69 height 19
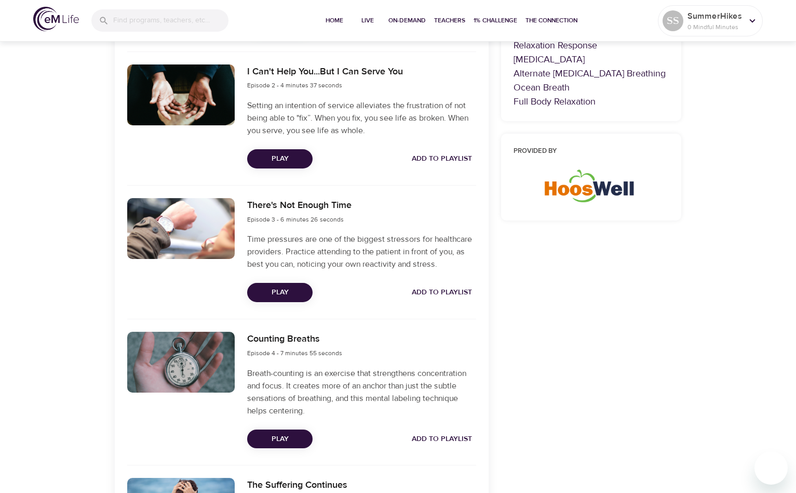
scroll to position [514, 0]
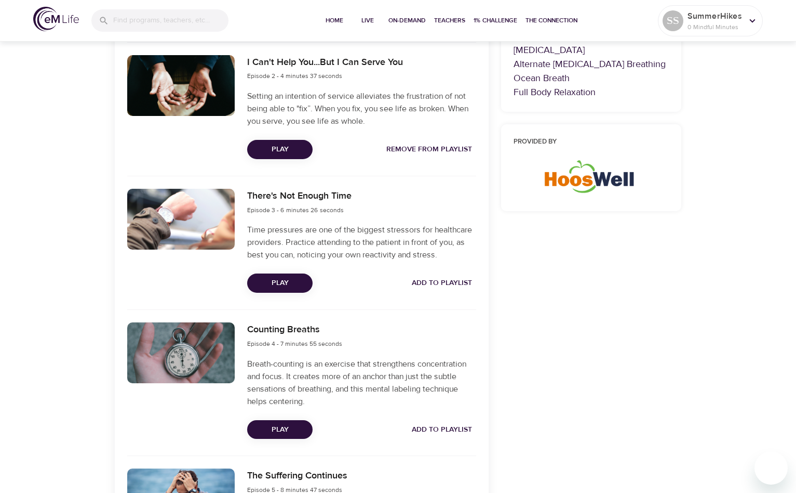
click at [436, 284] on span "Add to Playlist" at bounding box center [442, 282] width 60 height 13
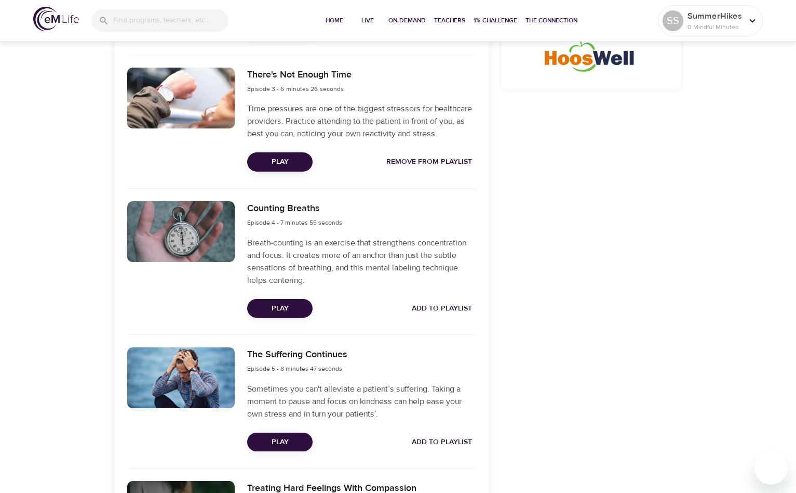
scroll to position [642, 0]
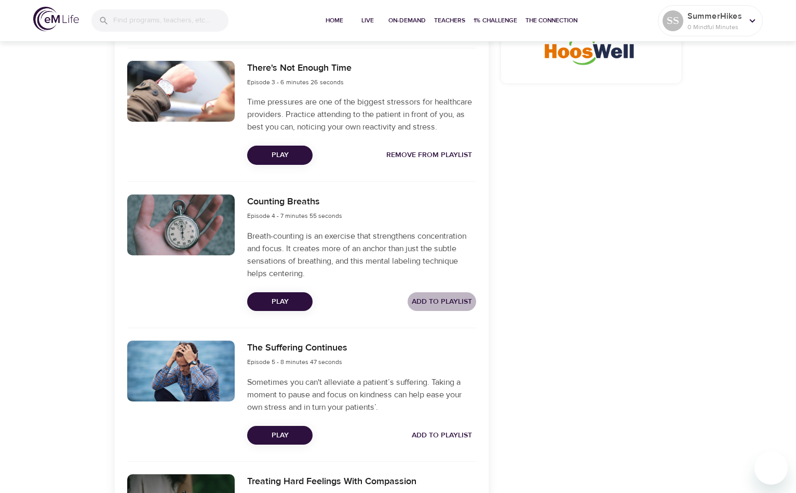
click at [436, 298] on span "Add to Playlist" at bounding box center [442, 301] width 60 height 13
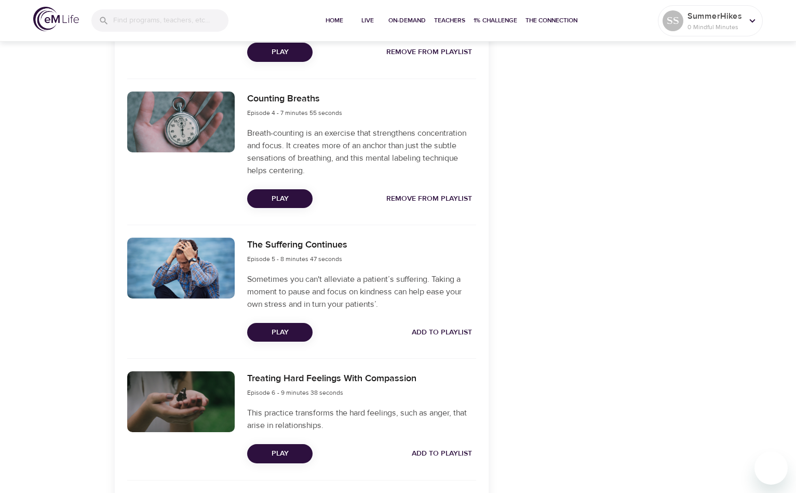
scroll to position [745, 0]
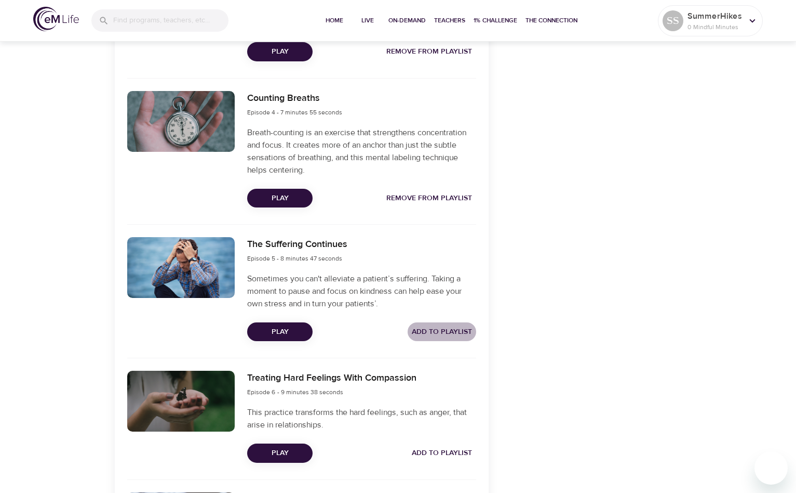
click at [438, 328] on span "Add to Playlist" at bounding box center [442, 331] width 60 height 13
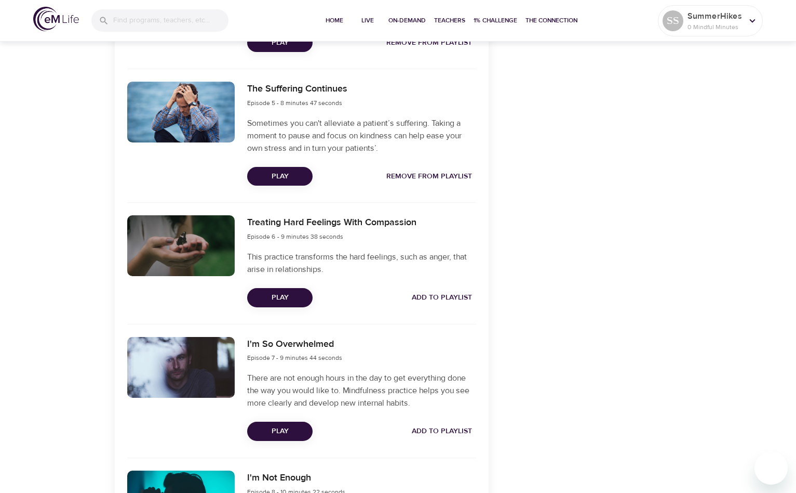
scroll to position [912, 0]
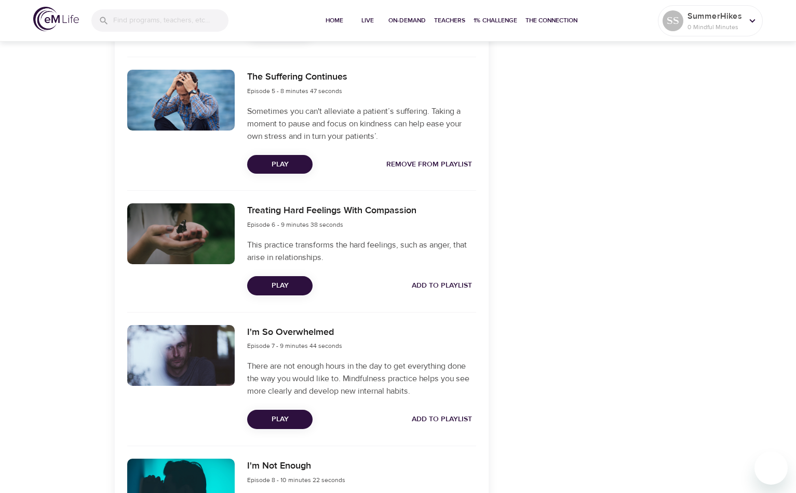
click at [440, 286] on span "Add to Playlist" at bounding box center [442, 285] width 60 height 13
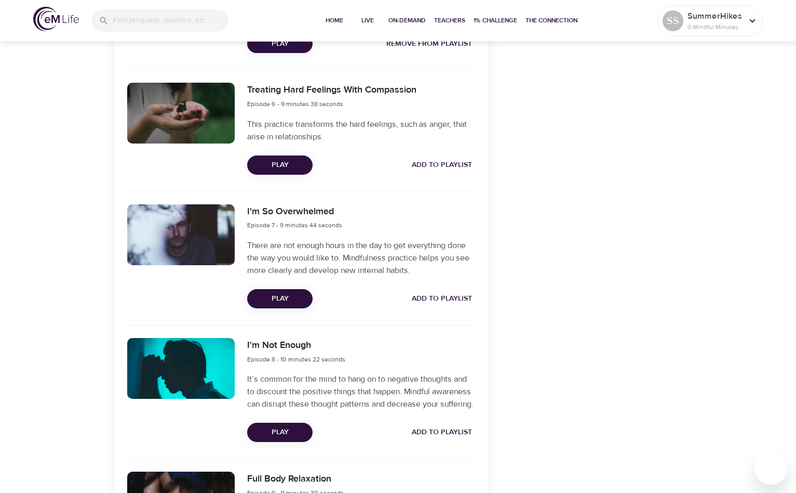
click at [439, 299] on span "Add to Playlist" at bounding box center [442, 298] width 60 height 13
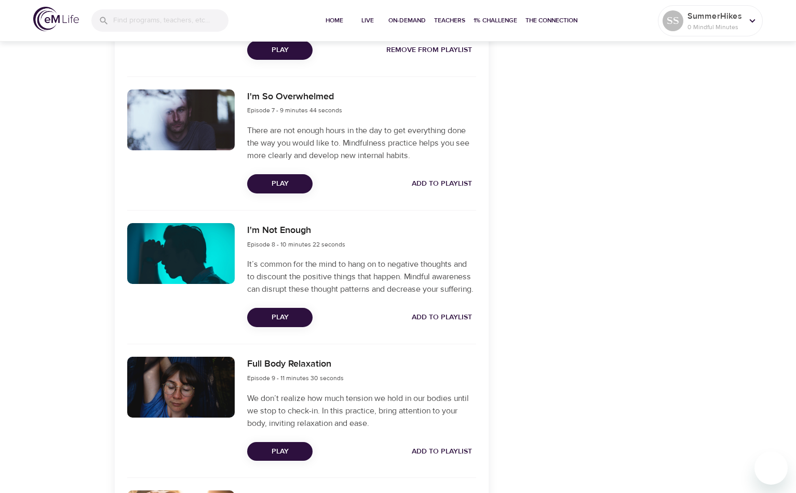
scroll to position [1169, 0]
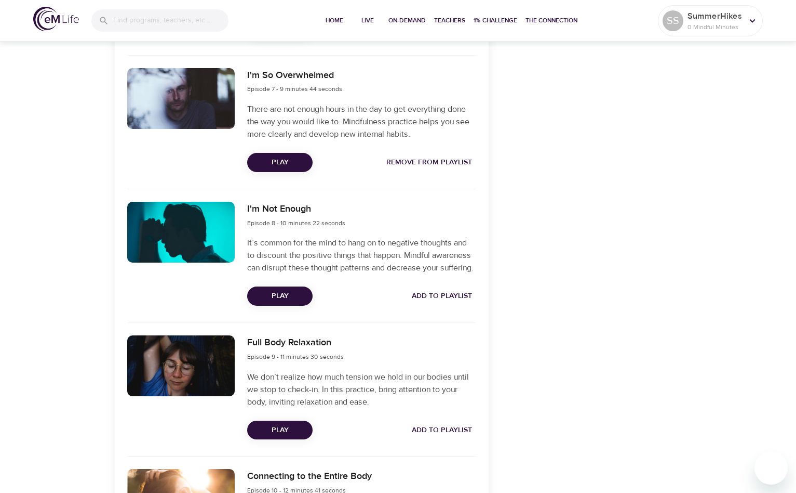
click at [439, 302] on span "Add to Playlist" at bounding box center [442, 295] width 60 height 13
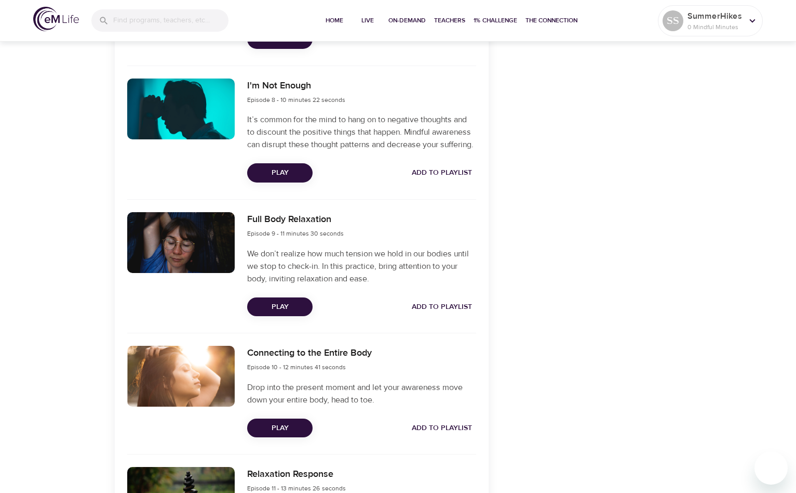
scroll to position [1294, 0]
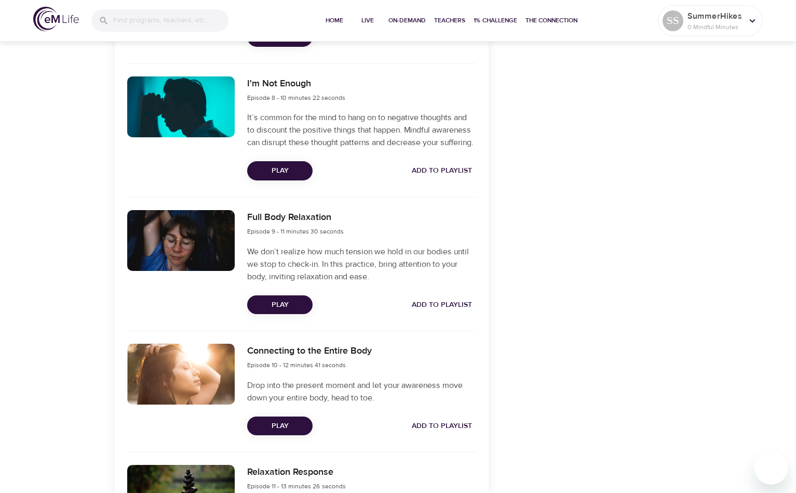
click at [437, 311] on span "Add to Playlist" at bounding box center [442, 304] width 60 height 13
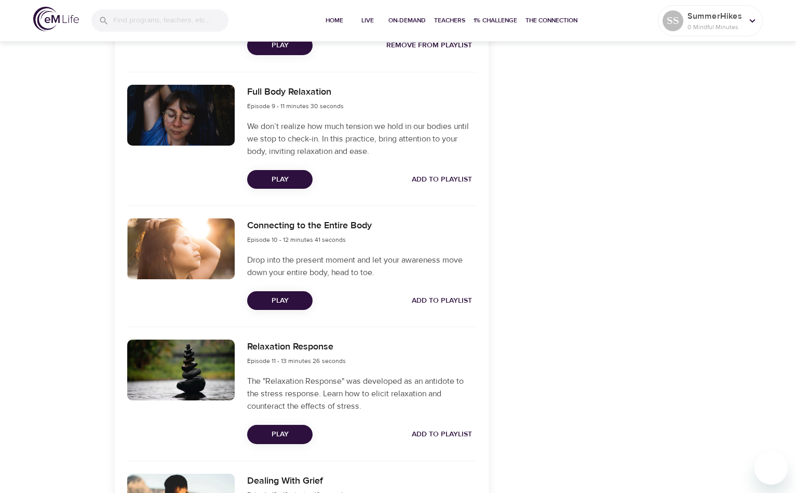
scroll to position [1424, 0]
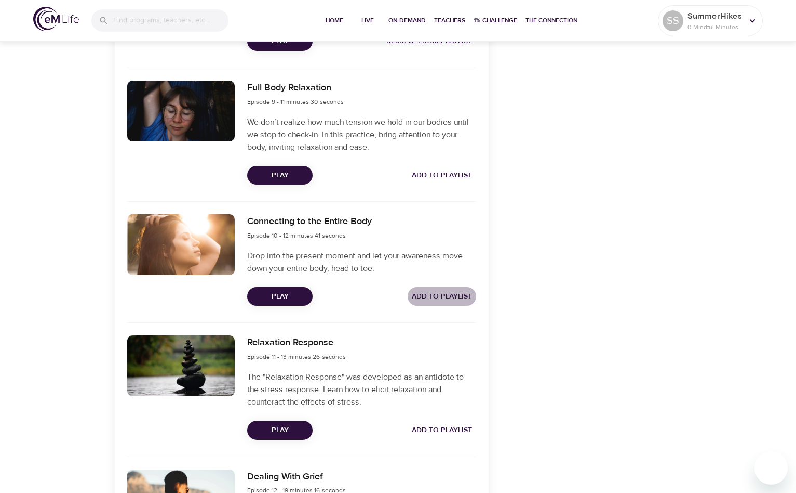
click at [440, 303] on span "Add to Playlist" at bounding box center [442, 296] width 60 height 13
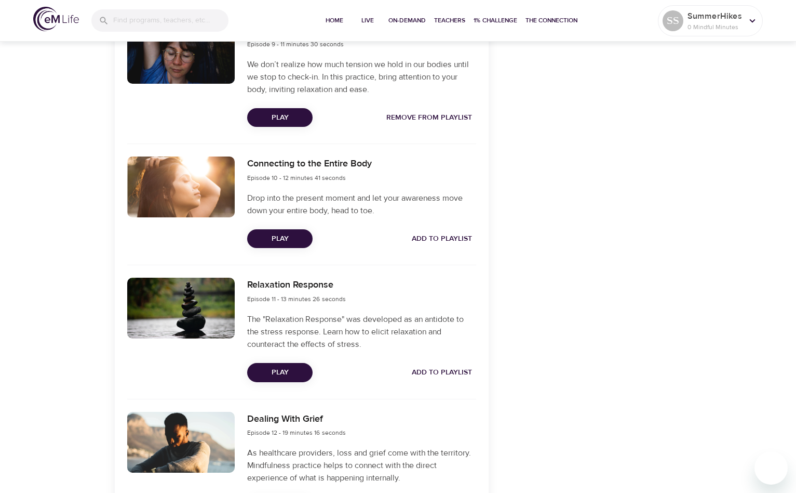
scroll to position [1532, 0]
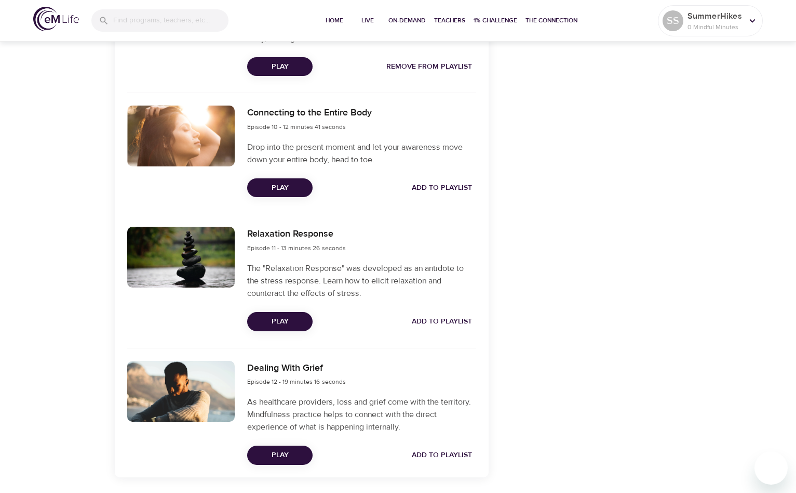
click at [442, 328] on span "Add to Playlist" at bounding box center [442, 321] width 60 height 13
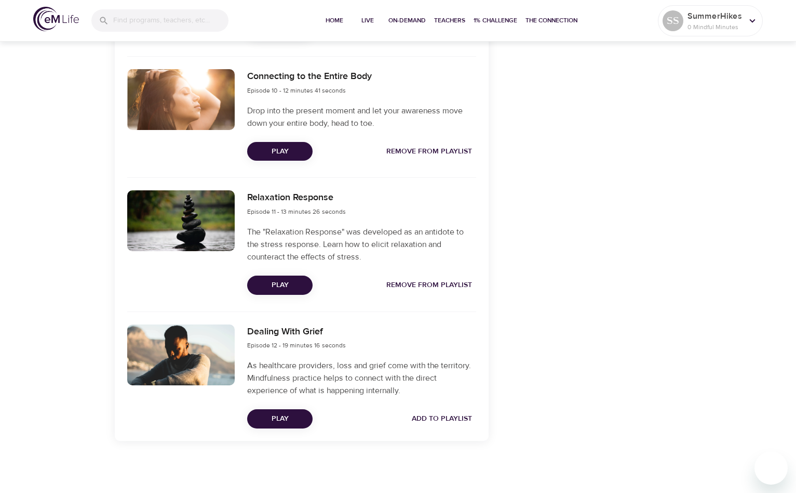
scroll to position [1581, 0]
click at [456, 420] on span "Add to Playlist" at bounding box center [442, 418] width 60 height 13
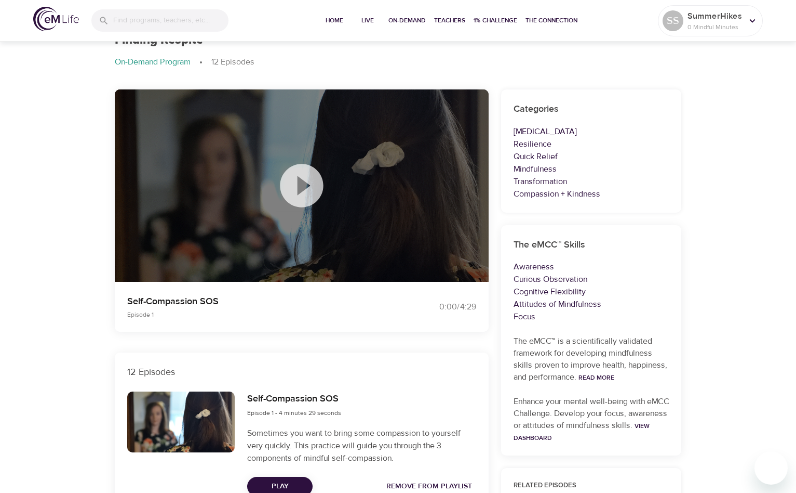
scroll to position [0, 0]
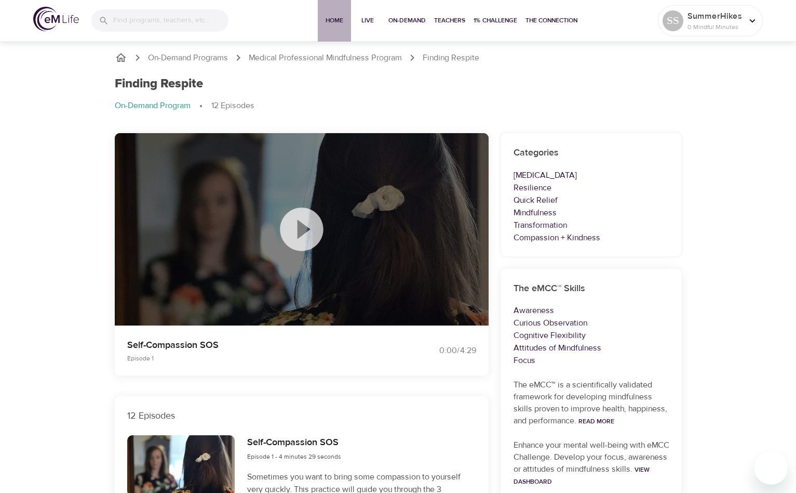
click at [337, 21] on span "Home" at bounding box center [334, 20] width 25 height 11
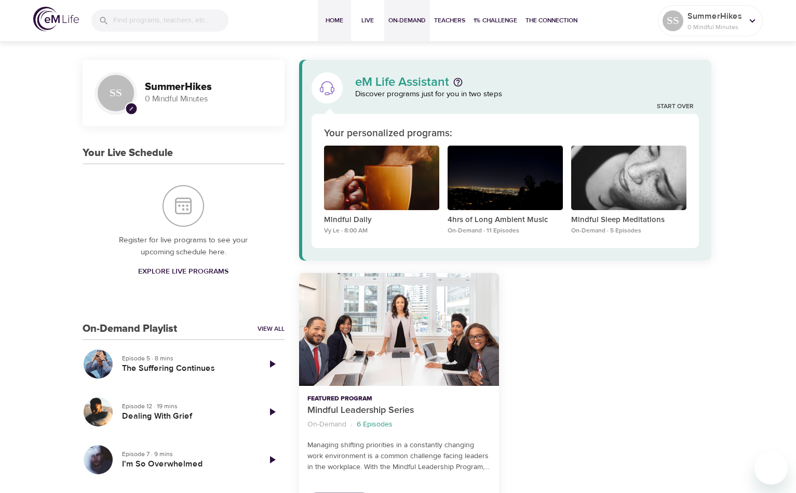
click at [388, 13] on button "On-Demand" at bounding box center [407, 21] width 46 height 42
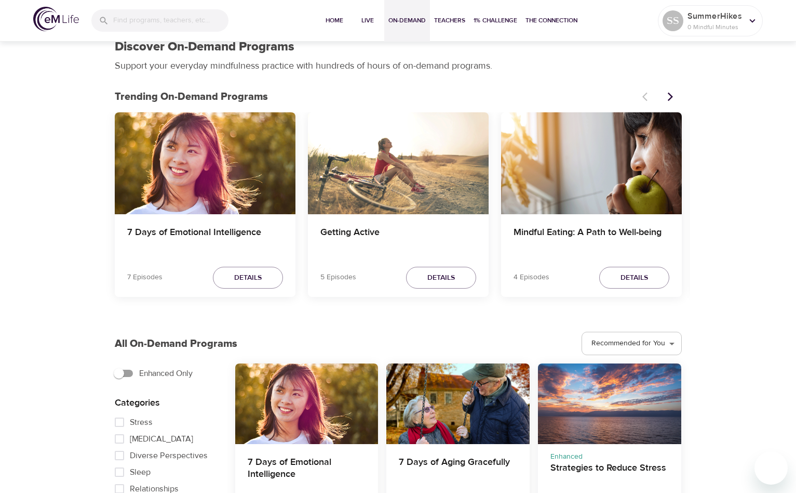
scroll to position [15, 0]
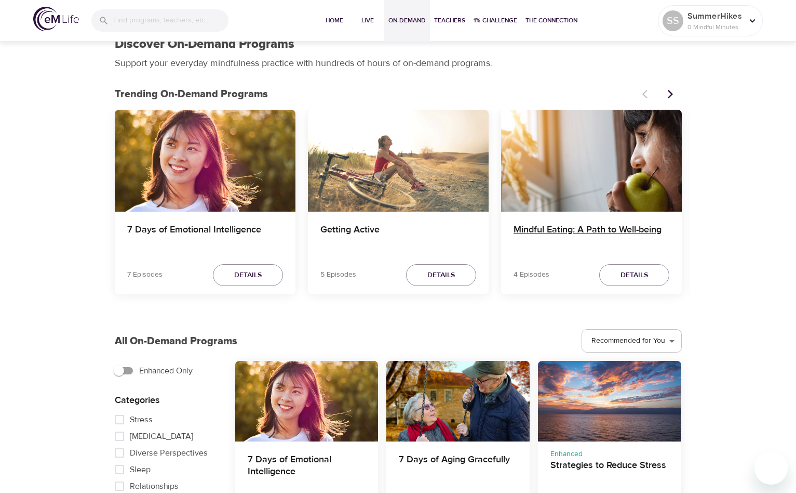
click at [649, 232] on h4 "Mindful Eating: A Path to Well-being" at bounding box center [592, 236] width 156 height 25
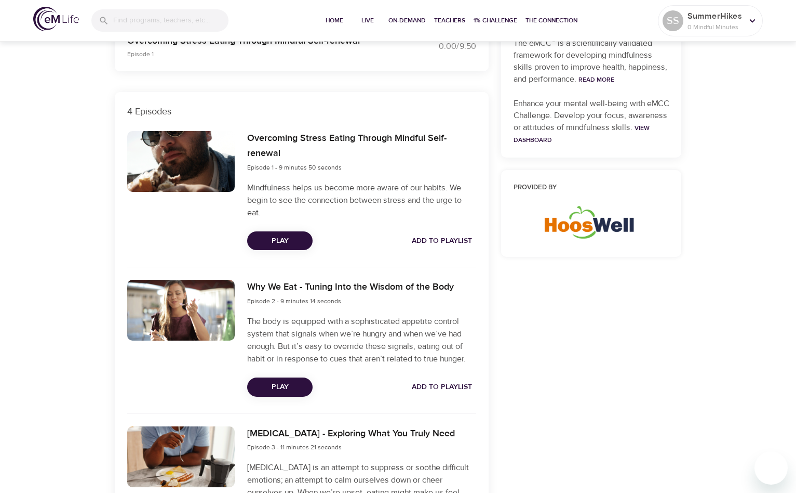
scroll to position [306, 0]
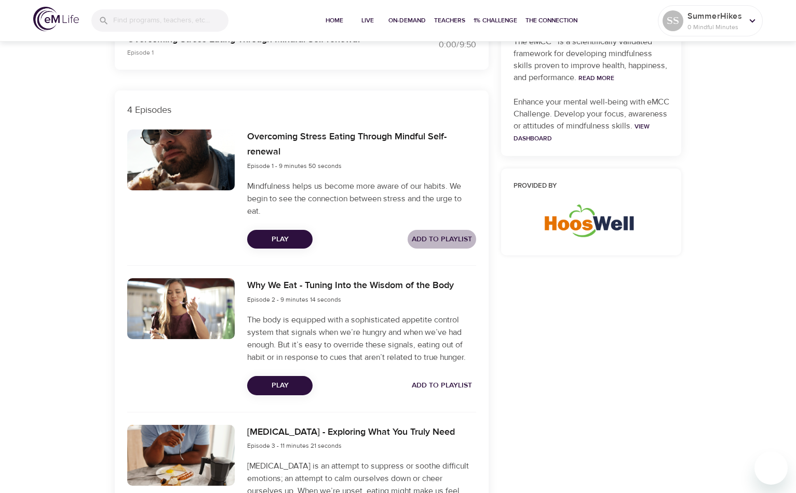
click at [455, 235] on span "Add to Playlist" at bounding box center [442, 239] width 60 height 13
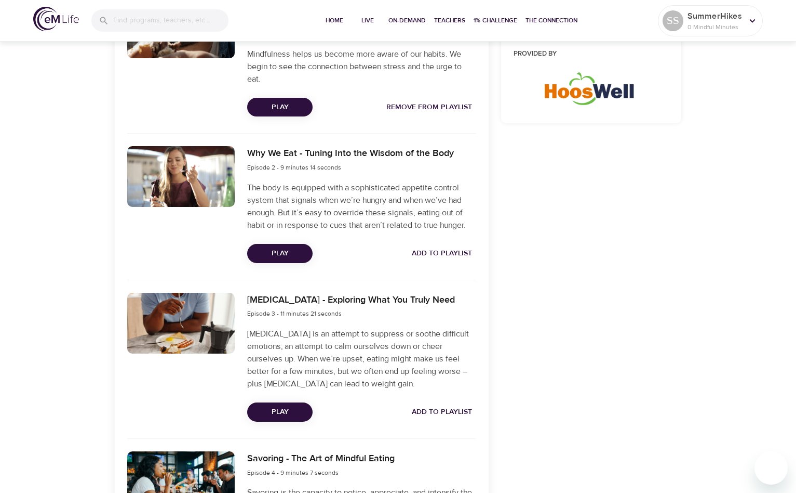
scroll to position [440, 0]
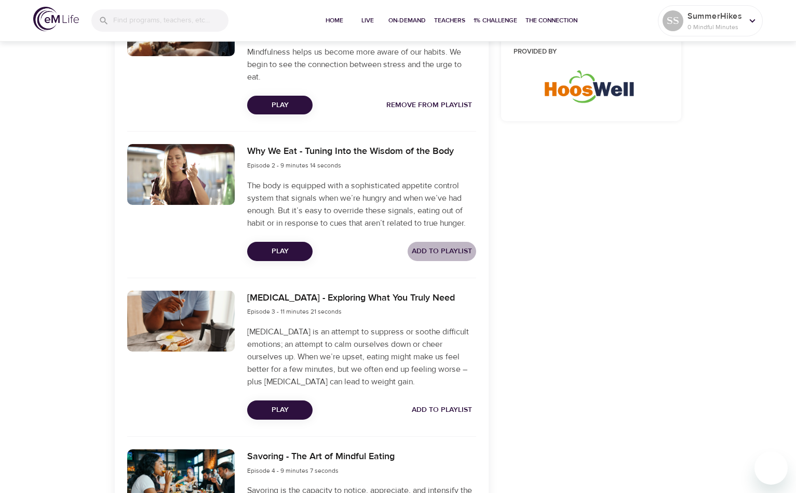
click at [455, 247] on span "Add to Playlist" at bounding box center [442, 251] width 60 height 13
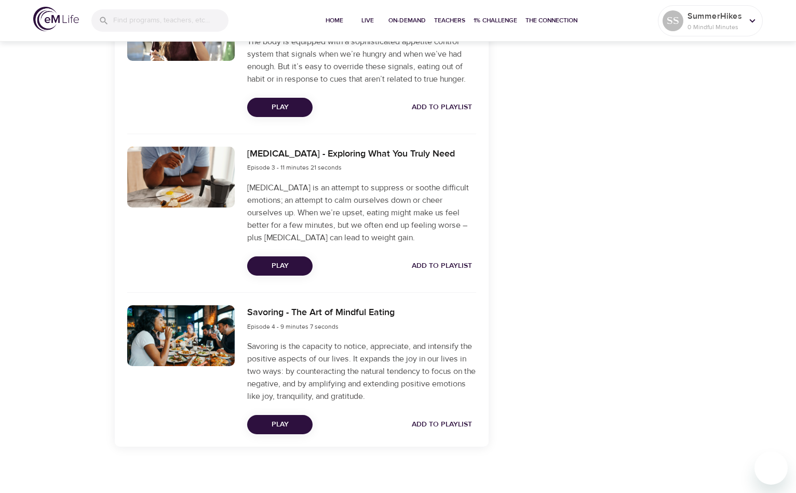
scroll to position [587, 0]
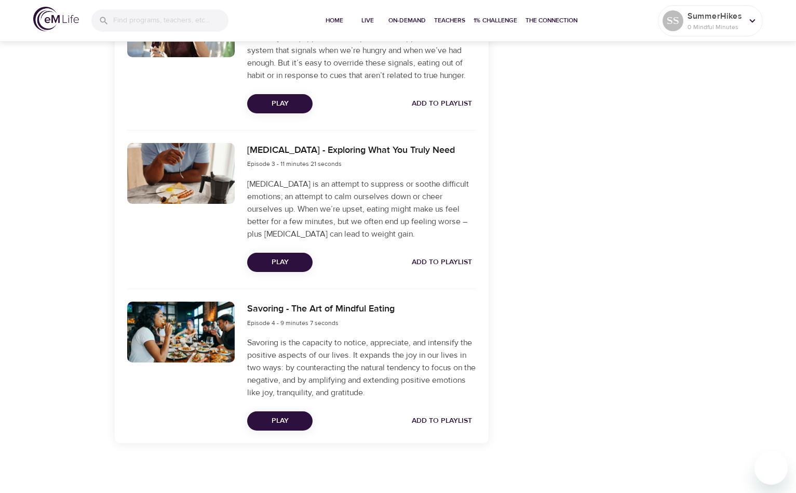
click at [454, 258] on span "Add to Playlist" at bounding box center [442, 262] width 60 height 13
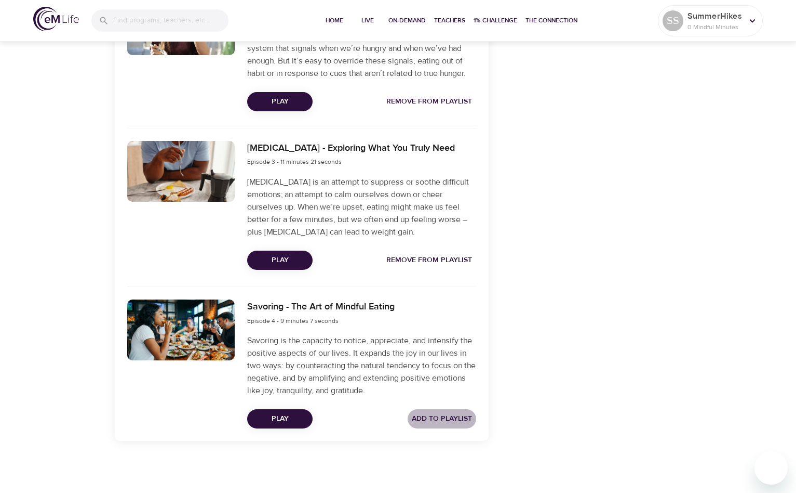
click at [459, 415] on span "Add to Playlist" at bounding box center [442, 418] width 60 height 13
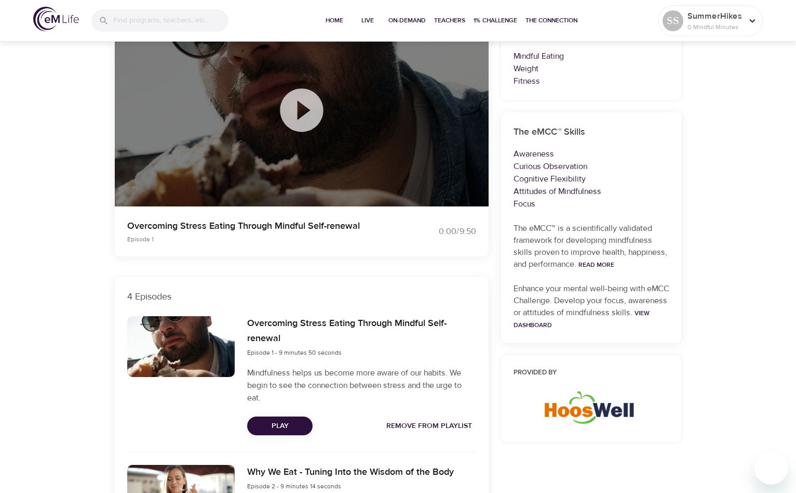
scroll to position [0, 0]
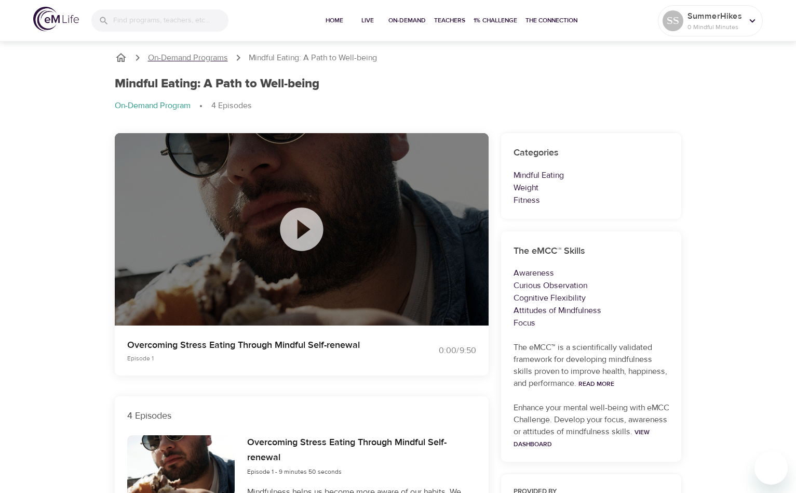
click at [206, 62] on p "On-Demand Programs" at bounding box center [188, 58] width 80 height 12
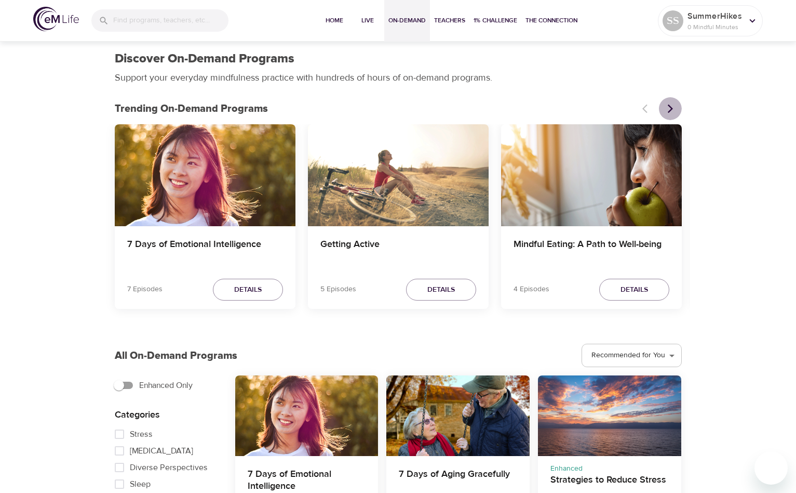
click at [669, 111] on icon "Next items" at bounding box center [670, 108] width 5 height 9
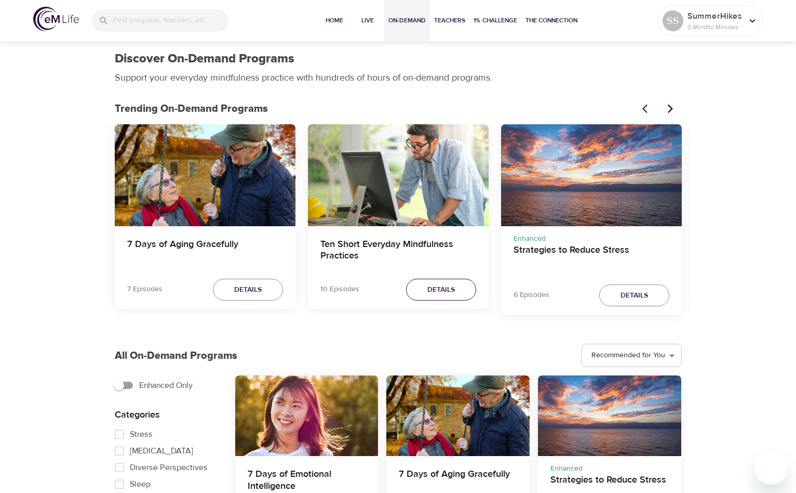
click at [415, 298] on button "Details" at bounding box center [441, 289] width 70 height 22
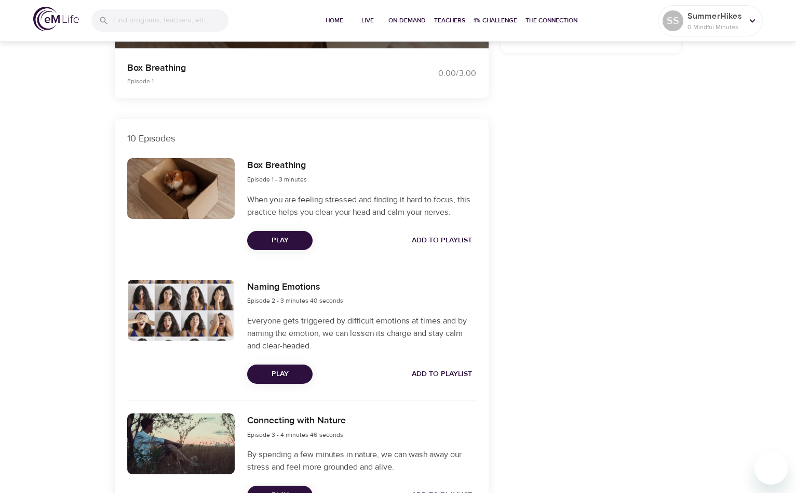
scroll to position [296, 0]
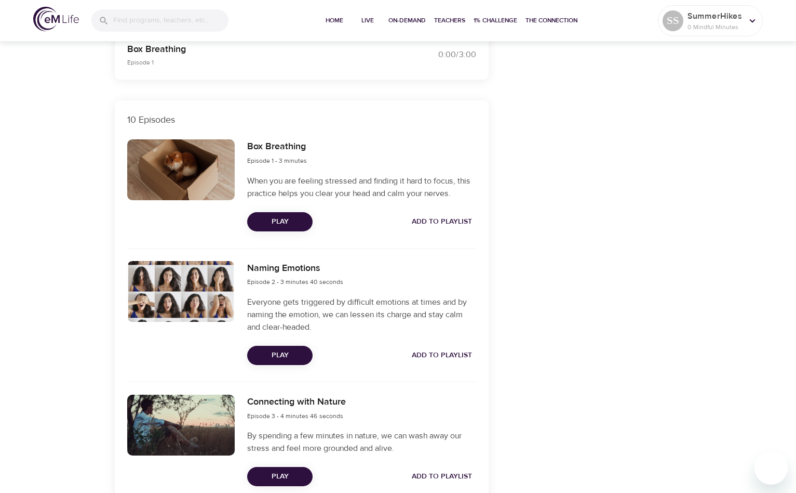
click at [447, 225] on span "Add to Playlist" at bounding box center [442, 221] width 60 height 13
click at [439, 355] on span "Add to Playlist" at bounding box center [442, 355] width 60 height 13
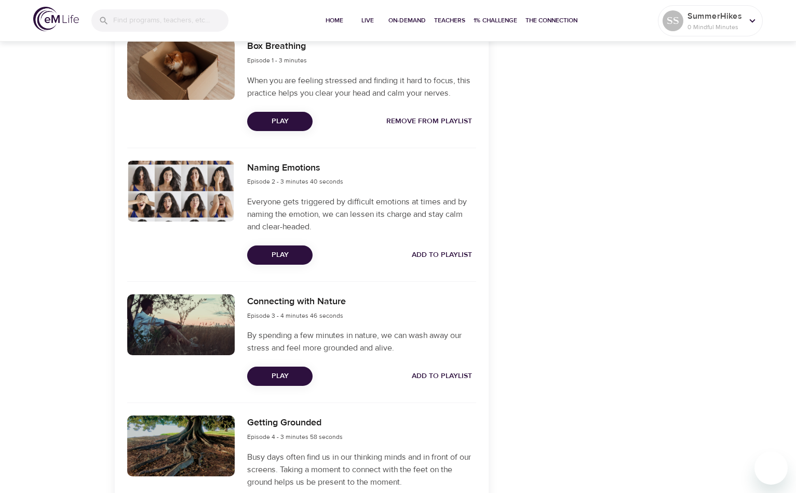
scroll to position [396, 0]
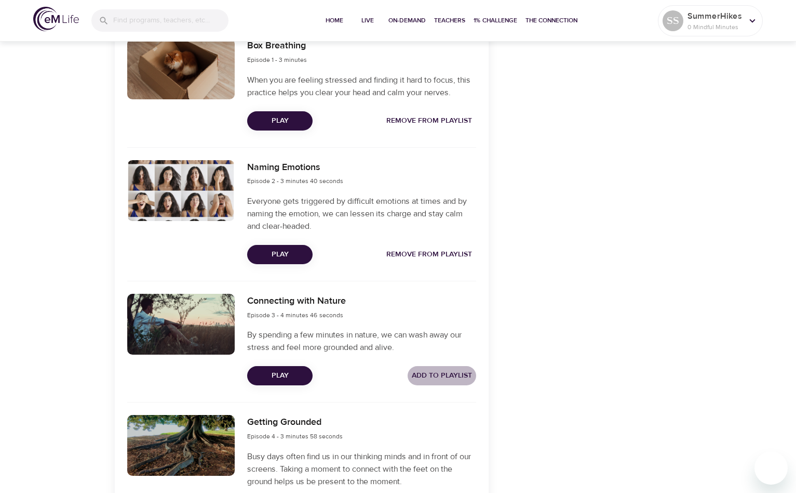
click at [437, 372] on span "Add to Playlist" at bounding box center [442, 375] width 60 height 13
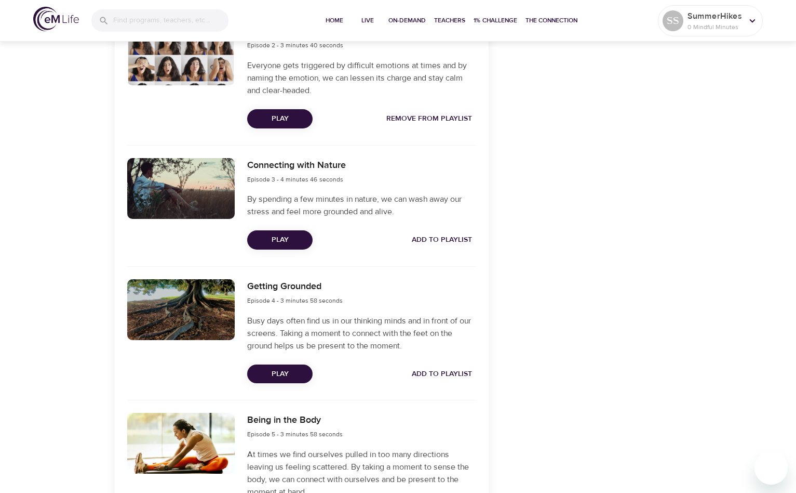
scroll to position [539, 0]
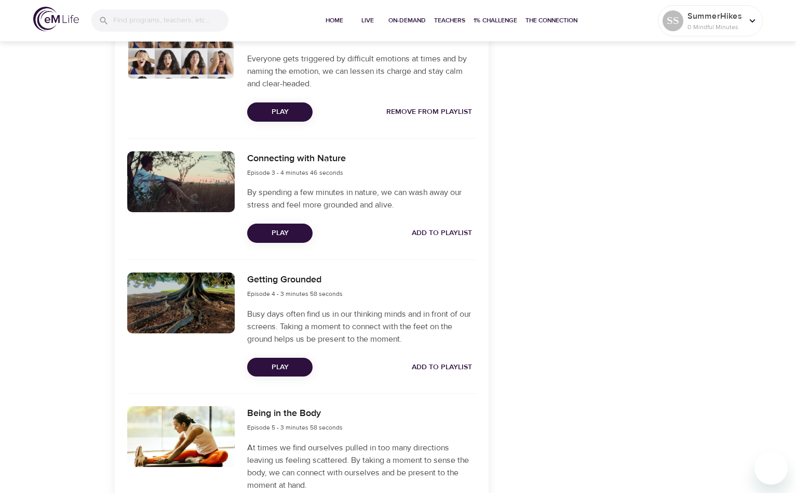
click at [438, 362] on span "Add to Playlist" at bounding box center [442, 367] width 60 height 13
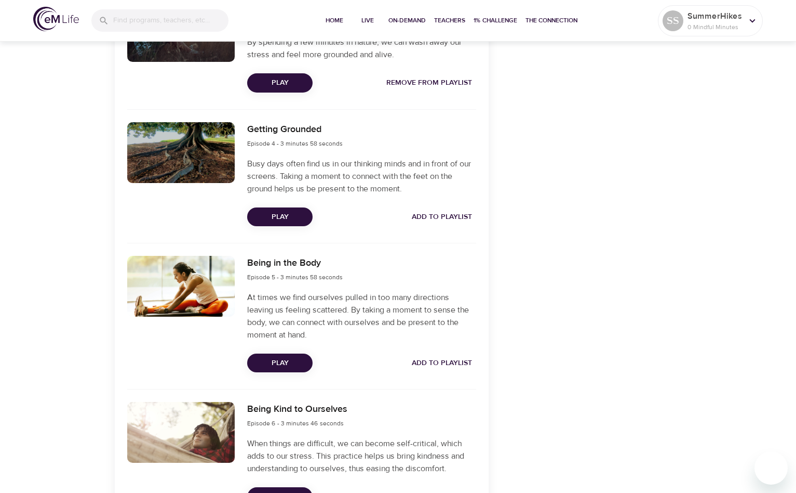
scroll to position [691, 0]
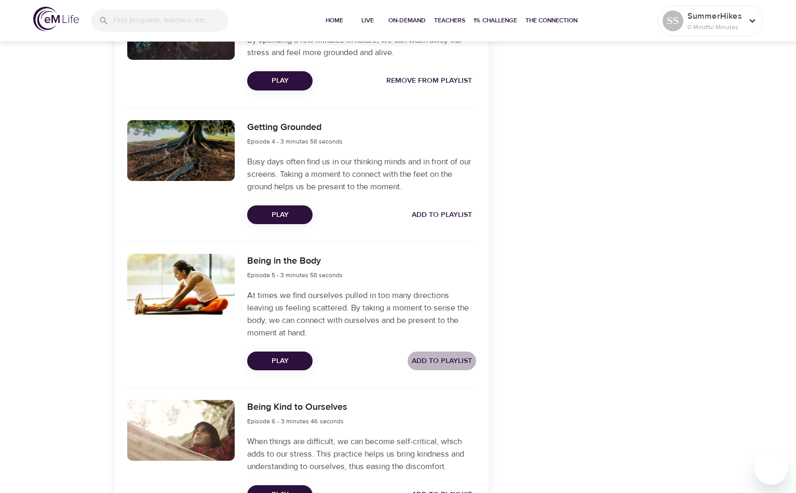
click at [440, 356] on span "Add to Playlist" at bounding box center [442, 360] width 60 height 13
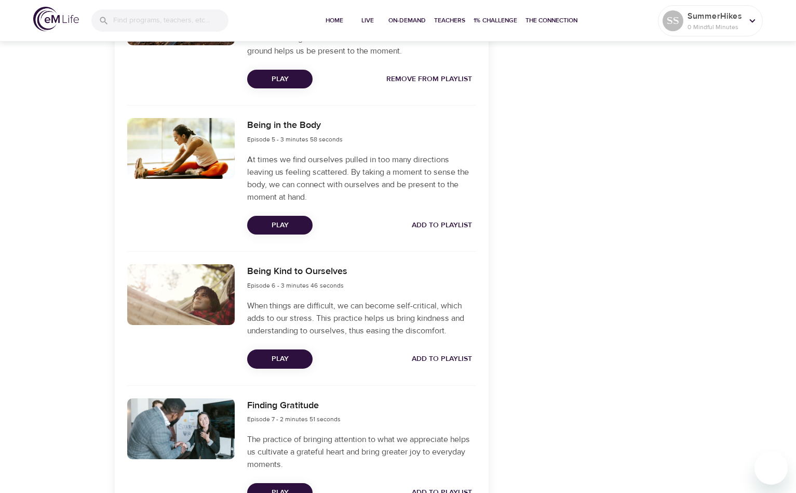
click at [440, 356] on span "Add to Playlist" at bounding box center [442, 358] width 60 height 13
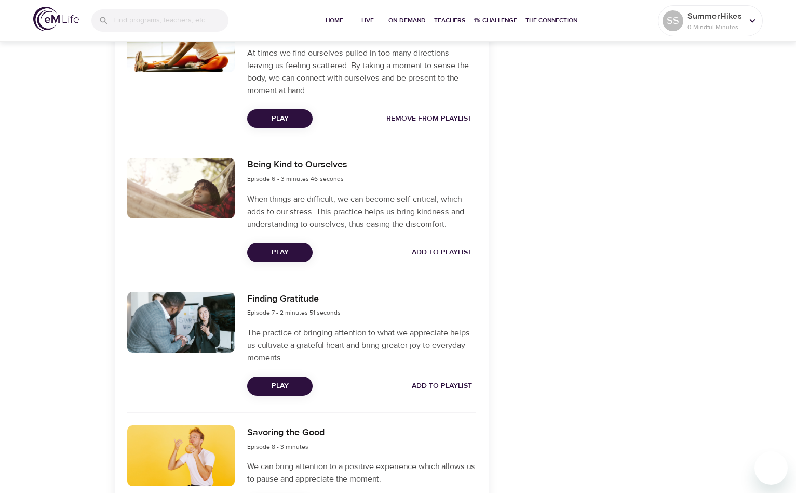
scroll to position [938, 0]
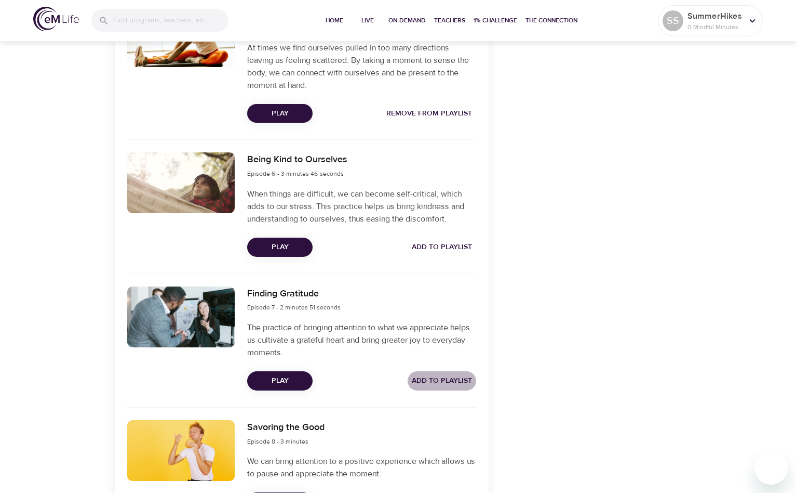
click at [437, 383] on span "Add to Playlist" at bounding box center [442, 380] width 60 height 13
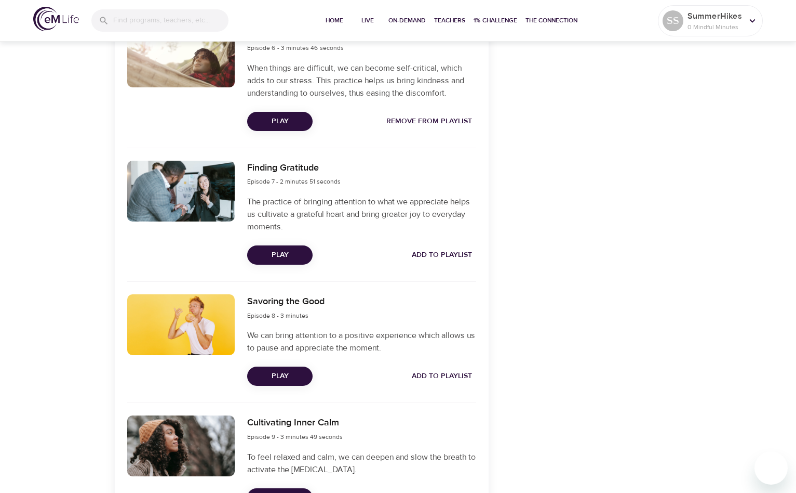
scroll to position [1065, 0]
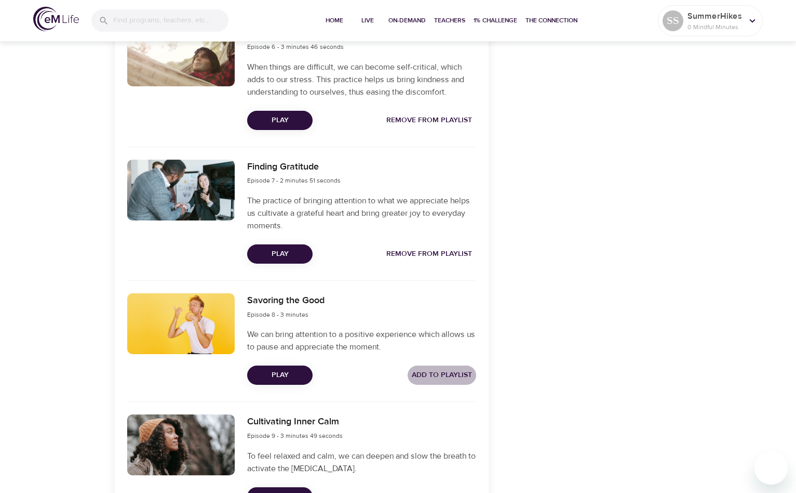
click at [437, 376] on span "Add to Playlist" at bounding box center [442, 374] width 60 height 13
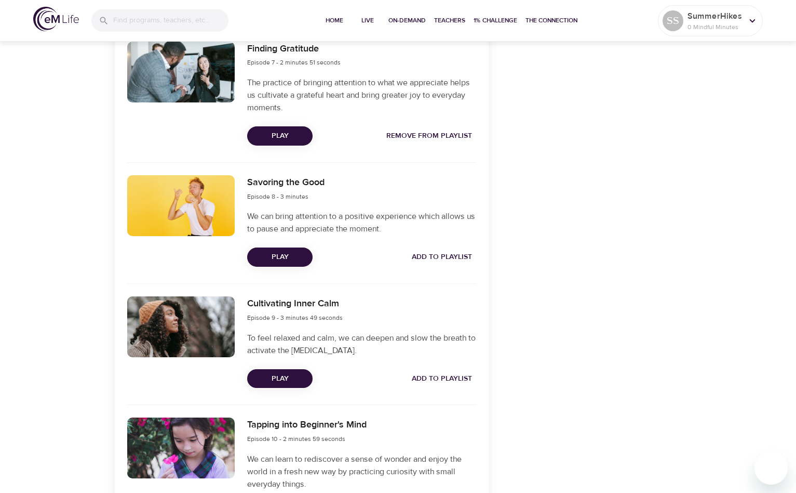
scroll to position [1184, 0]
click at [437, 376] on span "Add to Playlist" at bounding box center [442, 377] width 60 height 13
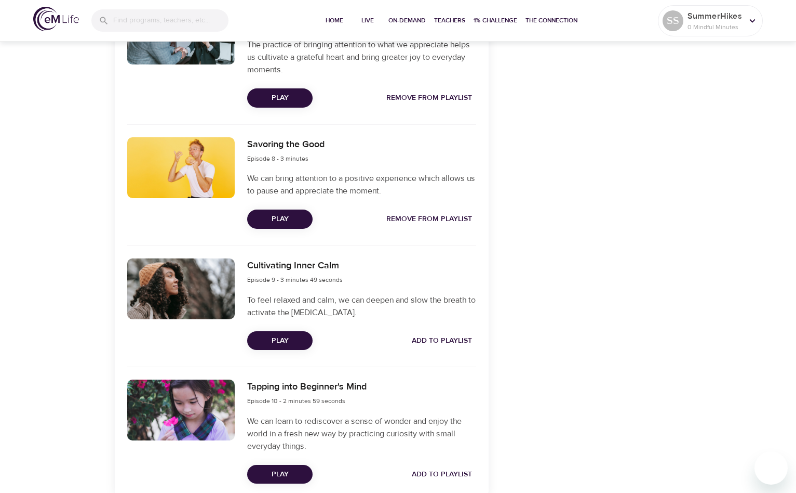
scroll to position [1276, 0]
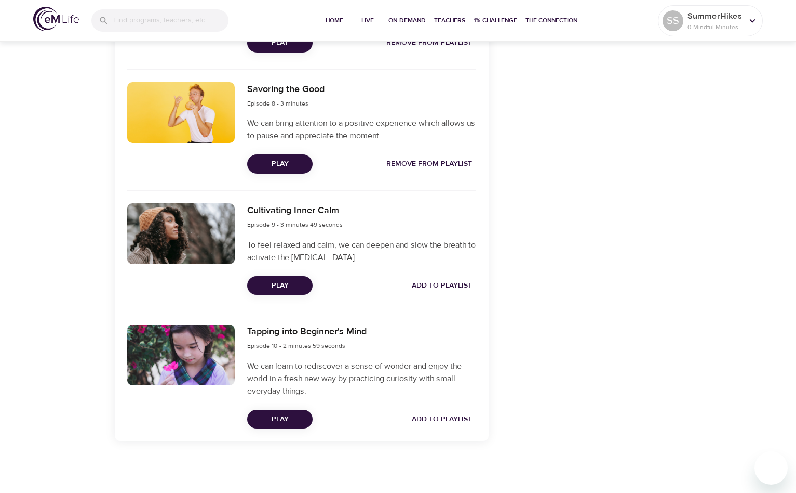
click at [435, 418] on span "Add to Playlist" at bounding box center [442, 419] width 60 height 13
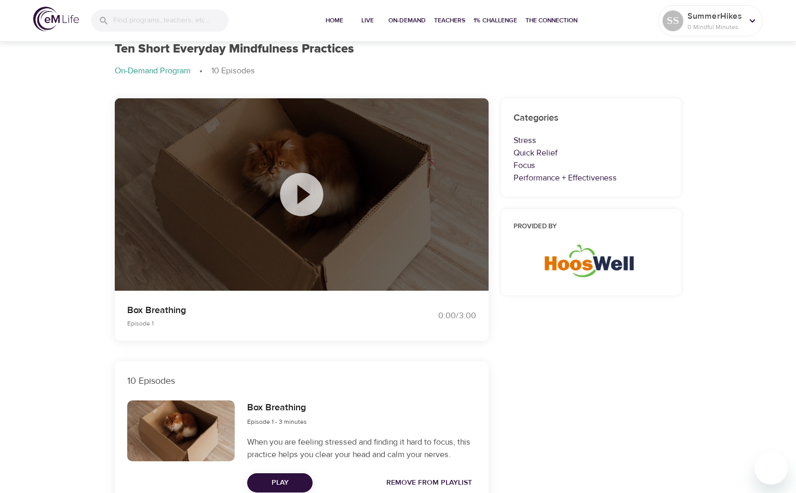
scroll to position [0, 0]
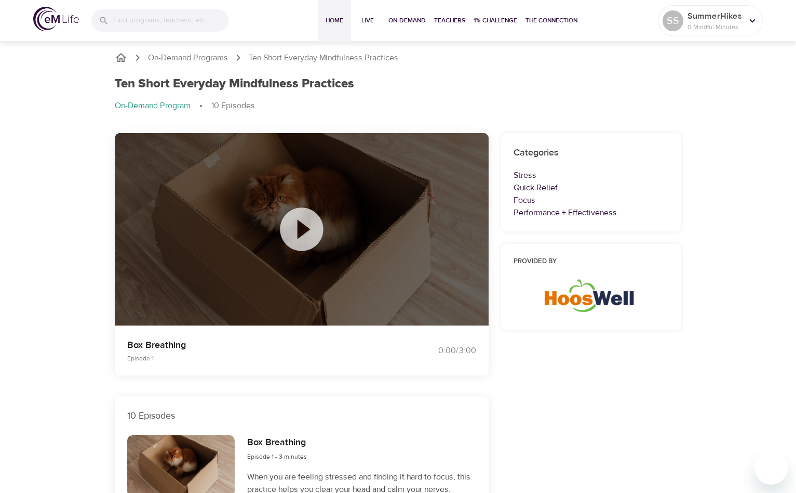
click at [332, 24] on span "Home" at bounding box center [334, 20] width 25 height 11
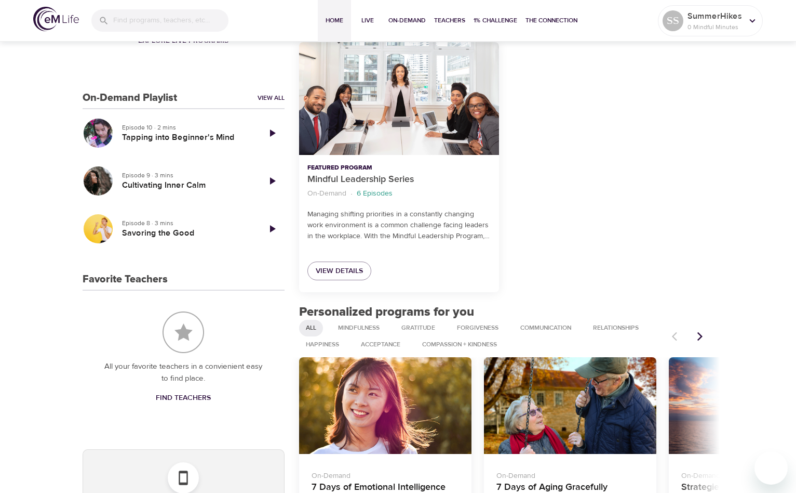
scroll to position [229, 0]
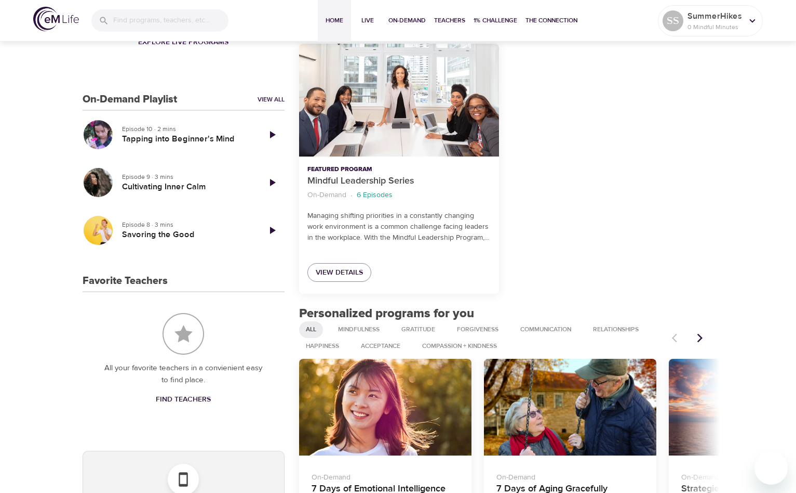
click at [262, 94] on div "On-Demand Playlist View All" at bounding box center [184, 100] width 202 height 12
click at [262, 98] on link "View All" at bounding box center [271, 99] width 27 height 9
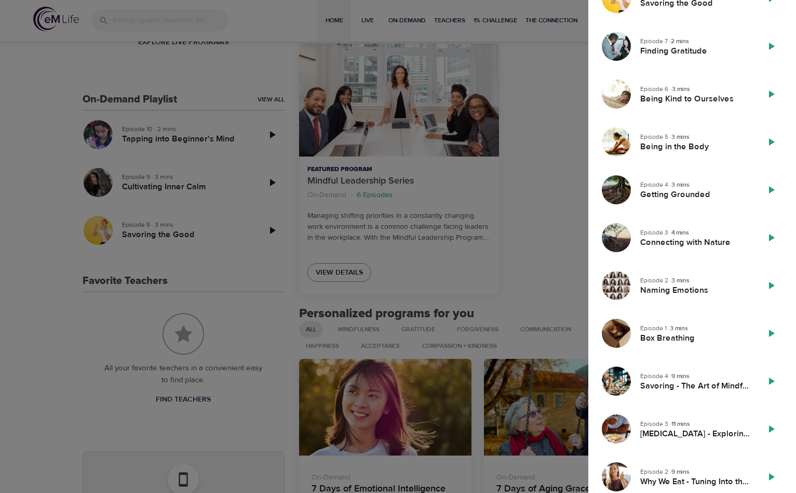
scroll to position [0, 0]
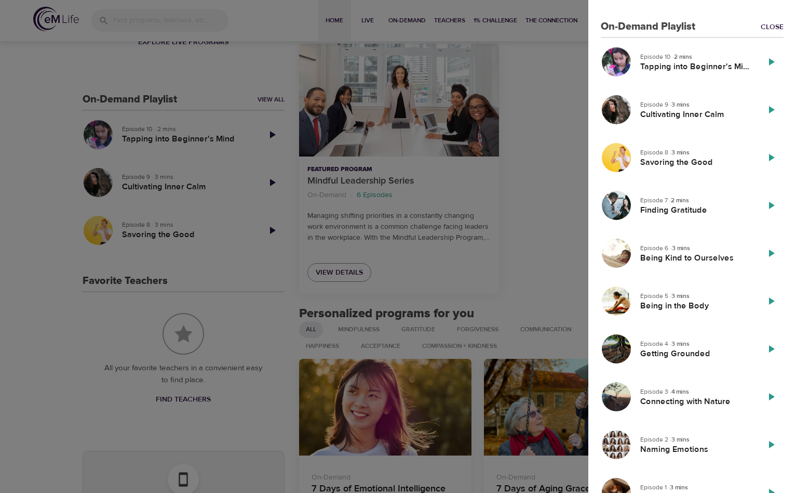
click at [544, 271] on div at bounding box center [398, 246] width 796 height 493
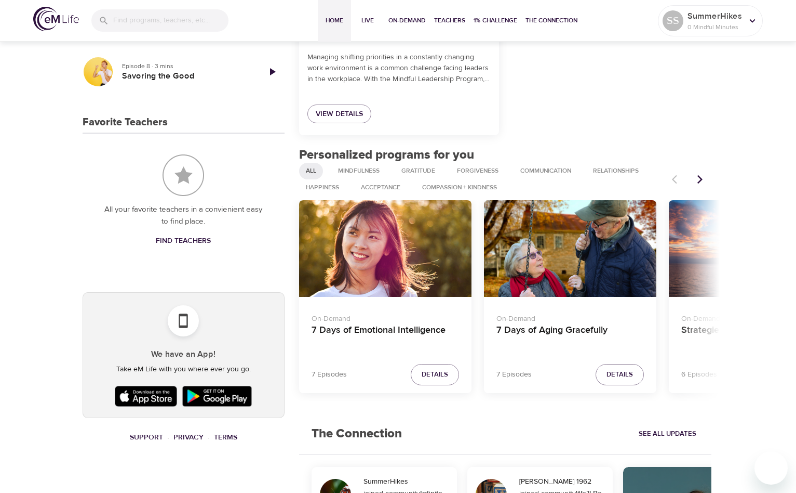
scroll to position [441, 0]
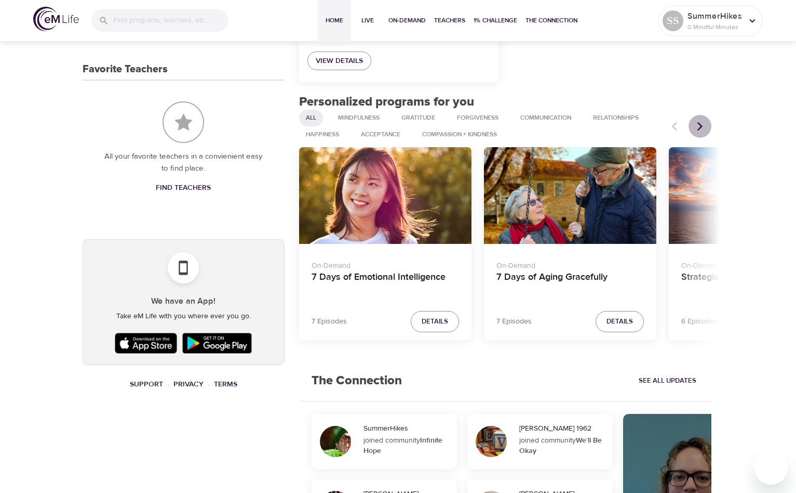
click at [700, 123] on icon "Next items" at bounding box center [700, 126] width 5 height 9
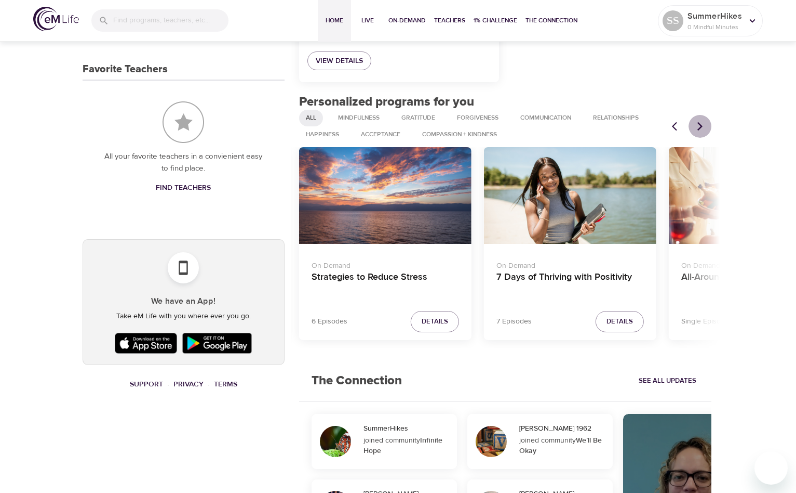
click at [700, 123] on icon "Next items" at bounding box center [700, 126] width 5 height 9
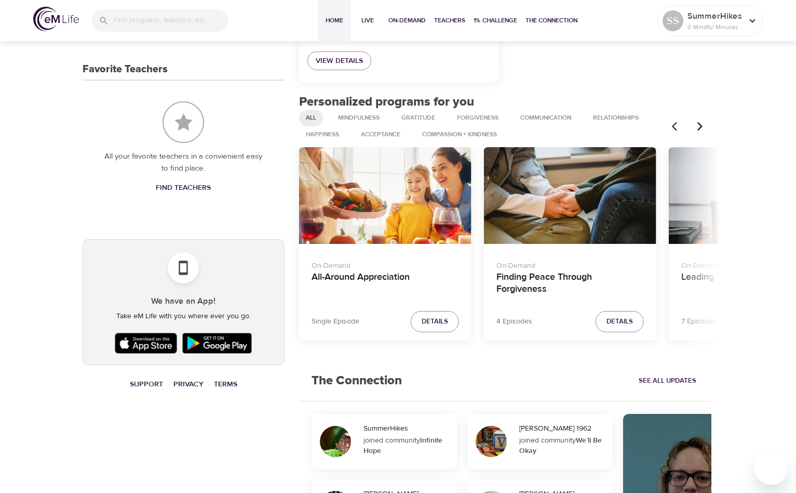
click at [700, 123] on icon "Next items" at bounding box center [700, 126] width 5 height 9
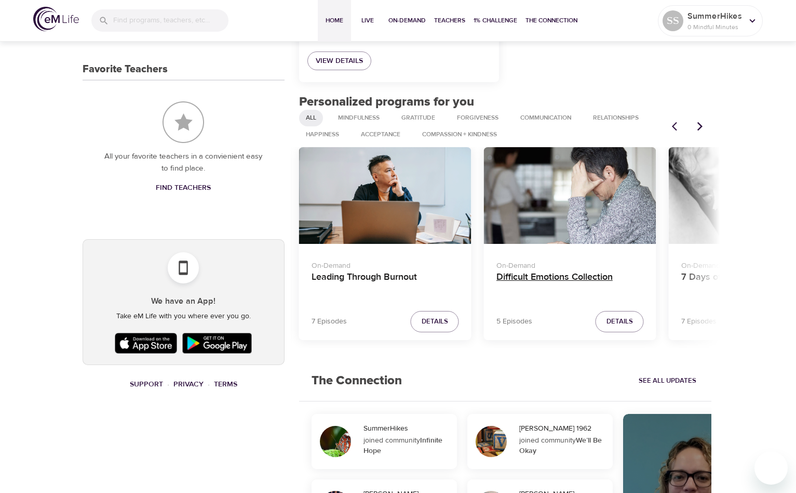
click at [605, 277] on h4 "Difficult Emotions Collection" at bounding box center [571, 283] width 148 height 25
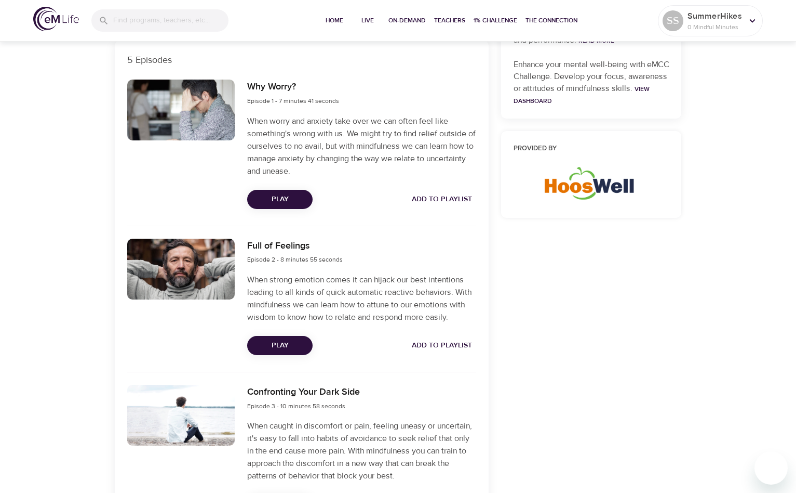
scroll to position [344, 0]
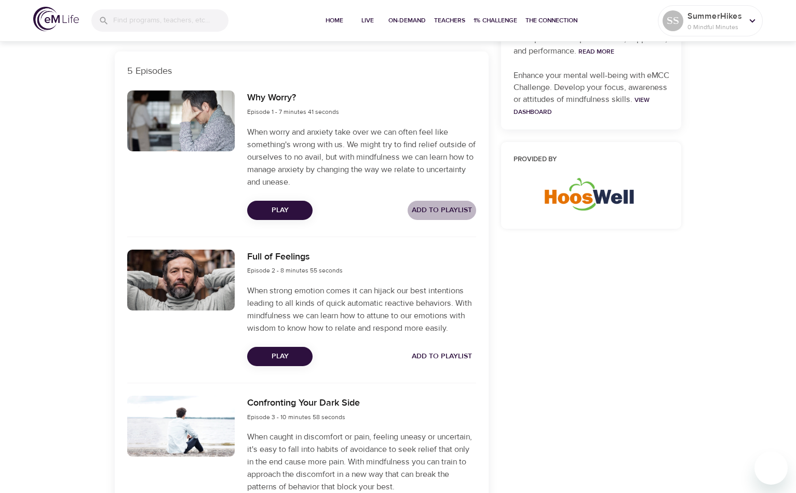
click at [451, 216] on span "Add to Playlist" at bounding box center [442, 210] width 60 height 13
click at [455, 352] on span "Add to Playlist" at bounding box center [442, 356] width 60 height 13
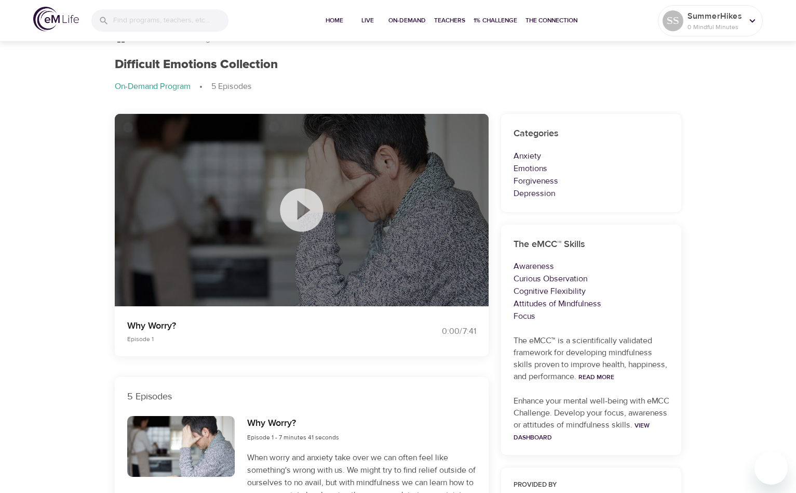
scroll to position [0, 0]
